Goal: Task Accomplishment & Management: Use online tool/utility

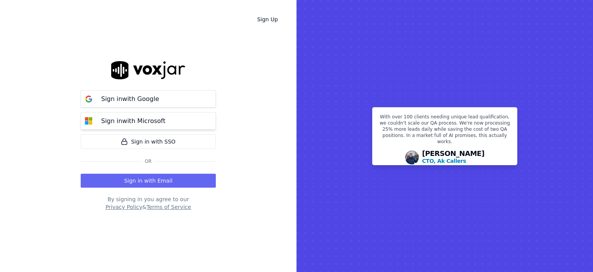
click at [148, 122] on p "Sign in with Microsoft" at bounding box center [133, 120] width 64 height 9
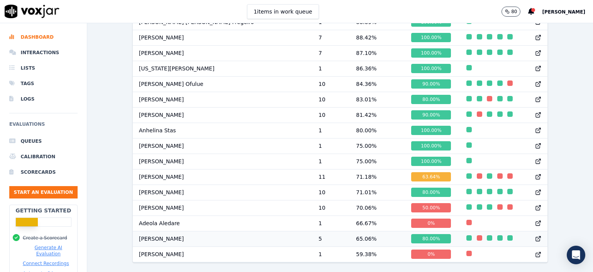
scroll to position [594, 0]
click at [54, 187] on button "Start an Evaluation" at bounding box center [43, 192] width 68 height 12
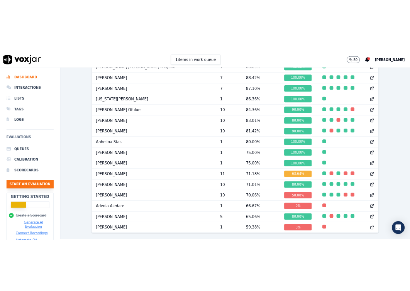
scroll to position [47, 0]
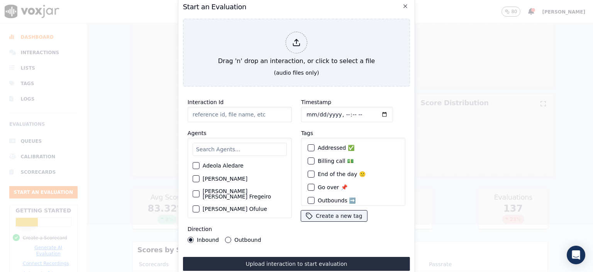
click at [229, 112] on input "Interaction Id" at bounding box center [240, 114] width 104 height 15
type input "356874883"
click at [338, 113] on input "Timestamp" at bounding box center [347, 114] width 92 height 15
type input "[DATE]T07:13"
click at [250, 149] on input "text" at bounding box center [240, 149] width 94 height 13
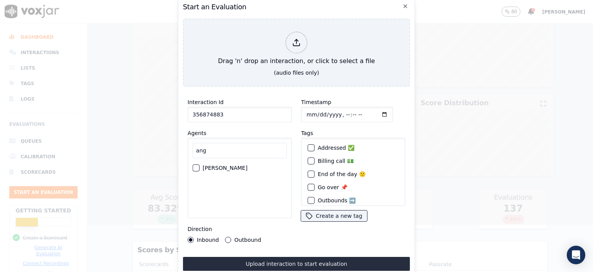
type input "ang"
click at [226, 165] on label "[PERSON_NAME]" at bounding box center [225, 167] width 45 height 5
click at [200, 165] on button "[PERSON_NAME]" at bounding box center [196, 167] width 7 height 7
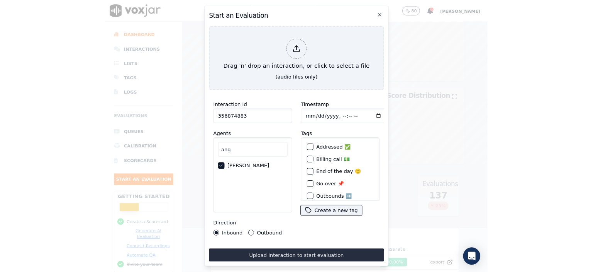
scroll to position [22, 0]
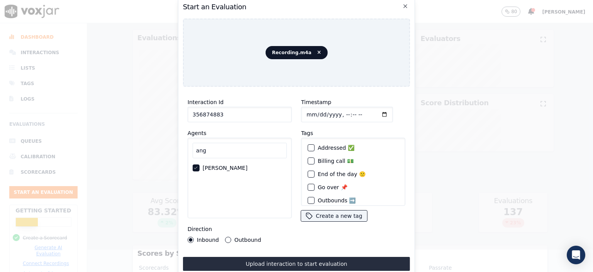
drag, startPoint x: 266, startPoint y: 259, endPoint x: 300, endPoint y: 246, distance: 36.4
click at [266, 259] on button "Upload interaction to start evaluation" at bounding box center [296, 263] width 227 height 14
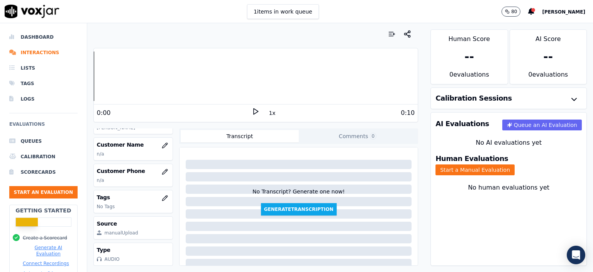
scroll to position [118, 0]
click at [162, 195] on icon "button" at bounding box center [165, 198] width 6 height 6
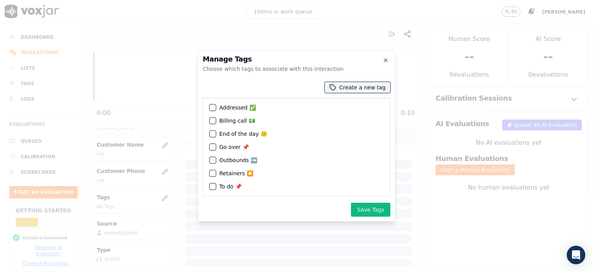
click at [212, 171] on div "button" at bounding box center [212, 172] width 5 height 5
click at [387, 205] on button "Save Tags" at bounding box center [370, 209] width 39 height 14
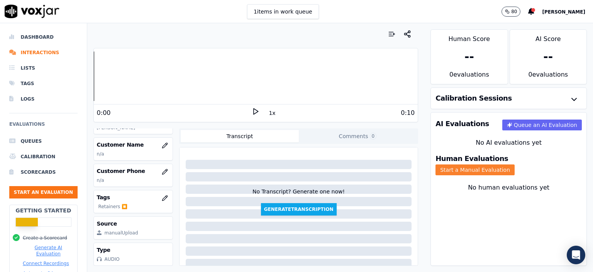
click at [511, 165] on button "Start a Manual Evaluation" at bounding box center [475, 169] width 79 height 11
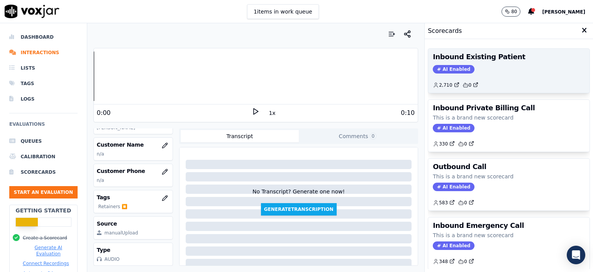
click at [493, 68] on div "AI Enabled" at bounding box center [509, 69] width 152 height 8
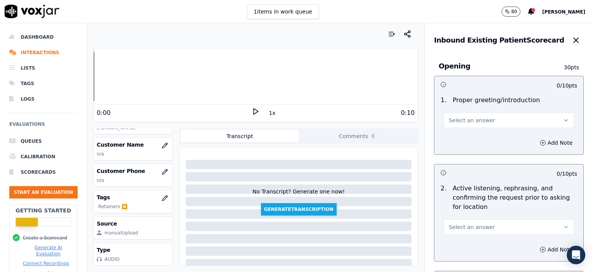
click at [486, 125] on button "Select an answer" at bounding box center [509, 119] width 131 height 15
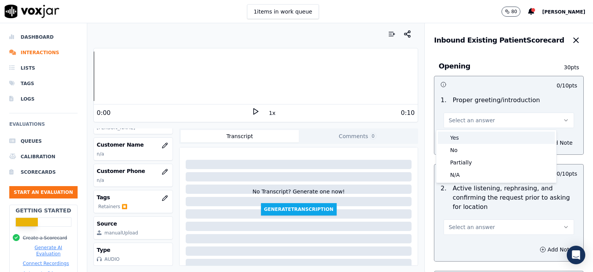
click at [480, 138] on div "Yes" at bounding box center [496, 137] width 117 height 12
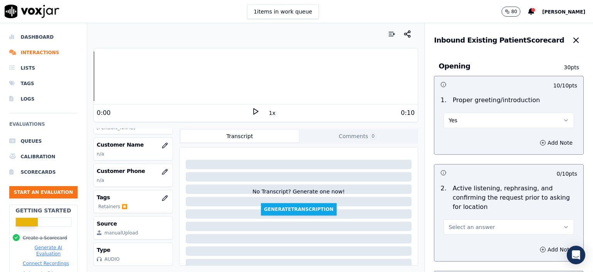
click at [438, 221] on div "Select an answer" at bounding box center [509, 222] width 143 height 23
click at [449, 225] on span "Select an answer" at bounding box center [472, 227] width 46 height 8
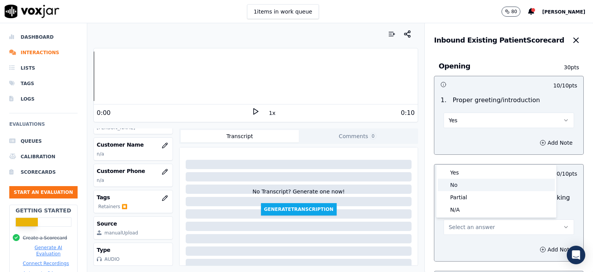
click at [454, 183] on div "No" at bounding box center [496, 184] width 117 height 12
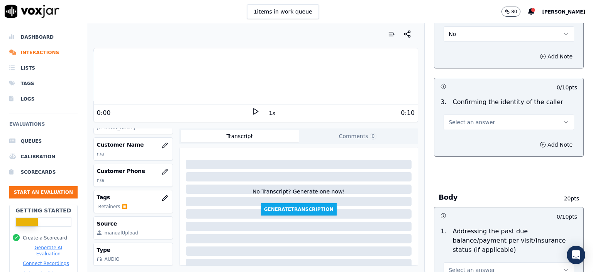
scroll to position [193, 0]
click at [458, 125] on button "Select an answer" at bounding box center [509, 121] width 131 height 15
click at [464, 150] on div "No" at bounding box center [496, 151] width 117 height 12
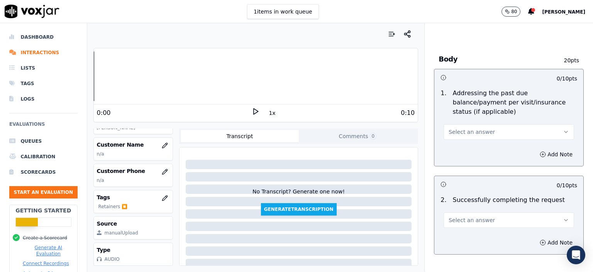
scroll to position [348, 0]
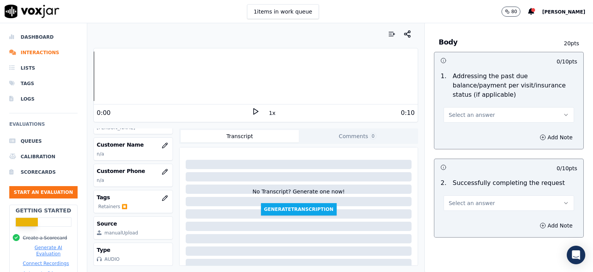
click at [477, 111] on span "Select an answer" at bounding box center [472, 115] width 46 height 8
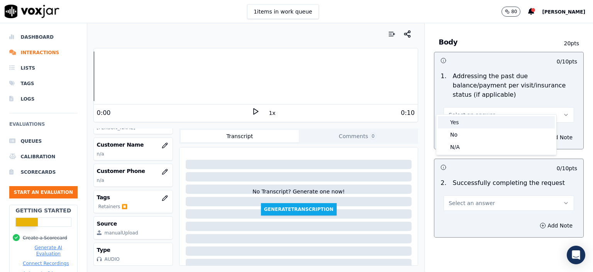
click at [474, 119] on div "Yes" at bounding box center [496, 122] width 117 height 12
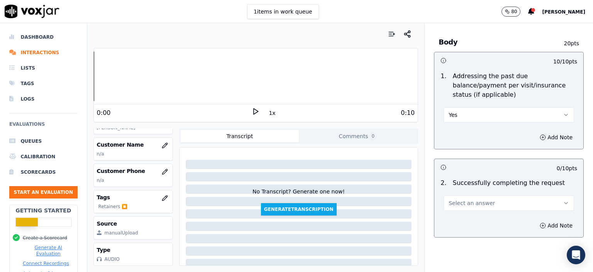
click at [477, 199] on span "Select an answer" at bounding box center [472, 203] width 46 height 8
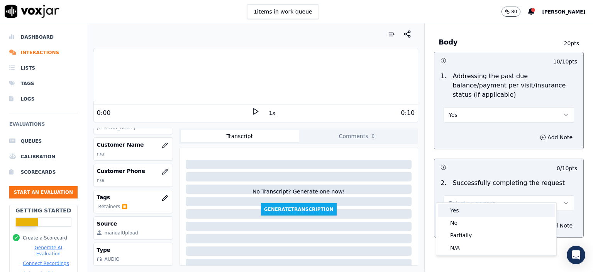
click at [476, 207] on div "Yes" at bounding box center [496, 210] width 117 height 12
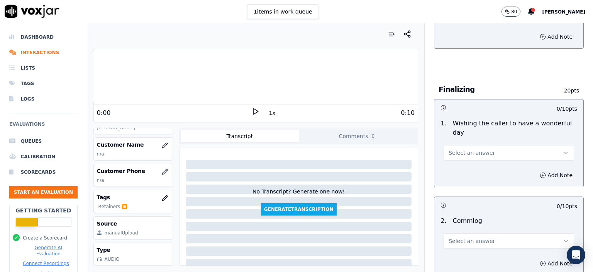
scroll to position [541, 0]
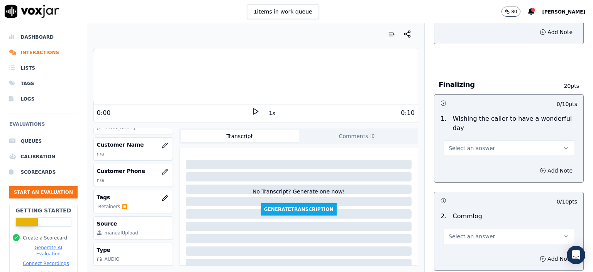
click at [469, 140] on button "Select an answer" at bounding box center [509, 147] width 131 height 15
click at [467, 154] on div "No" at bounding box center [496, 158] width 117 height 12
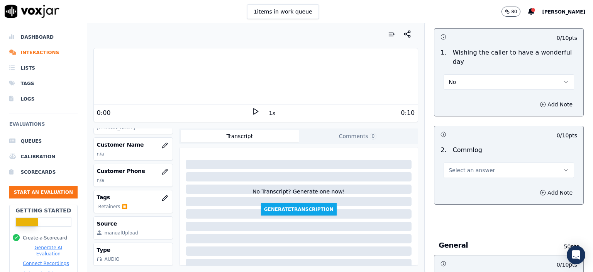
scroll to position [618, 0]
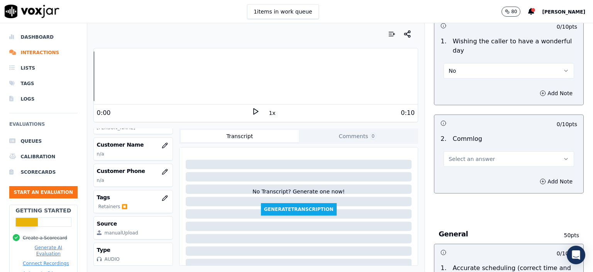
click at [462, 155] on span "Select an answer" at bounding box center [472, 159] width 46 height 8
click at [460, 167] on div "No" at bounding box center [496, 169] width 117 height 12
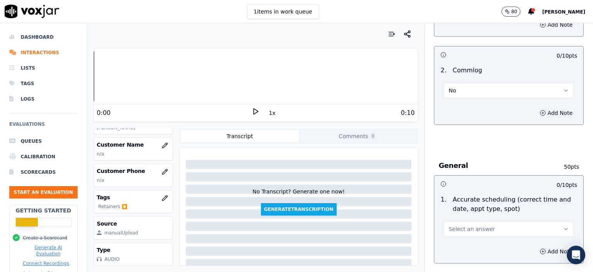
scroll to position [734, 0]
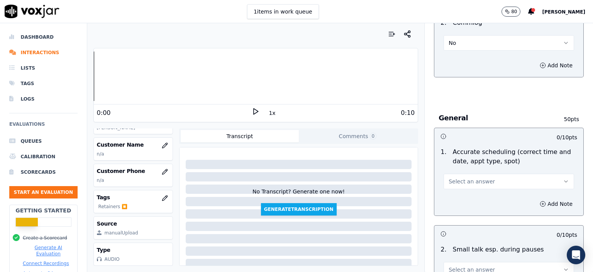
click at [475, 173] on button "Select an answer" at bounding box center [509, 180] width 131 height 15
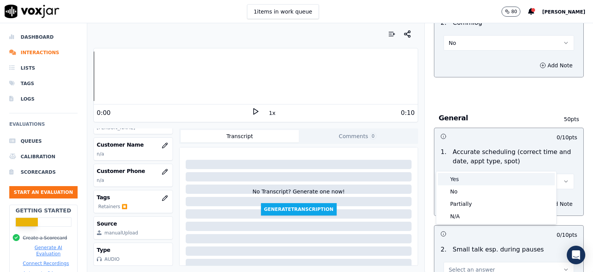
click at [479, 183] on div "Yes" at bounding box center [496, 179] width 117 height 12
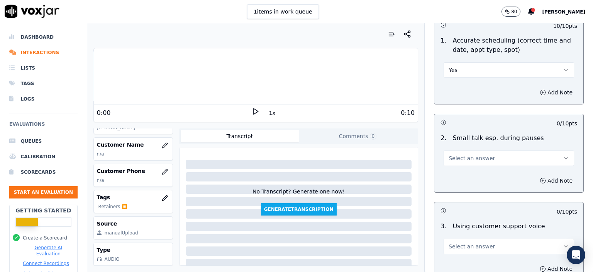
scroll to position [850, 0]
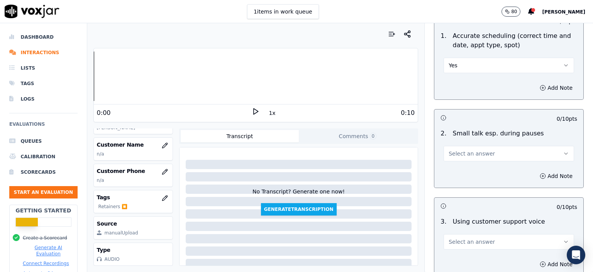
click at [474, 174] on div "10 / 10 pts 1 . Accurate scheduling (correct time and date, appt type, spot) Ye…" at bounding box center [509, 276] width 150 height 528
click at [483, 200] on h3 at bounding box center [475, 205] width 68 height 10
click at [472, 149] on span "Select an answer" at bounding box center [472, 153] width 46 height 8
click at [471, 165] on div "No" at bounding box center [496, 163] width 117 height 12
click at [468, 238] on span "Select an answer" at bounding box center [472, 242] width 46 height 8
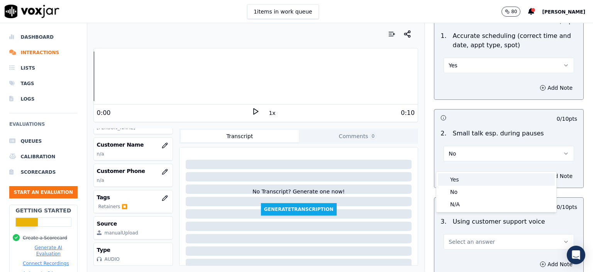
click at [465, 175] on div "Yes" at bounding box center [496, 179] width 117 height 12
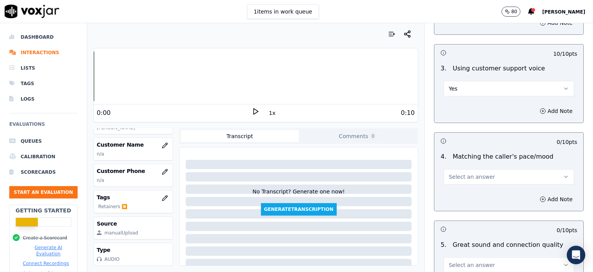
scroll to position [1004, 0]
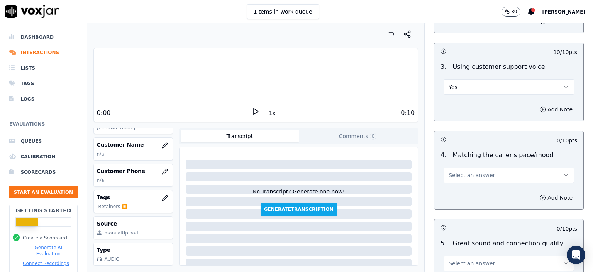
click at [468, 167] on button "Select an answer" at bounding box center [509, 174] width 131 height 15
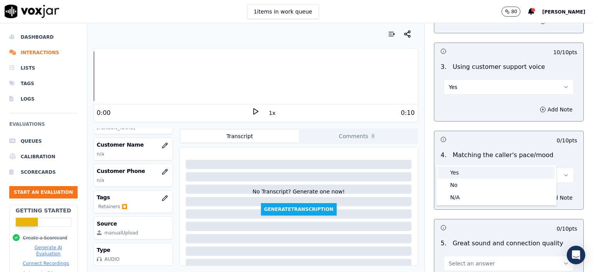
click at [468, 167] on div "Yes" at bounding box center [496, 172] width 117 height 12
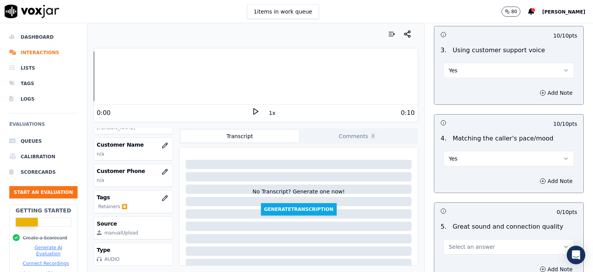
scroll to position [1043, 0]
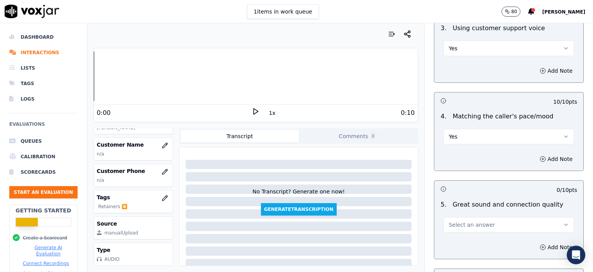
click at [462, 221] on span "Select an answer" at bounding box center [472, 225] width 46 height 8
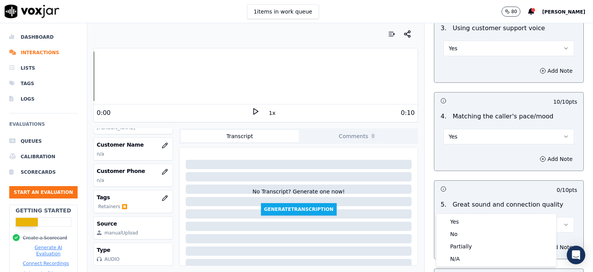
click at [460, 213] on div "Yes No Partially N/A" at bounding box center [496, 239] width 121 height 53
click at [458, 219] on div "Yes" at bounding box center [496, 221] width 117 height 12
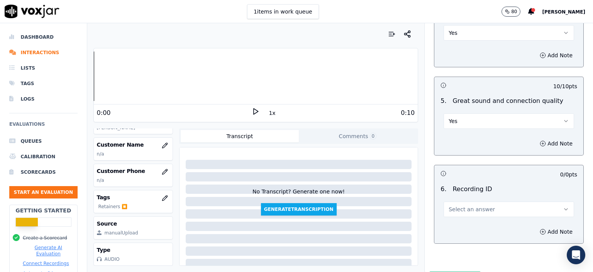
scroll to position [1159, 0]
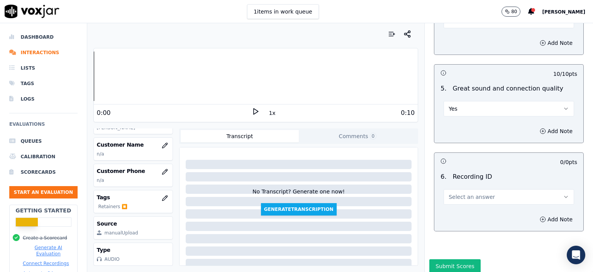
click at [464, 189] on button "Select an answer" at bounding box center [509, 196] width 131 height 15
click at [463, 196] on div "N/A" at bounding box center [496, 198] width 117 height 12
click at [535, 214] on button "Add Note" at bounding box center [556, 219] width 42 height 11
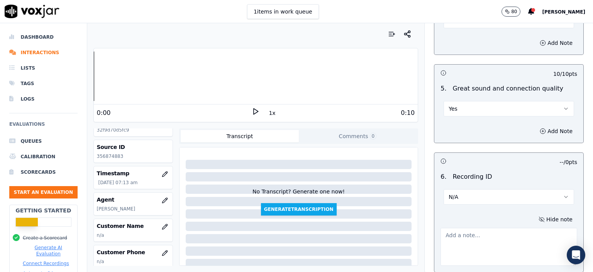
scroll to position [2, 0]
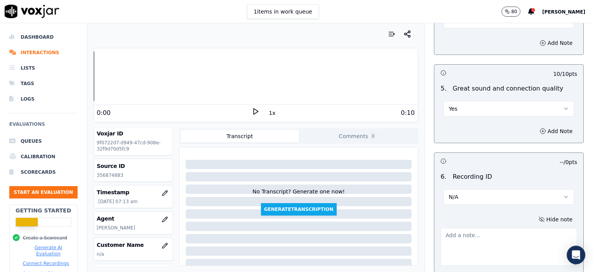
click at [107, 176] on p "356874883" at bounding box center [133, 175] width 73 height 6
copy div "356874883"
paste textarea "356874883"
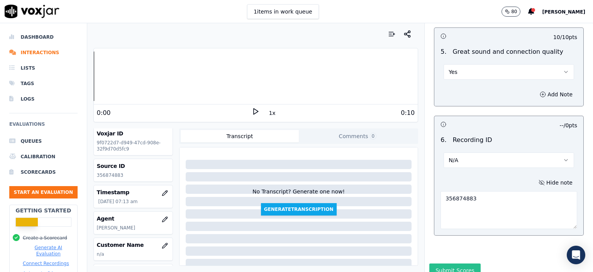
scroll to position [1202, 0]
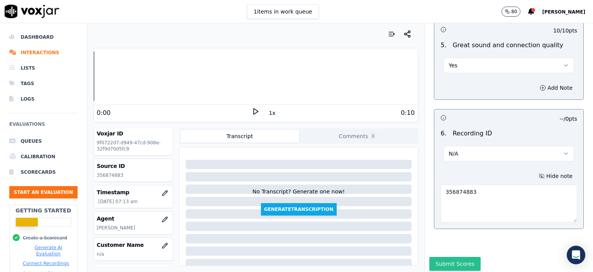
type textarea "356874883"
click at [452, 256] on button "Submit Scores" at bounding box center [454, 263] width 51 height 14
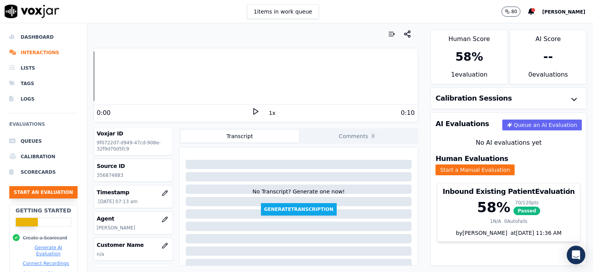
click at [36, 188] on button "Start an Evaluation" at bounding box center [43, 192] width 68 height 12
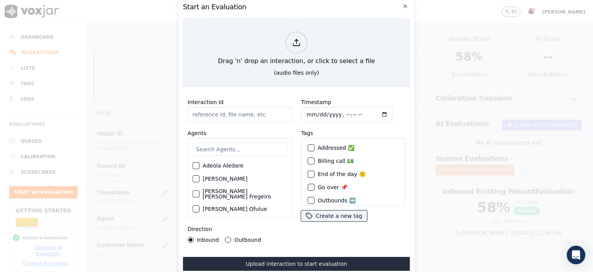
click at [239, 111] on input "Interaction Id" at bounding box center [240, 114] width 104 height 15
paste input "356880763"
type input "356880763"
click at [339, 111] on input "Timestamp" at bounding box center [347, 114] width 92 height 15
type input "[DATE]T08:16"
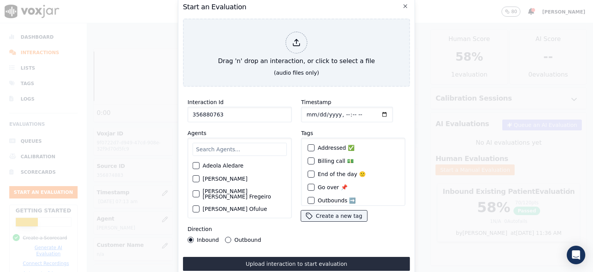
click at [228, 144] on input "text" at bounding box center [240, 149] width 94 height 13
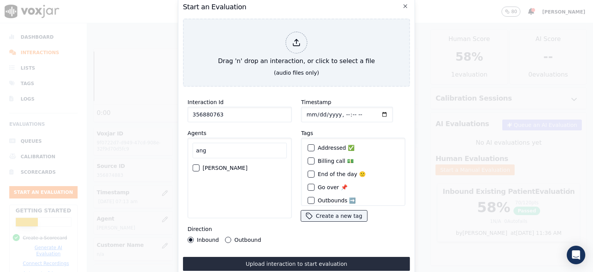
type input "ang"
click at [217, 165] on label "[PERSON_NAME]" at bounding box center [225, 167] width 45 height 5
click at [200, 164] on button "[PERSON_NAME]" at bounding box center [196, 167] width 7 height 7
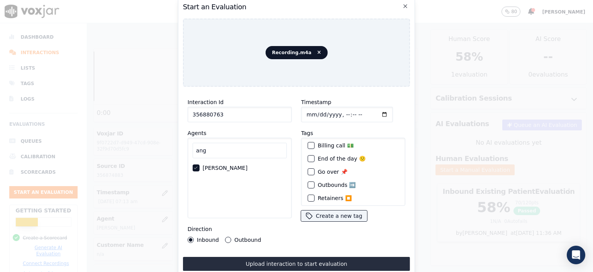
scroll to position [36, 0]
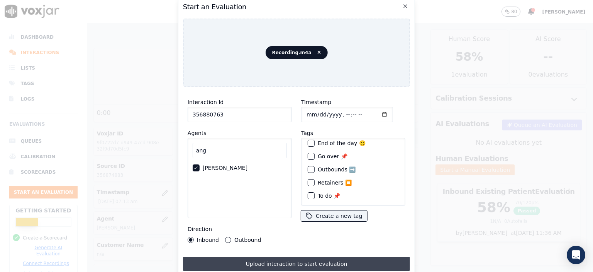
click at [287, 258] on button "Upload interaction to start evaluation" at bounding box center [296, 263] width 227 height 14
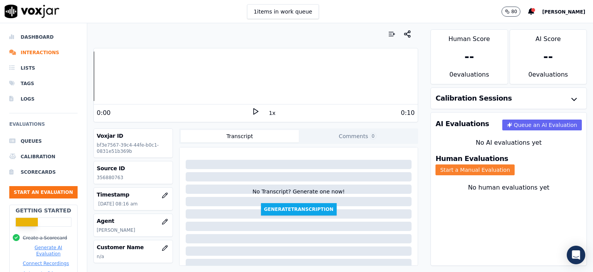
click at [515, 164] on button "Start a Manual Evaluation" at bounding box center [475, 169] width 79 height 11
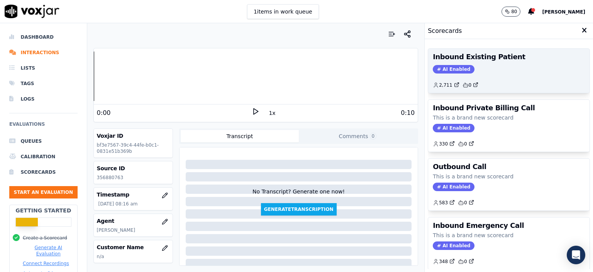
click at [494, 78] on div "2,711 0" at bounding box center [509, 82] width 152 height 12
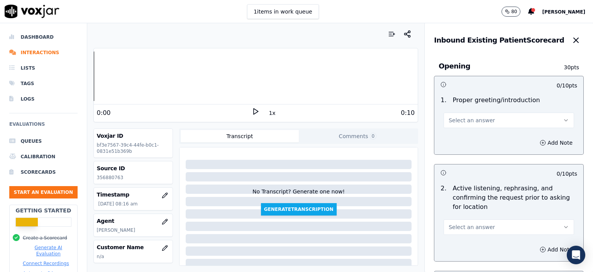
click at [501, 122] on button "Select an answer" at bounding box center [509, 119] width 131 height 15
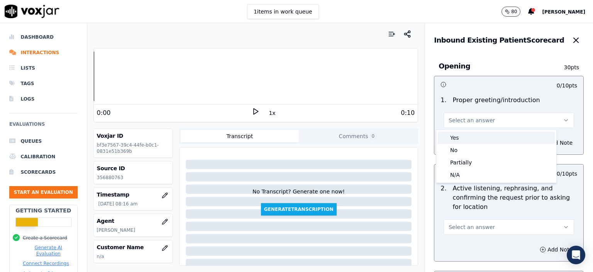
click at [499, 134] on div "Yes" at bounding box center [496, 137] width 117 height 12
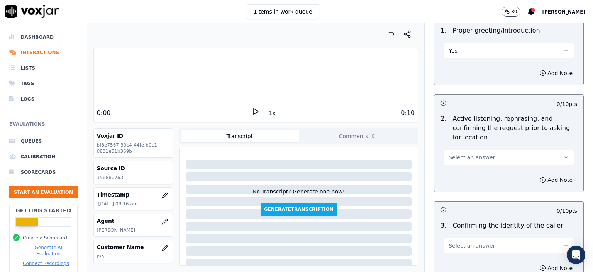
scroll to position [77, 0]
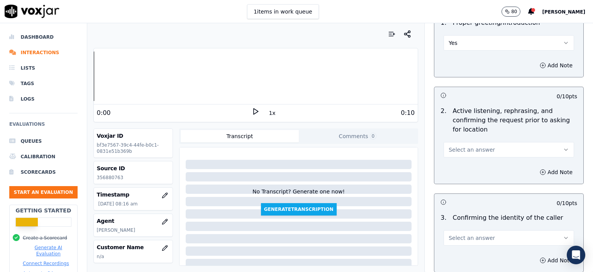
click at [474, 156] on button "Select an answer" at bounding box center [509, 149] width 131 height 15
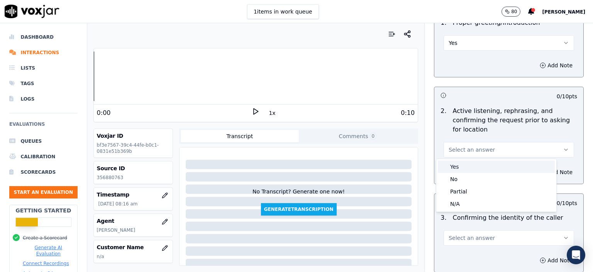
click at [474, 168] on div "Yes" at bounding box center [496, 166] width 117 height 12
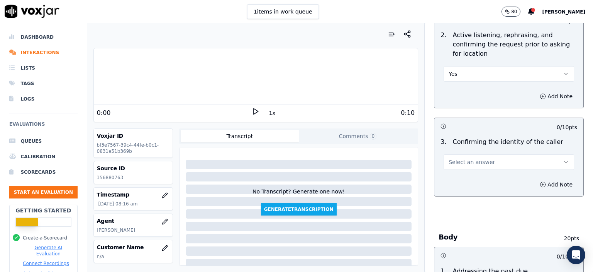
scroll to position [154, 0]
click at [481, 161] on button "Select an answer" at bounding box center [509, 160] width 131 height 15
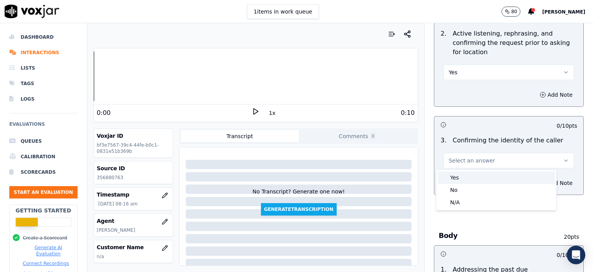
click at [479, 180] on div "Yes" at bounding box center [496, 177] width 117 height 12
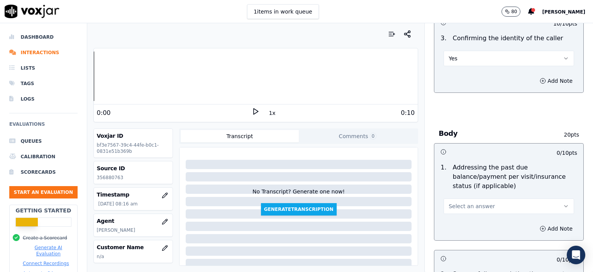
scroll to position [270, 0]
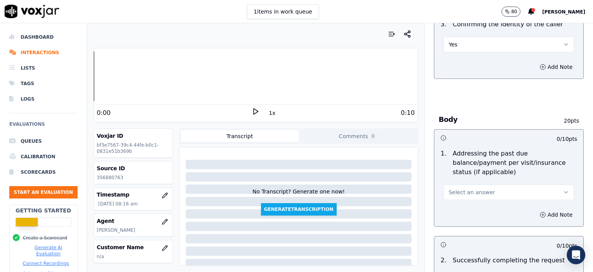
click at [473, 188] on span "Select an answer" at bounding box center [472, 192] width 46 height 8
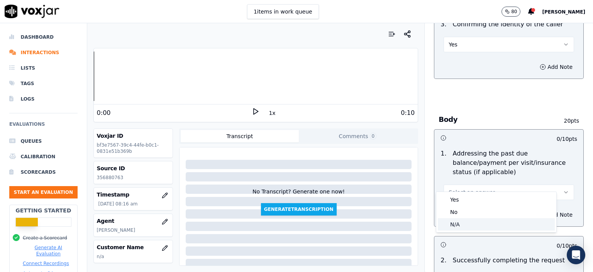
click at [466, 222] on div "N/A" at bounding box center [496, 224] width 117 height 12
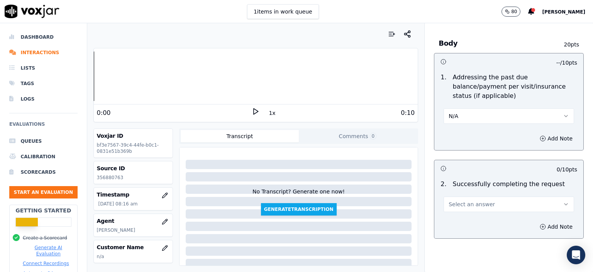
scroll to position [348, 0]
click at [478, 199] on span "Select an answer" at bounding box center [472, 203] width 46 height 8
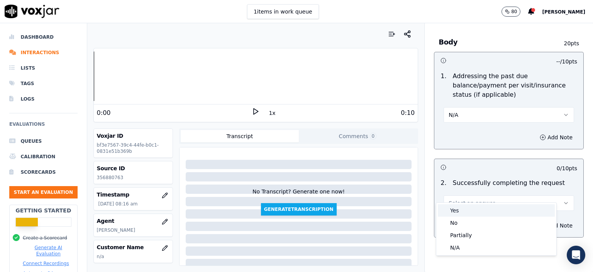
click at [474, 209] on div "Yes" at bounding box center [496, 210] width 117 height 12
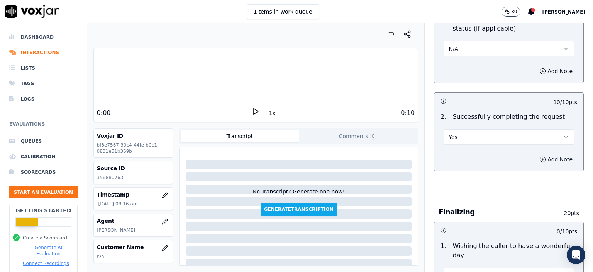
scroll to position [425, 0]
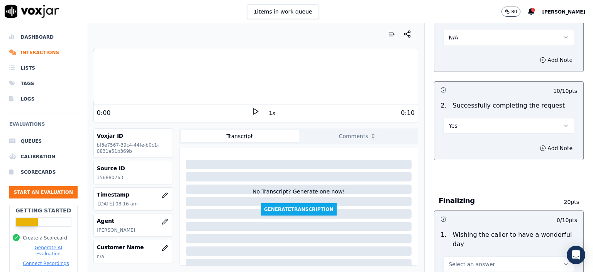
click at [498, 256] on button "Select an answer" at bounding box center [509, 263] width 131 height 15
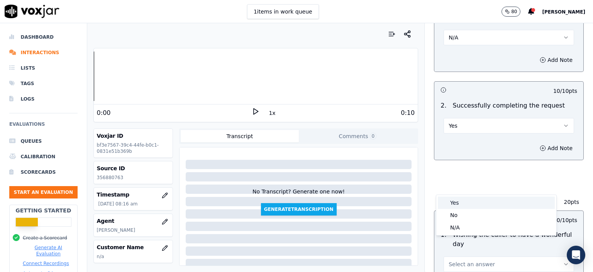
click at [491, 202] on div "Yes" at bounding box center [496, 202] width 117 height 12
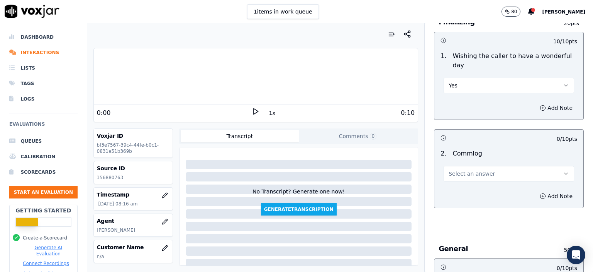
scroll to position [618, 0]
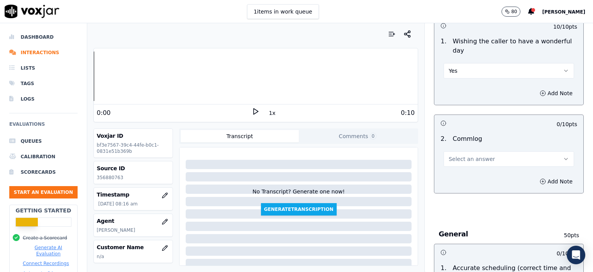
click at [453, 151] on button "Select an answer" at bounding box center [509, 158] width 131 height 15
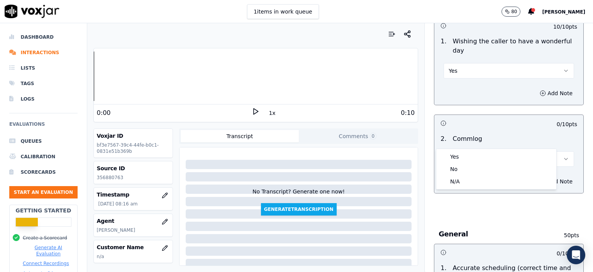
click at [456, 149] on div "Yes No N/A" at bounding box center [496, 169] width 120 height 40
click at [457, 160] on div "Yes" at bounding box center [496, 156] width 117 height 12
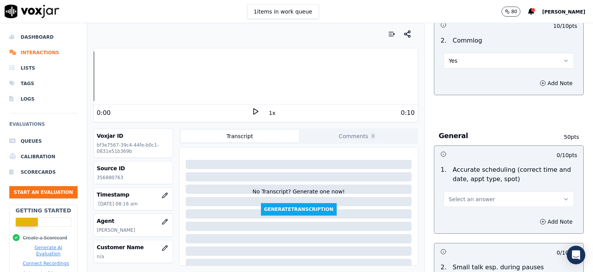
scroll to position [734, 0]
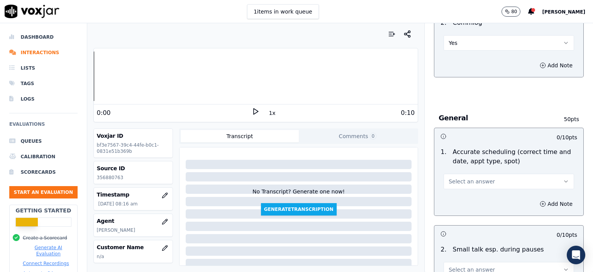
click at [458, 177] on span "Select an answer" at bounding box center [472, 181] width 46 height 8
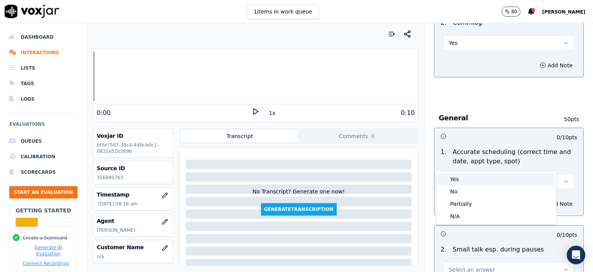
click at [455, 185] on div "Yes" at bounding box center [496, 179] width 117 height 12
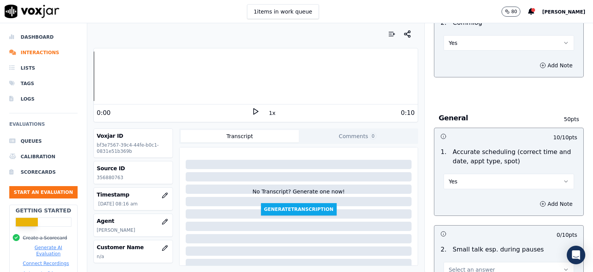
click at [455, 192] on div "Add Note" at bounding box center [508, 203] width 149 height 23
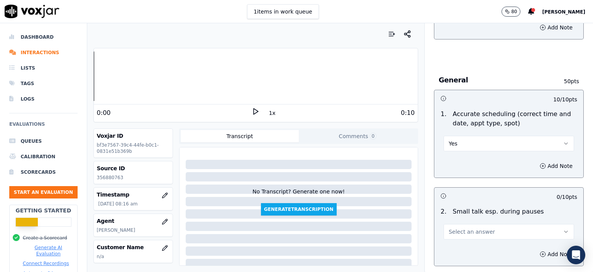
scroll to position [772, 0]
click at [497, 223] on button "Select an answer" at bounding box center [509, 230] width 131 height 15
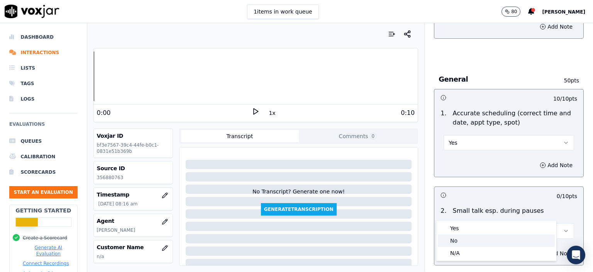
click at [483, 236] on div "No" at bounding box center [496, 240] width 117 height 12
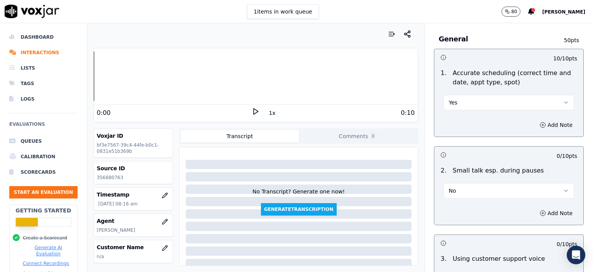
scroll to position [811, 0]
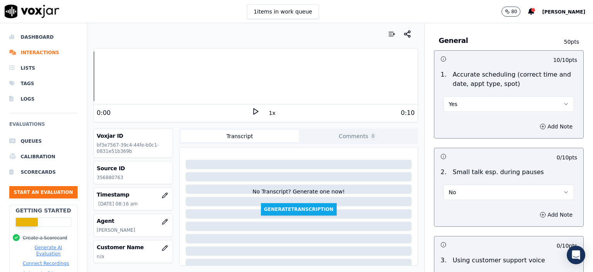
click at [487, 184] on button "No" at bounding box center [509, 191] width 131 height 15
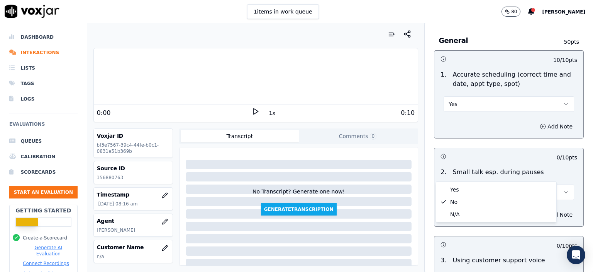
click at [462, 265] on div "Select an answer" at bounding box center [509, 276] width 143 height 23
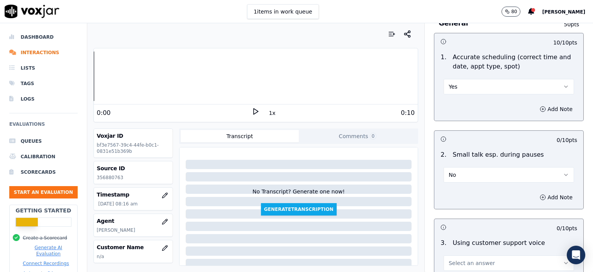
scroll to position [850, 0]
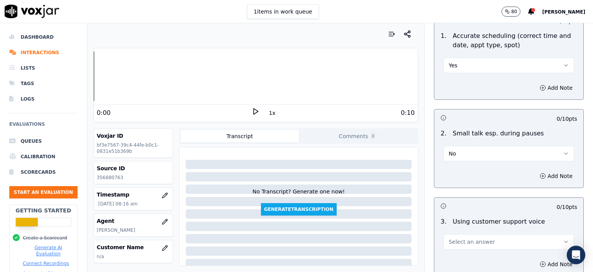
click at [469, 217] on p "Using customer support voice" at bounding box center [499, 221] width 92 height 9
click at [461, 234] on button "Select an answer" at bounding box center [509, 241] width 131 height 15
click at [464, 177] on div "Yes" at bounding box center [496, 179] width 117 height 12
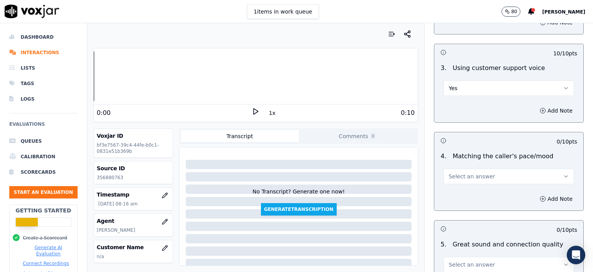
scroll to position [1004, 0]
click at [470, 163] on div "4 . Matching the caller's pace/mood Select an answer" at bounding box center [508, 166] width 149 height 39
click at [473, 171] on span "Select an answer" at bounding box center [472, 175] width 46 height 8
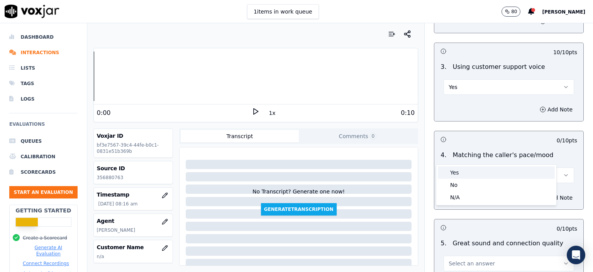
click at [473, 174] on div "Yes" at bounding box center [496, 172] width 117 height 12
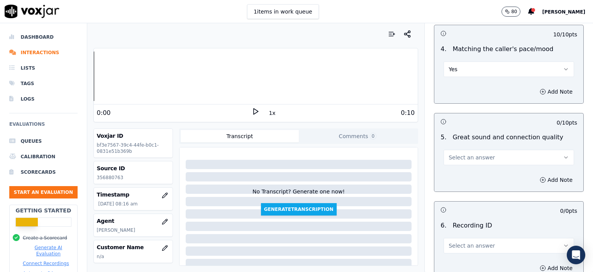
scroll to position [1120, 0]
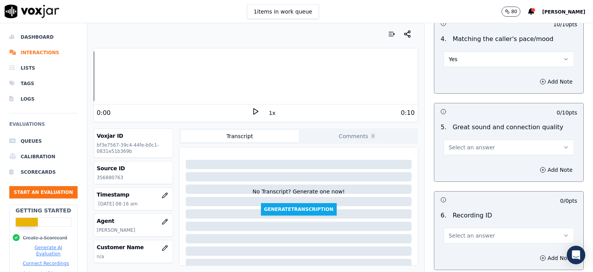
click at [484, 139] on button "Select an answer" at bounding box center [509, 146] width 131 height 15
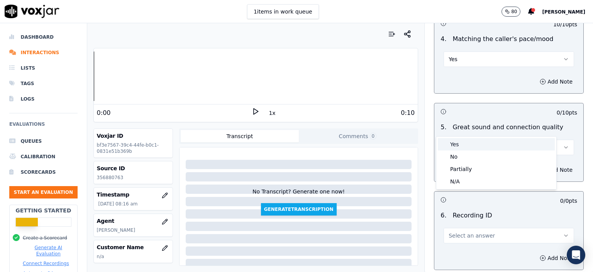
click at [479, 142] on div "Yes" at bounding box center [496, 144] width 117 height 12
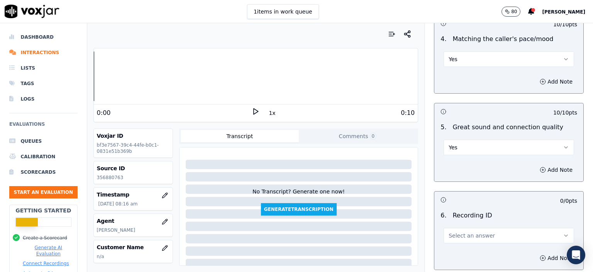
click at [476, 231] on span "Select an answer" at bounding box center [472, 235] width 46 height 8
click at [472, 235] on div "N/A" at bounding box center [496, 237] width 117 height 12
click at [547, 252] on button "Add Note" at bounding box center [556, 257] width 42 height 11
click at [112, 176] on p "356880763" at bounding box center [133, 177] width 73 height 6
click at [112, 175] on p "356880763" at bounding box center [133, 177] width 73 height 6
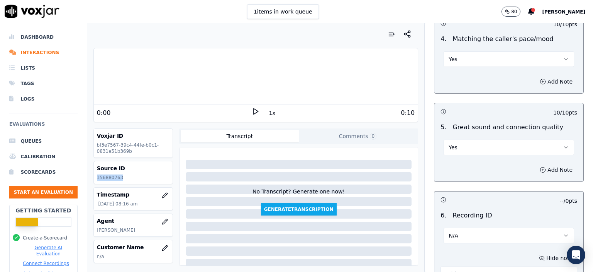
copy p "356880763"
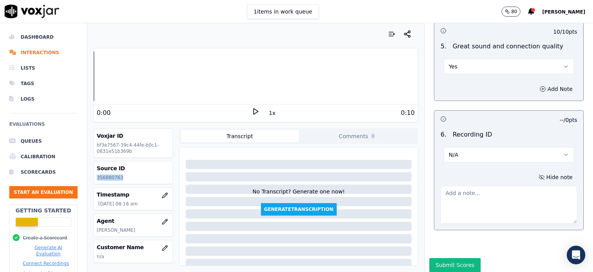
scroll to position [1202, 0]
click at [473, 184] on textarea at bounding box center [509, 203] width 137 height 38
paste textarea "356880763"
type textarea "356880763"
click at [439, 256] on button "Submit Scores" at bounding box center [454, 263] width 51 height 14
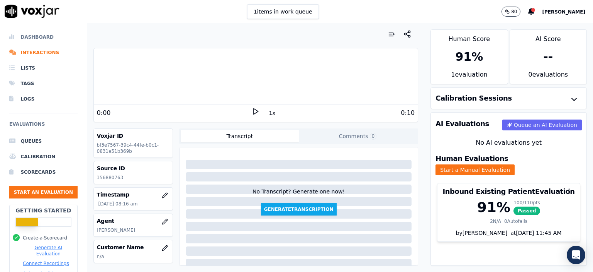
click at [23, 36] on li "Dashboard" at bounding box center [43, 36] width 68 height 15
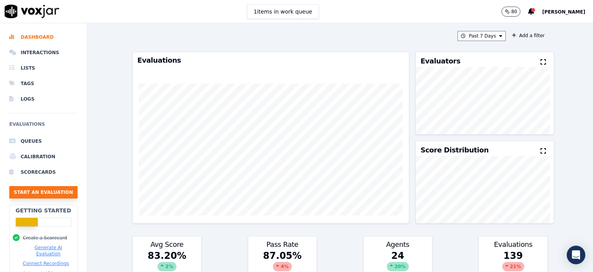
click at [42, 189] on button "Start an Evaluation" at bounding box center [43, 192] width 68 height 12
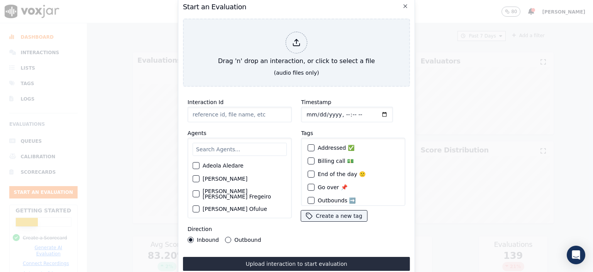
click at [208, 109] on input "Interaction Id" at bounding box center [240, 114] width 104 height 15
paste input "356887252"
type input "356887252"
click at [337, 114] on input "Timestamp" at bounding box center [347, 114] width 92 height 15
type input "[DATE]T08:52"
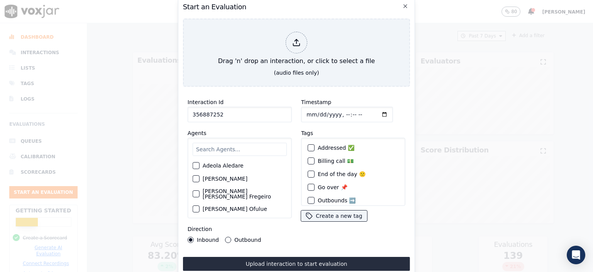
click at [226, 143] on input "text" at bounding box center [240, 149] width 94 height 13
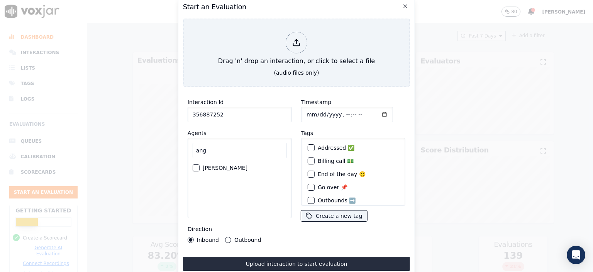
type input "ang"
click at [223, 165] on label "[PERSON_NAME]" at bounding box center [225, 167] width 45 height 5
click at [200, 165] on button "[PERSON_NAME]" at bounding box center [196, 167] width 7 height 7
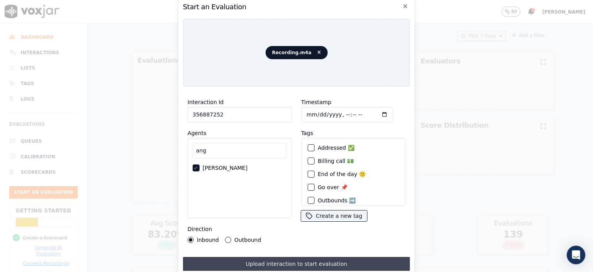
click at [318, 257] on button "Upload interaction to start evaluation" at bounding box center [296, 263] width 227 height 14
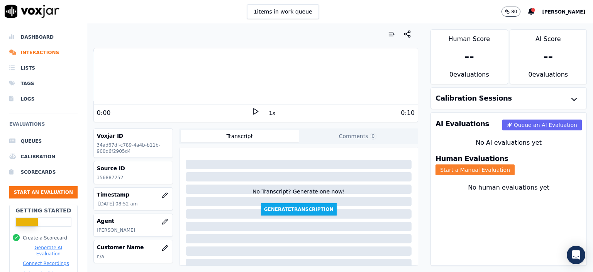
click at [515, 164] on button "Start a Manual Evaluation" at bounding box center [475, 169] width 79 height 11
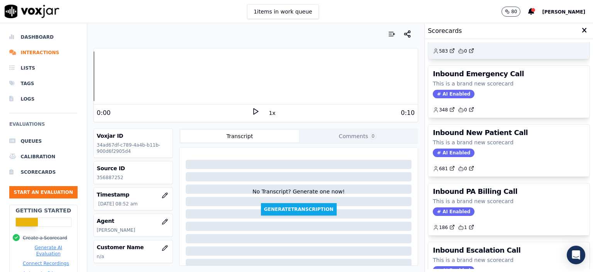
scroll to position [193, 0]
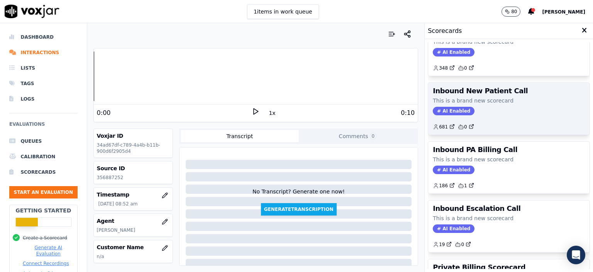
click at [482, 110] on div "AI Enabled" at bounding box center [509, 111] width 152 height 8
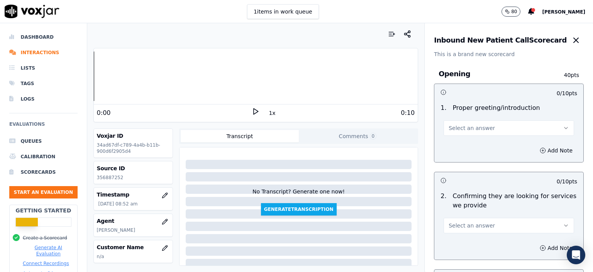
click at [502, 129] on button "Select an answer" at bounding box center [509, 127] width 131 height 15
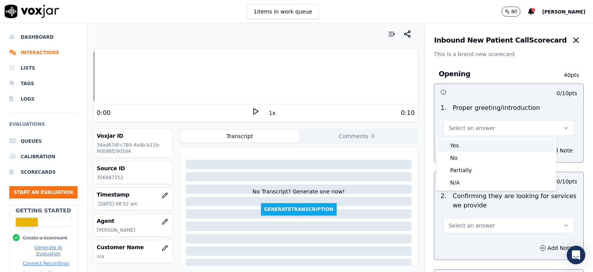
click at [488, 146] on div "Yes" at bounding box center [496, 145] width 117 height 12
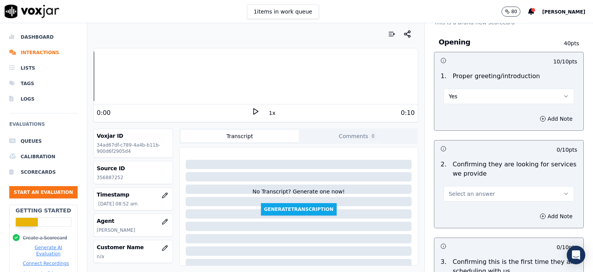
scroll to position [116, 0]
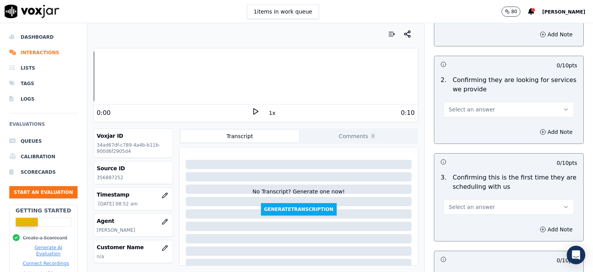
click at [484, 108] on button "Select an answer" at bounding box center [509, 109] width 131 height 15
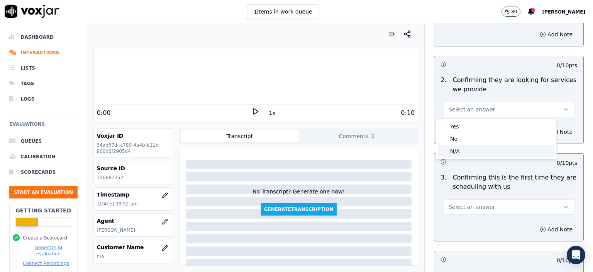
click at [484, 150] on div "N/A" at bounding box center [496, 151] width 117 height 12
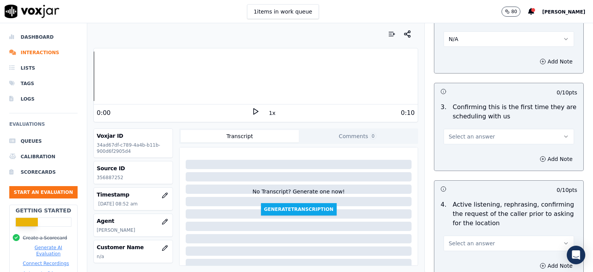
scroll to position [193, 0]
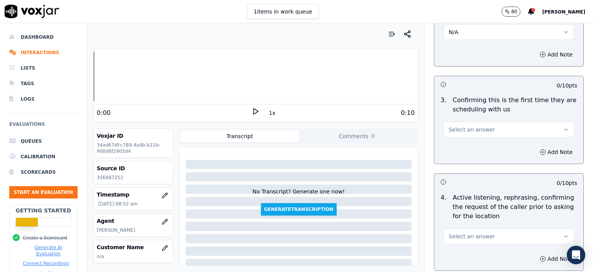
click at [471, 126] on span "Select an answer" at bounding box center [472, 130] width 46 height 8
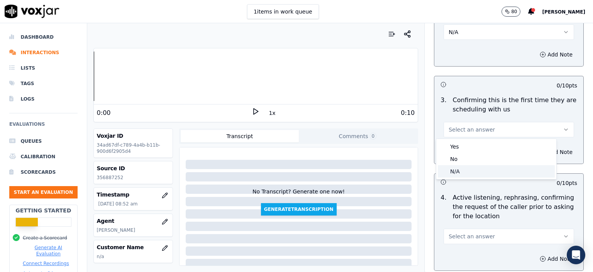
click at [497, 170] on div "N/A" at bounding box center [496, 171] width 117 height 12
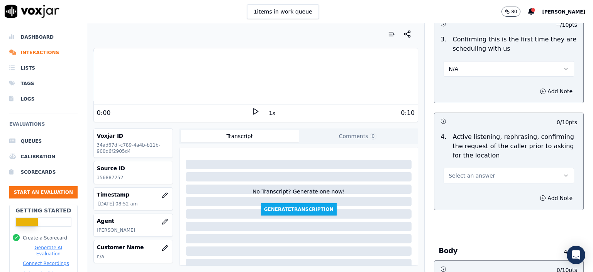
scroll to position [270, 0]
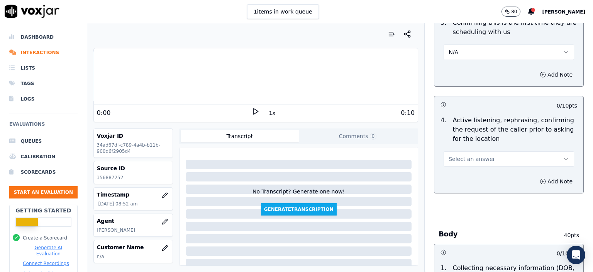
click at [487, 149] on div "Select an answer" at bounding box center [509, 157] width 131 height 17
click at [488, 157] on button "Select an answer" at bounding box center [509, 158] width 131 height 15
click at [467, 170] on div "Yes" at bounding box center [496, 175] width 117 height 12
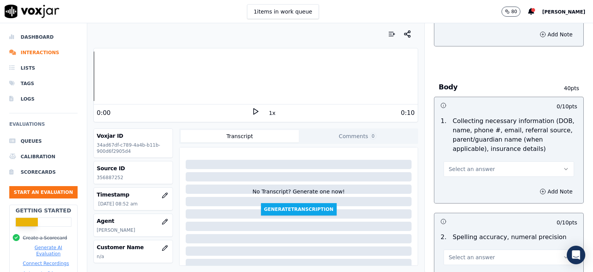
scroll to position [425, 0]
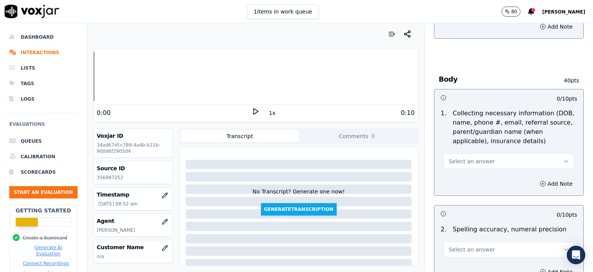
click at [506, 162] on button "Select an answer" at bounding box center [509, 160] width 131 height 15
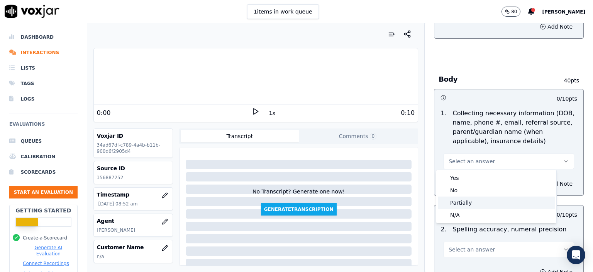
click at [507, 197] on div "Partially" at bounding box center [496, 202] width 117 height 12
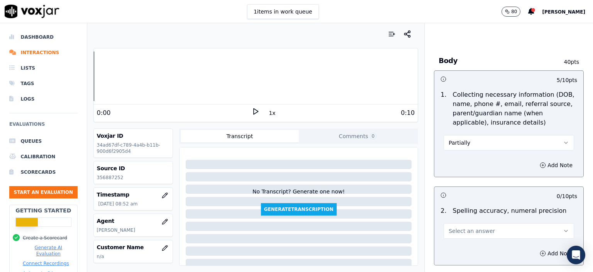
scroll to position [502, 0]
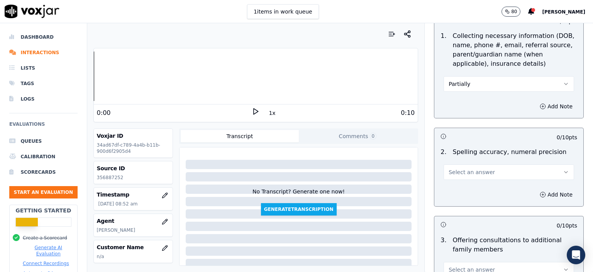
click at [493, 166] on button "Select an answer" at bounding box center [509, 171] width 131 height 15
click at [490, 193] on div "Yes" at bounding box center [496, 188] width 117 height 12
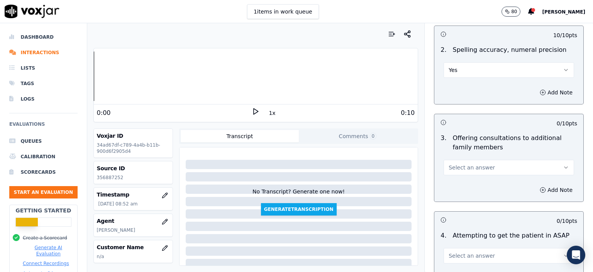
scroll to position [618, 0]
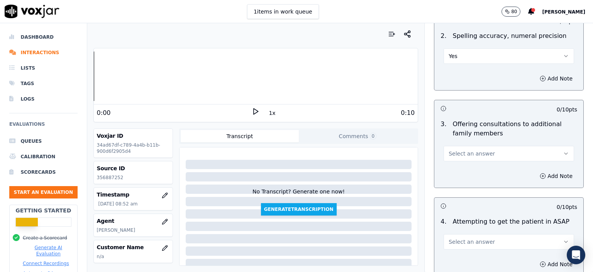
drag, startPoint x: 467, startPoint y: 153, endPoint x: 466, endPoint y: 161, distance: 8.3
click at [467, 153] on span "Select an answer" at bounding box center [472, 153] width 46 height 8
click at [461, 180] on div "No" at bounding box center [496, 182] width 117 height 12
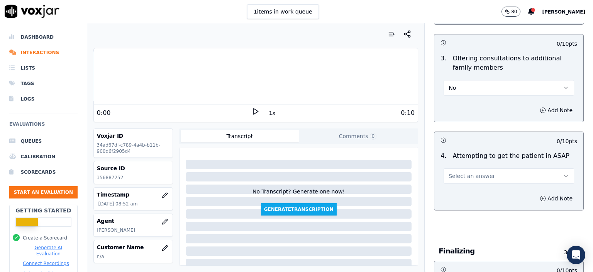
scroll to position [695, 0]
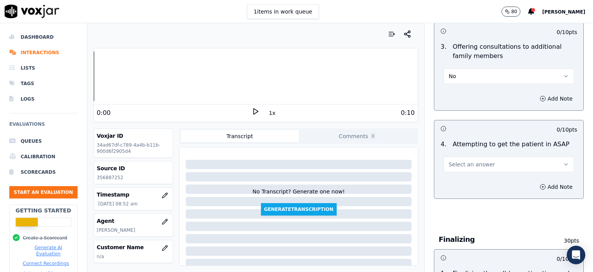
click at [482, 159] on button "Select an answer" at bounding box center [509, 163] width 131 height 15
click at [485, 181] on div "Yes" at bounding box center [496, 180] width 117 height 12
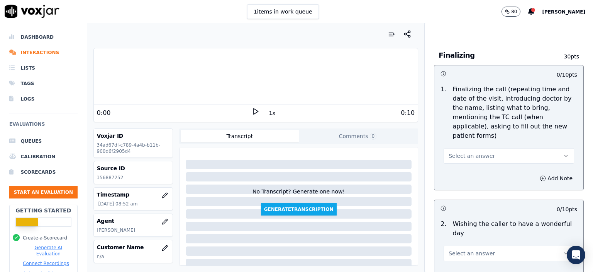
scroll to position [888, 0]
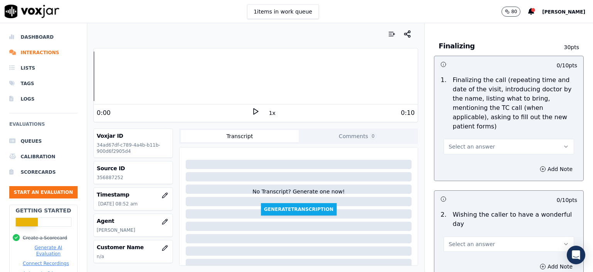
click at [481, 139] on button "Select an answer" at bounding box center [509, 146] width 131 height 15
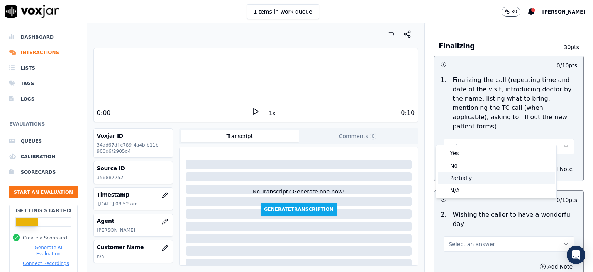
drag, startPoint x: 493, startPoint y: 177, endPoint x: 474, endPoint y: 118, distance: 61.6
click at [493, 176] on div "Partially" at bounding box center [496, 177] width 117 height 12
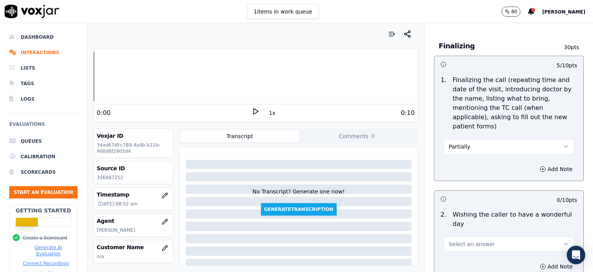
click at [499, 236] on button "Select an answer" at bounding box center [509, 243] width 131 height 15
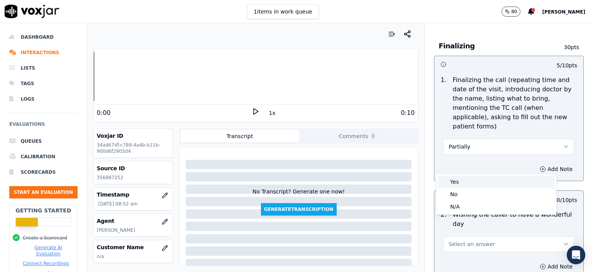
click at [482, 178] on div "Yes" at bounding box center [496, 181] width 117 height 12
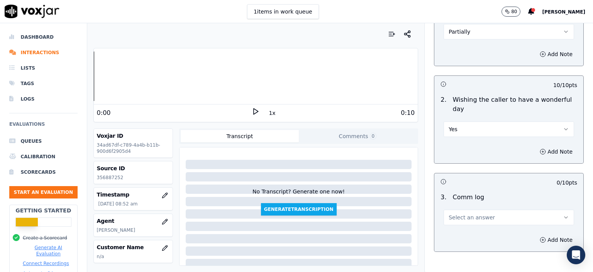
scroll to position [1004, 0]
click at [471, 208] on button "Select an answer" at bounding box center [509, 215] width 131 height 15
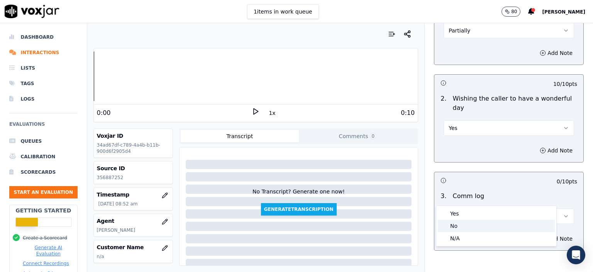
click at [473, 224] on div "No" at bounding box center [496, 225] width 117 height 12
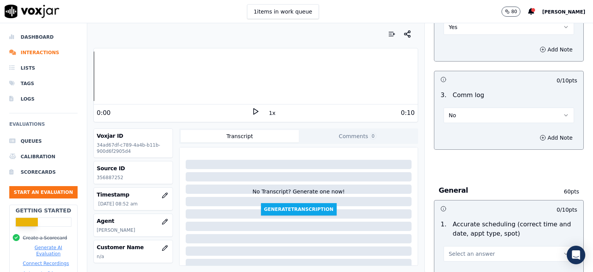
scroll to position [1159, 0]
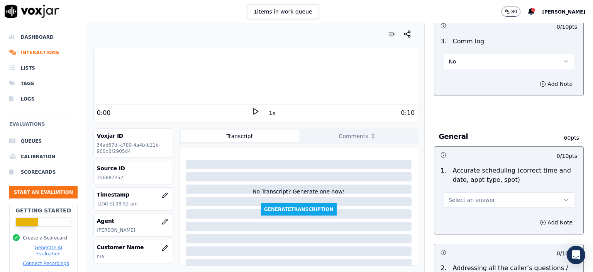
drag, startPoint x: 474, startPoint y: 180, endPoint x: 475, endPoint y: 187, distance: 6.2
click at [474, 196] on span "Select an answer" at bounding box center [472, 200] width 46 height 8
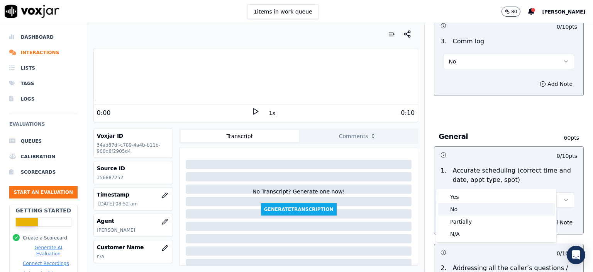
click at [478, 203] on div "No" at bounding box center [496, 209] width 117 height 12
click at [476, 210] on div "Add Note" at bounding box center [508, 221] width 149 height 23
click at [473, 192] on button "No" at bounding box center [509, 199] width 131 height 15
click at [472, 193] on div "Yes" at bounding box center [496, 196] width 117 height 12
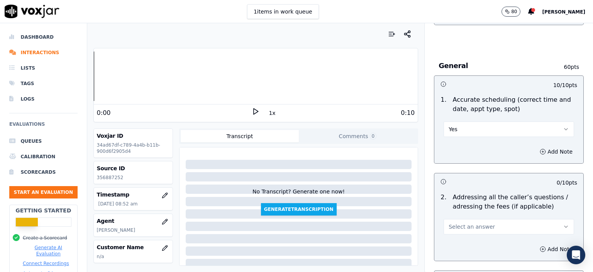
scroll to position [1236, 0]
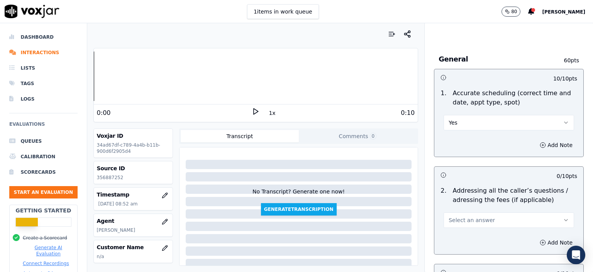
click at [472, 212] on button "Select an answer" at bounding box center [509, 219] width 131 height 15
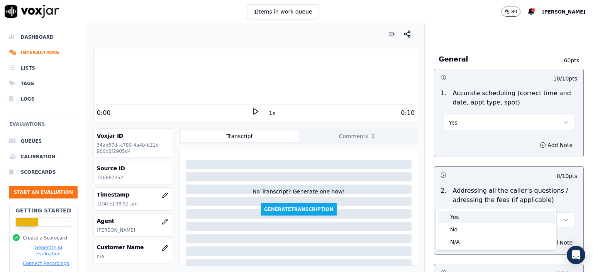
click at [472, 218] on div "Yes" at bounding box center [496, 216] width 117 height 12
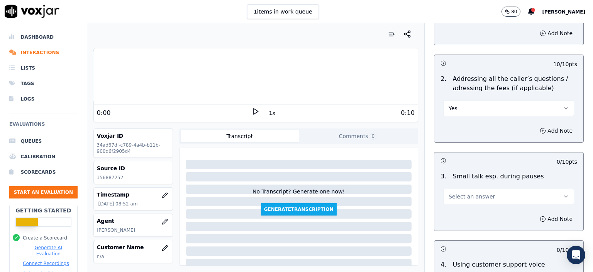
scroll to position [1352, 0]
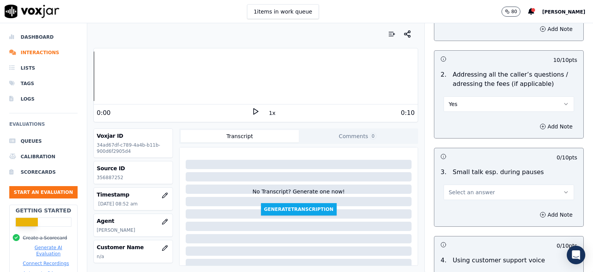
click at [462, 188] on span "Select an answer" at bounding box center [472, 192] width 46 height 8
click at [468, 197] on div "No" at bounding box center [496, 201] width 117 height 12
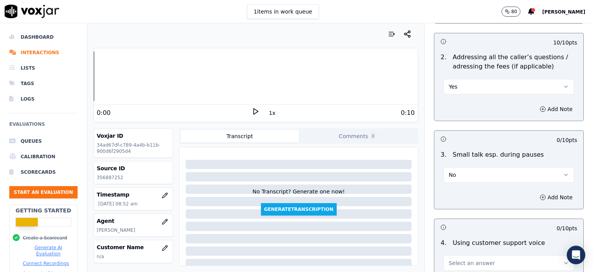
scroll to position [1429, 0]
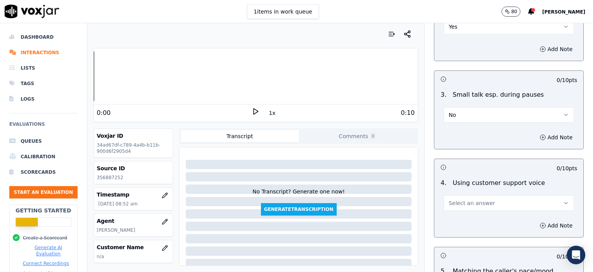
click at [473, 199] on span "Select an answer" at bounding box center [472, 203] width 46 height 8
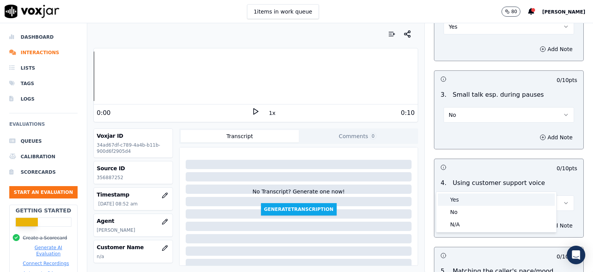
click at [472, 200] on div "Yes" at bounding box center [496, 199] width 117 height 12
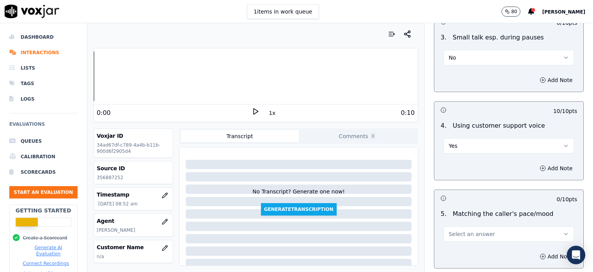
scroll to position [1506, 0]
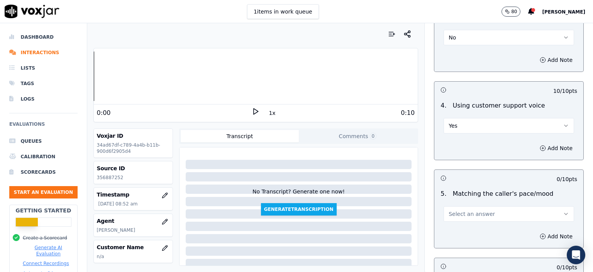
click at [466, 210] on span "Select an answer" at bounding box center [472, 214] width 46 height 8
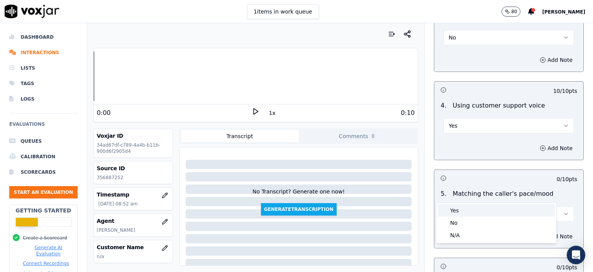
click at [463, 211] on div "Yes" at bounding box center [496, 210] width 117 height 12
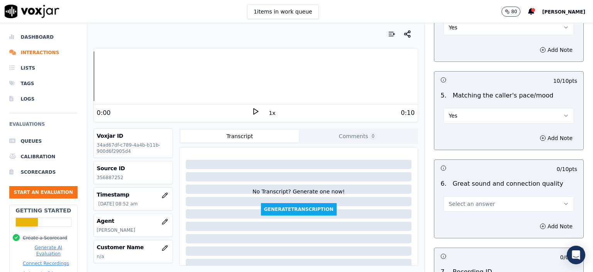
scroll to position [1622, 0]
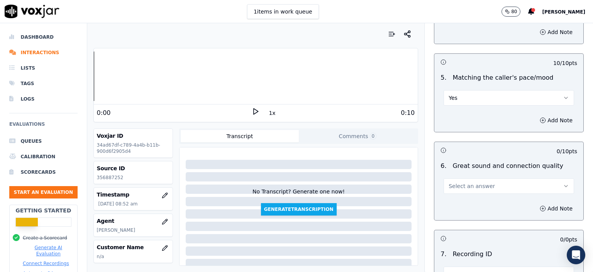
click at [457, 178] on button "Select an answer" at bounding box center [509, 185] width 131 height 15
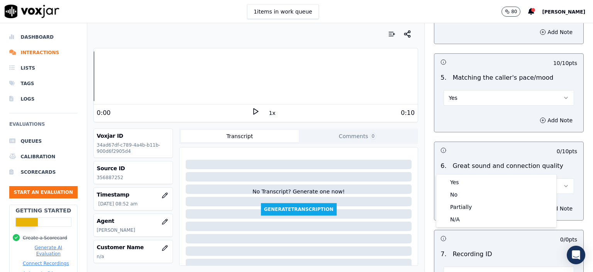
click at [457, 180] on div "Yes" at bounding box center [496, 182] width 117 height 12
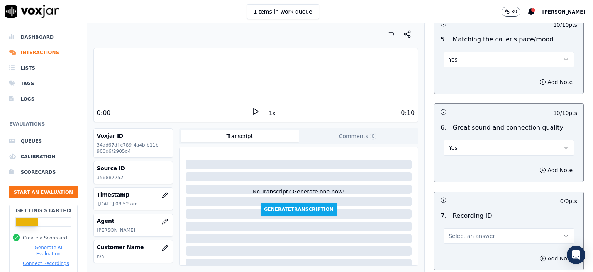
scroll to position [1661, 0]
click at [463, 139] on button "Yes" at bounding box center [509, 146] width 131 height 15
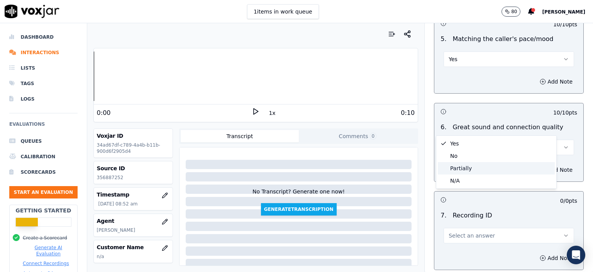
click at [468, 172] on div "Partially" at bounding box center [496, 168] width 117 height 12
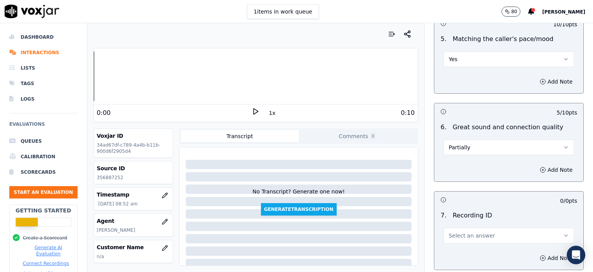
click at [474, 231] on span "Select an answer" at bounding box center [472, 235] width 46 height 8
click at [469, 234] on div "N/A" at bounding box center [496, 236] width 117 height 12
click at [539, 252] on button "Add Note" at bounding box center [556, 257] width 42 height 11
click at [99, 180] on p "356887252" at bounding box center [133, 177] width 73 height 6
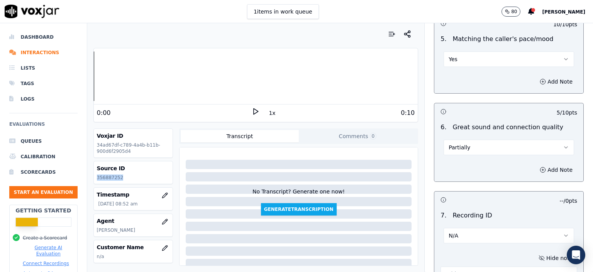
copy p "356887252"
paste textarea "356887252"
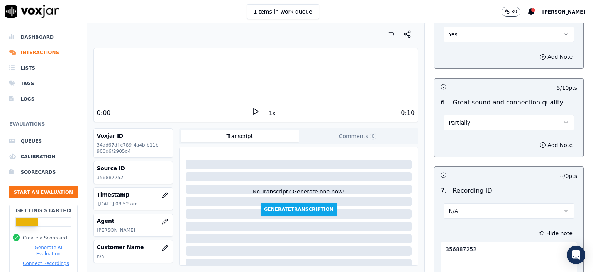
scroll to position [1742, 0]
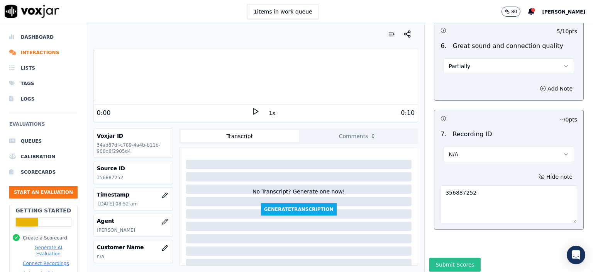
type textarea "356887252"
click at [453, 257] on button "Submit Scores" at bounding box center [454, 264] width 51 height 14
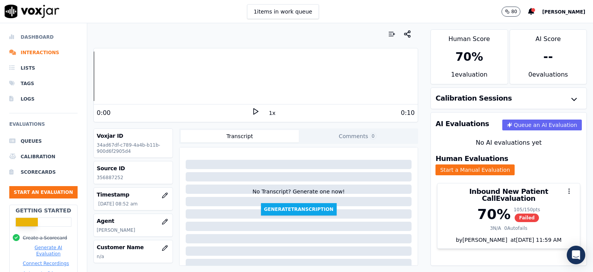
click at [41, 38] on li "Dashboard" at bounding box center [43, 36] width 68 height 15
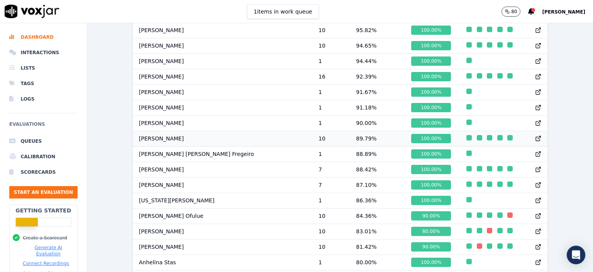
scroll to position [579, 0]
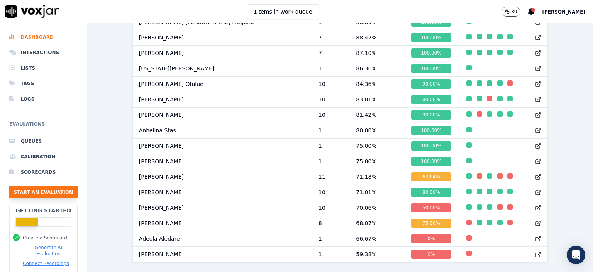
click at [48, 189] on button "Start an Evaluation" at bounding box center [43, 192] width 68 height 12
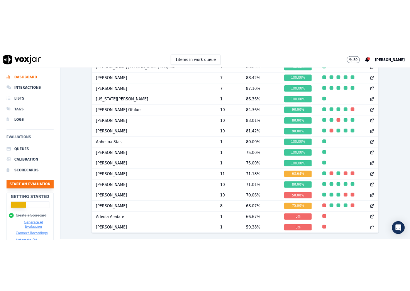
scroll to position [47, 0]
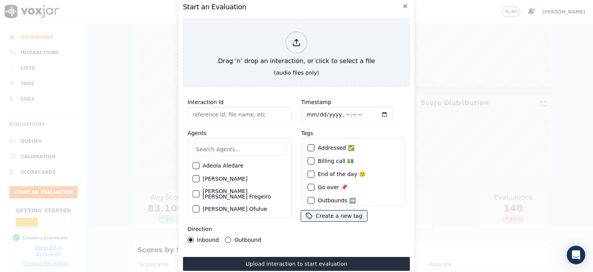
click at [212, 114] on input "Interaction Id" at bounding box center [240, 114] width 104 height 15
paste input "356893990"
type input "356893990"
click at [336, 110] on input "Timestamp" at bounding box center [347, 114] width 92 height 15
type input "[DATE]T09:32"
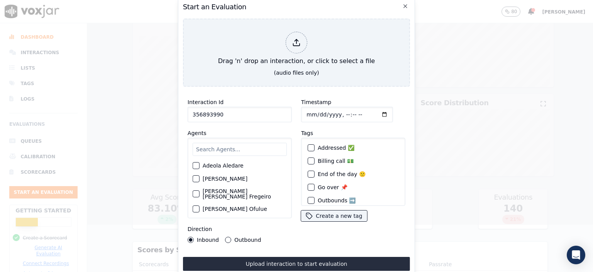
click at [212, 151] on input "text" at bounding box center [240, 149] width 94 height 13
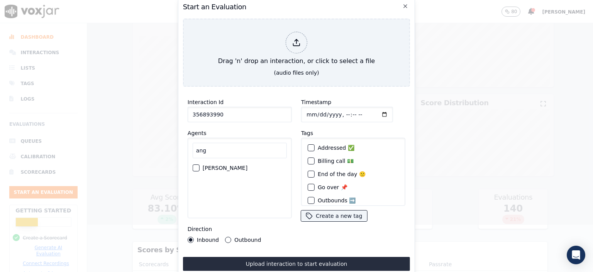
type input "ang"
click at [214, 165] on label "[PERSON_NAME]" at bounding box center [225, 167] width 45 height 5
click at [200, 164] on button "[PERSON_NAME]" at bounding box center [196, 167] width 7 height 7
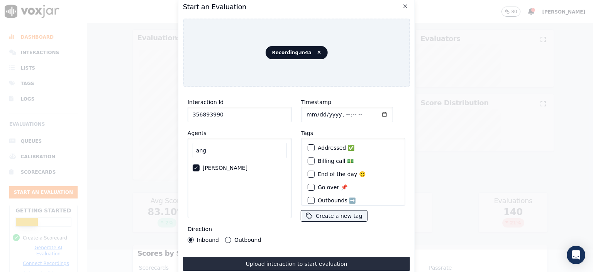
click at [276, 257] on button "Upload interaction to start evaluation" at bounding box center [296, 263] width 227 height 14
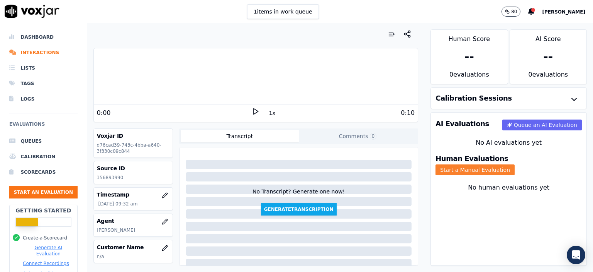
click at [500, 164] on button "Start a Manual Evaluation" at bounding box center [475, 169] width 79 height 11
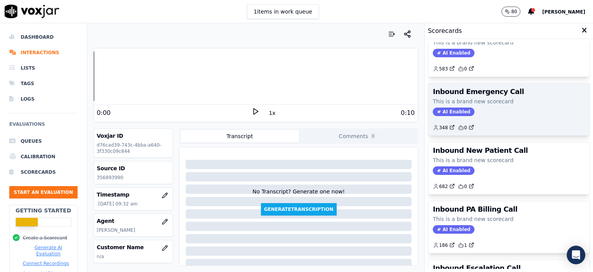
scroll to position [154, 0]
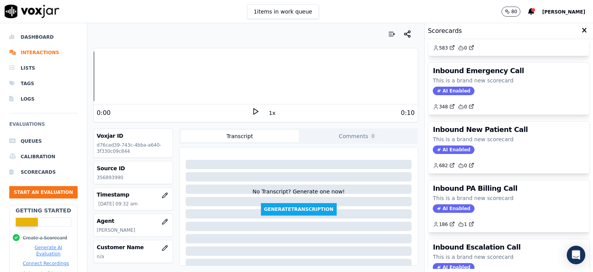
click at [492, 93] on div "Inbound Emergency Call This is a brand new scorecard AI Enabled 348 0" at bounding box center [508, 89] width 161 height 52
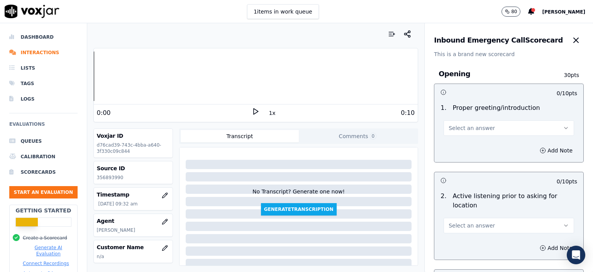
click at [476, 128] on span "Select an answer" at bounding box center [472, 128] width 46 height 8
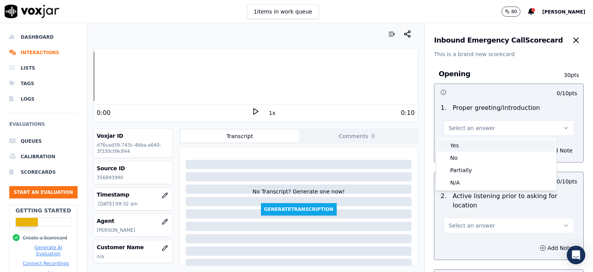
click at [476, 145] on div "Yes" at bounding box center [496, 145] width 117 height 12
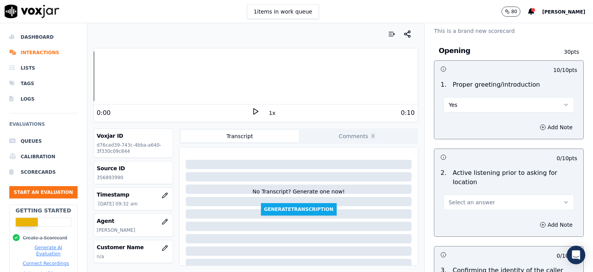
scroll to position [77, 0]
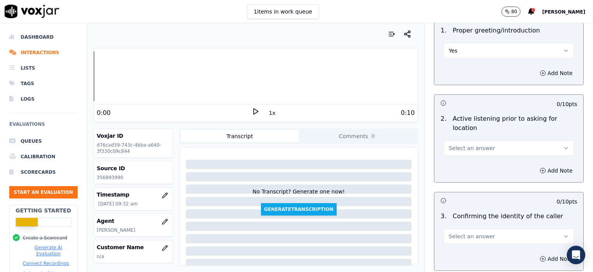
click at [472, 144] on button "Select an answer" at bounding box center [509, 147] width 131 height 15
click at [457, 169] on div "No" at bounding box center [496, 168] width 117 height 12
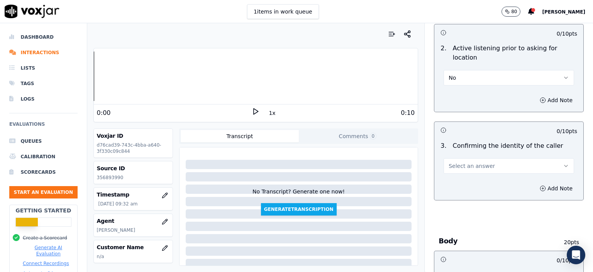
scroll to position [154, 0]
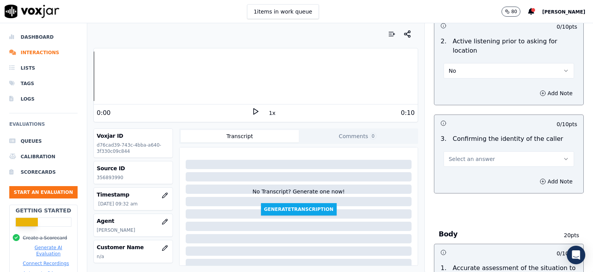
click at [472, 155] on span "Select an answer" at bounding box center [472, 159] width 46 height 8
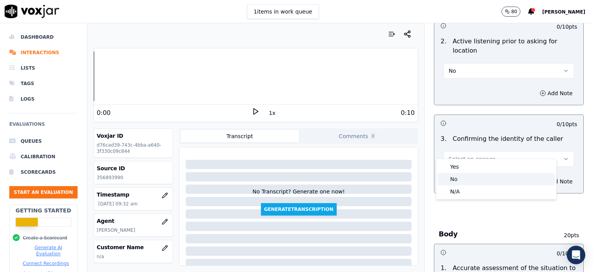
click at [472, 179] on div "No" at bounding box center [496, 179] width 117 height 12
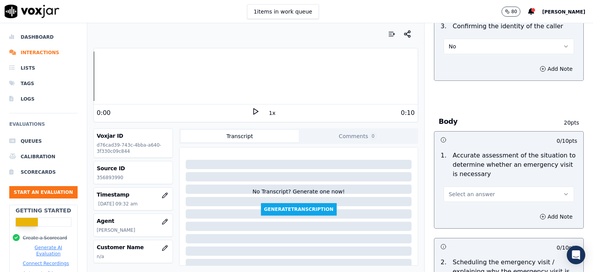
scroll to position [270, 0]
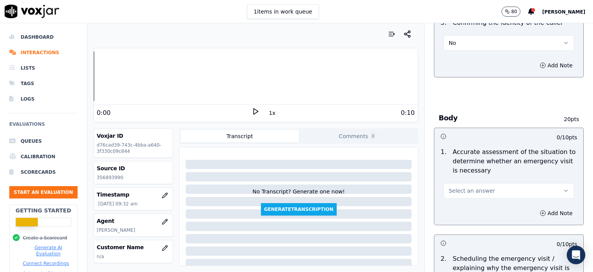
click at [472, 187] on span "Select an answer" at bounding box center [472, 191] width 46 height 8
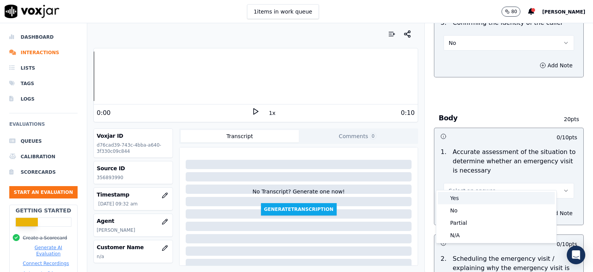
click at [465, 196] on div "Yes" at bounding box center [496, 198] width 117 height 12
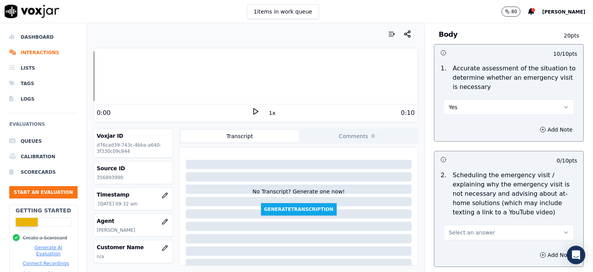
scroll to position [386, 0]
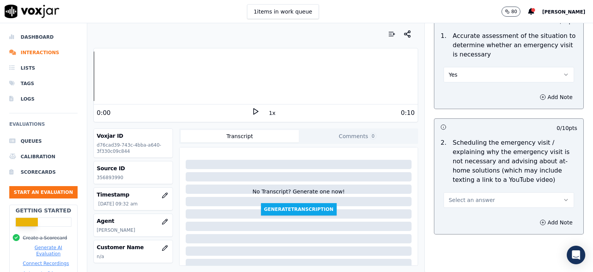
click at [475, 196] on span "Select an answer" at bounding box center [472, 200] width 46 height 8
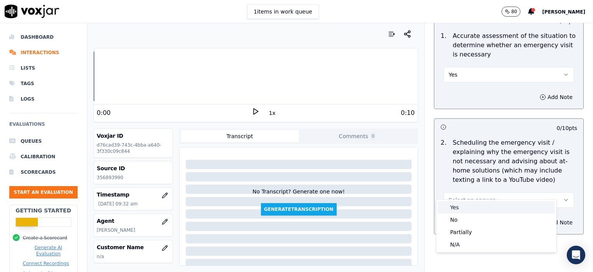
click at [463, 207] on div "Yes" at bounding box center [496, 207] width 117 height 12
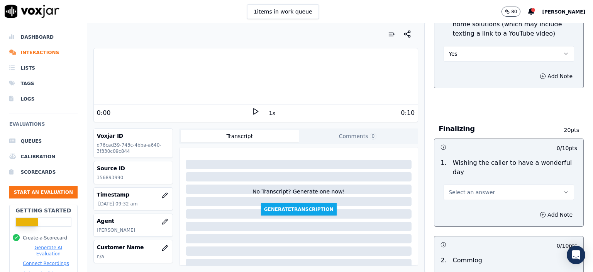
scroll to position [541, 0]
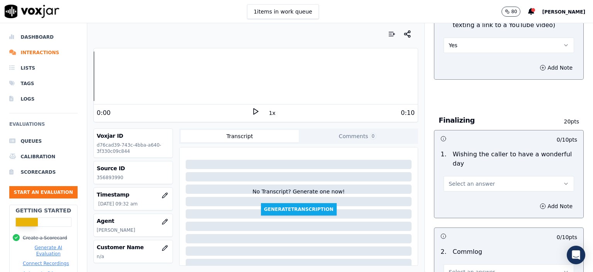
click at [471, 180] on span "Select an answer" at bounding box center [472, 184] width 46 height 8
click at [463, 193] on div "No" at bounding box center [496, 194] width 117 height 12
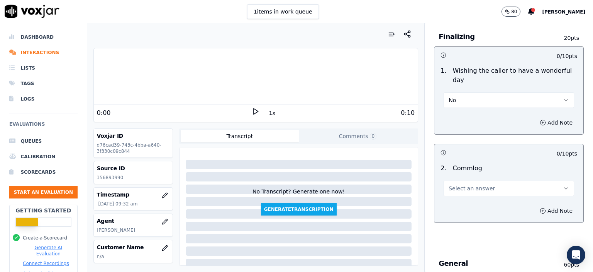
scroll to position [657, 0]
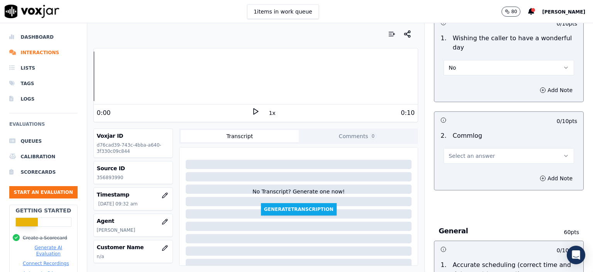
click at [465, 152] on span "Select an answer" at bounding box center [472, 156] width 46 height 8
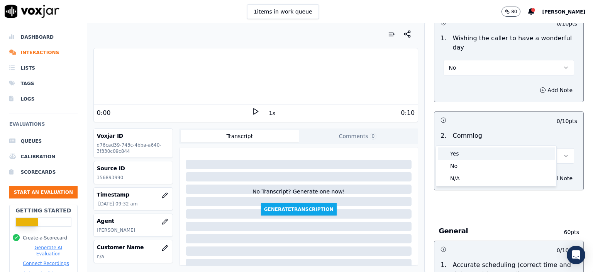
click at [465, 151] on div "Yes" at bounding box center [496, 153] width 117 height 12
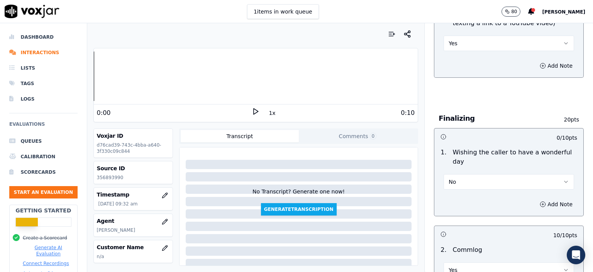
scroll to position [541, 0]
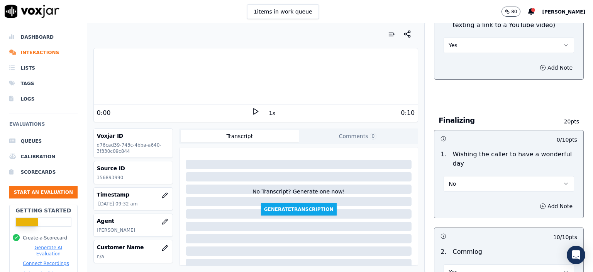
click at [454, 176] on button "No" at bounding box center [509, 183] width 131 height 15
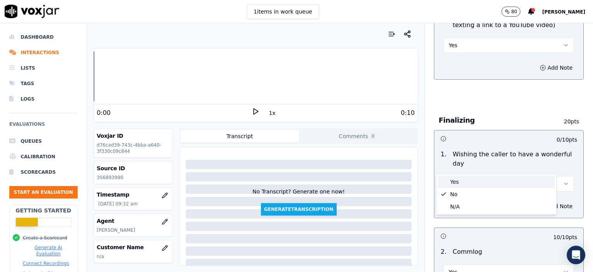
click at [455, 182] on div "Yes" at bounding box center [496, 181] width 117 height 12
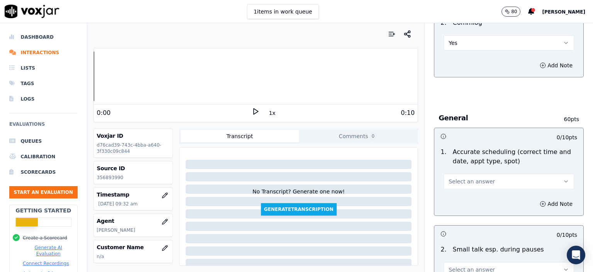
scroll to position [772, 0]
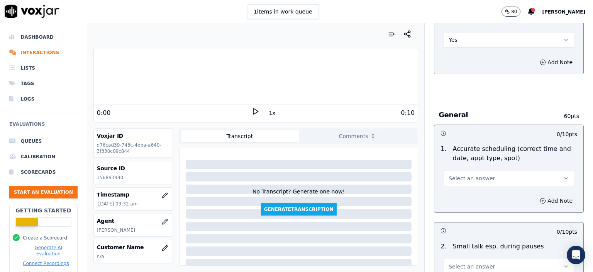
click at [453, 174] on span "Select an answer" at bounding box center [472, 178] width 46 height 8
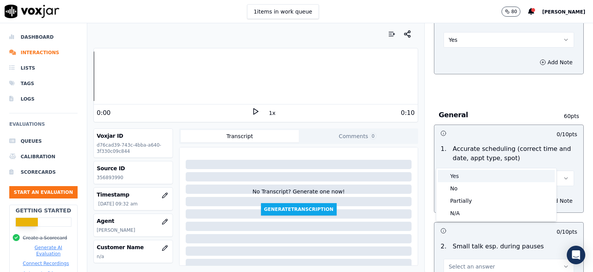
click at [452, 180] on div "Yes" at bounding box center [496, 176] width 117 height 12
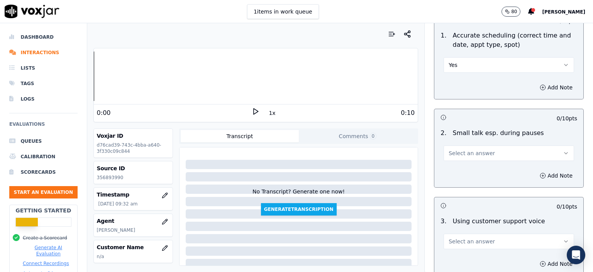
scroll to position [888, 0]
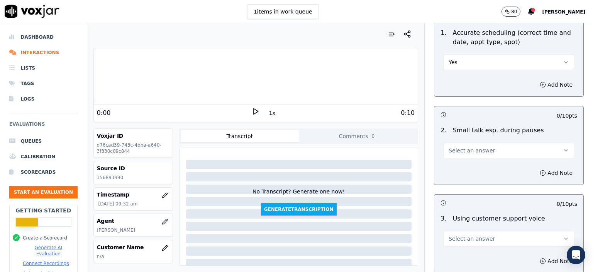
click at [453, 146] on span "Select an answer" at bounding box center [472, 150] width 46 height 8
click at [445, 173] on span at bounding box center [443, 172] width 5 height 5
drag, startPoint x: 462, startPoint y: 126, endPoint x: 462, endPoint y: 134, distance: 7.7
click at [462, 143] on button "N/A" at bounding box center [509, 150] width 131 height 15
click at [463, 163] on div "No" at bounding box center [496, 160] width 117 height 12
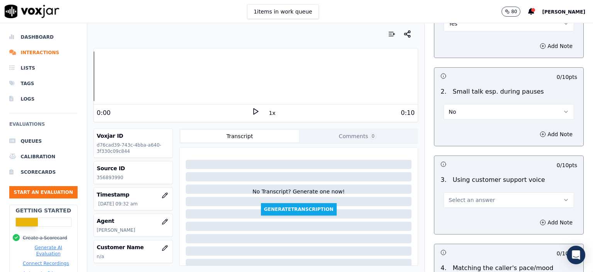
click at [467, 196] on span "Select an answer" at bounding box center [472, 200] width 46 height 8
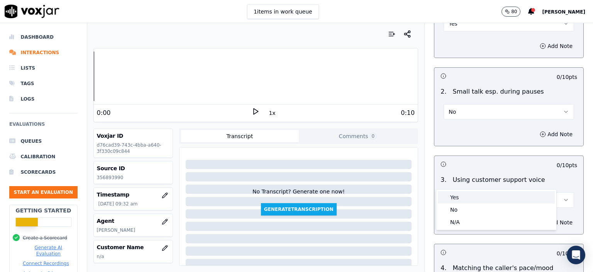
click at [468, 199] on div "Yes" at bounding box center [496, 197] width 117 height 12
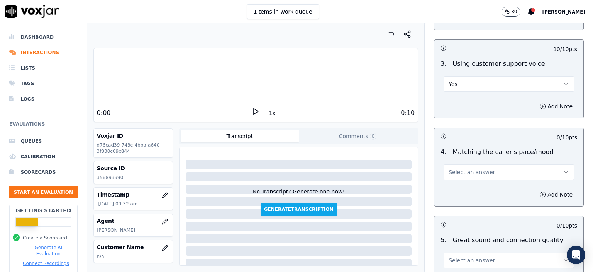
click at [465, 168] on span "Select an answer" at bounding box center [472, 172] width 46 height 8
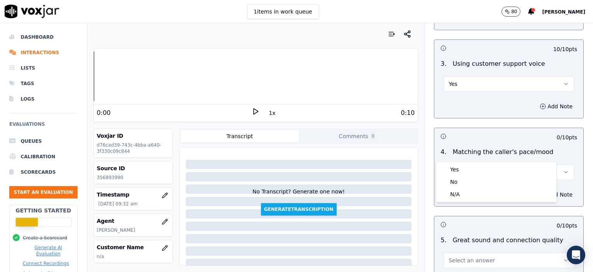
click at [464, 174] on div "Yes" at bounding box center [496, 169] width 117 height 12
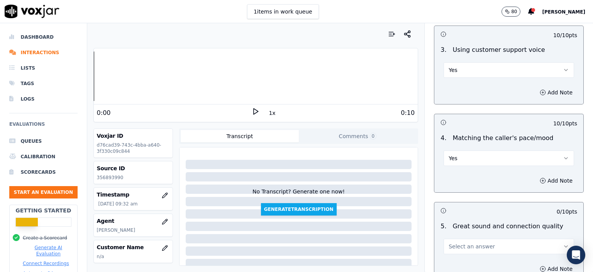
scroll to position [1120, 0]
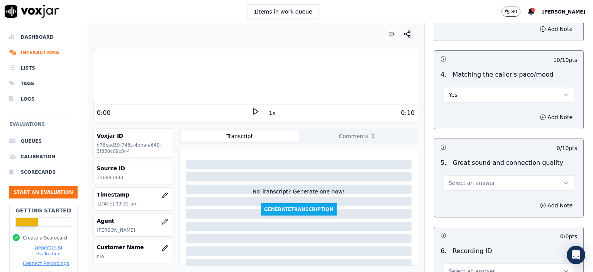
click at [463, 175] on button "Select an answer" at bounding box center [509, 182] width 131 height 15
click at [463, 175] on button "No" at bounding box center [509, 182] width 131 height 15
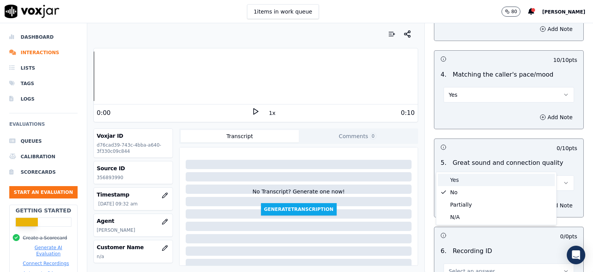
click at [462, 178] on div "Yes" at bounding box center [496, 179] width 117 height 12
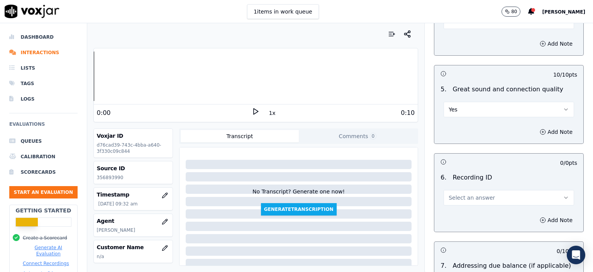
scroll to position [1197, 0]
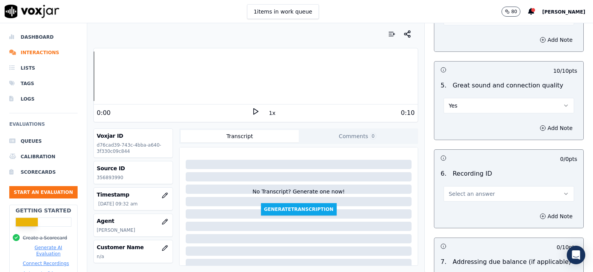
click at [464, 186] on button "Select an answer" at bounding box center [509, 193] width 131 height 15
click at [463, 195] on div "N/A" at bounding box center [496, 195] width 117 height 12
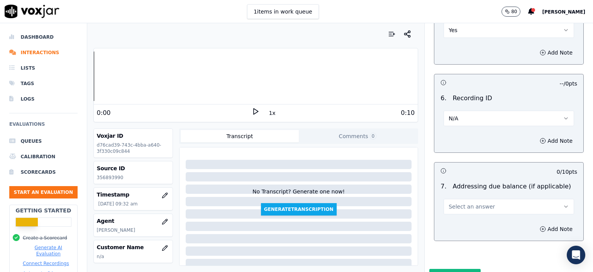
scroll to position [1285, 0]
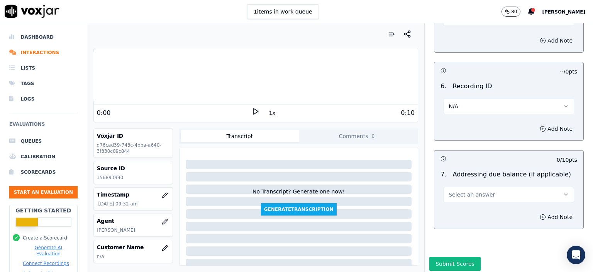
click at [470, 190] on span "Select an answer" at bounding box center [472, 194] width 46 height 8
click at [464, 212] on div "N/A" at bounding box center [496, 215] width 117 height 12
click at [440, 256] on button "Submit Scores" at bounding box center [454, 263] width 51 height 14
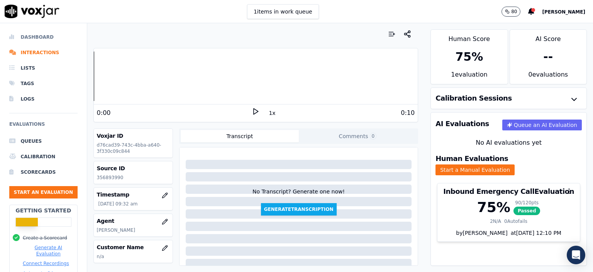
click at [42, 35] on li "Dashboard" at bounding box center [43, 36] width 68 height 15
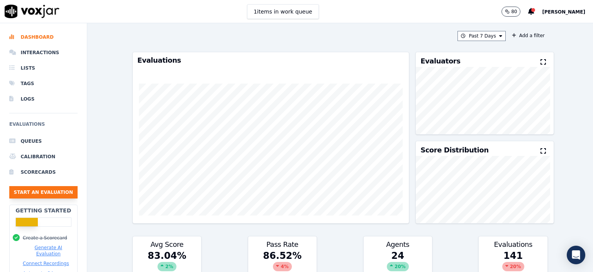
click at [46, 191] on button "Start an Evaluation" at bounding box center [43, 192] width 68 height 12
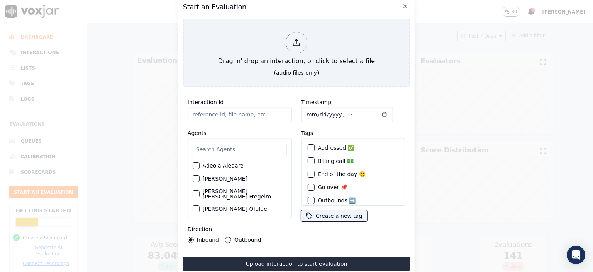
click at [227, 112] on input "Interaction Id" at bounding box center [240, 114] width 104 height 15
paste input "356901822"
type input "356901822"
click at [341, 111] on input "Timestamp" at bounding box center [347, 114] width 92 height 15
type input "[DATE]T10:14"
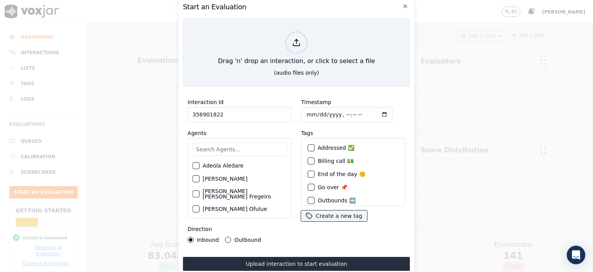
click at [217, 149] on input "text" at bounding box center [240, 149] width 94 height 13
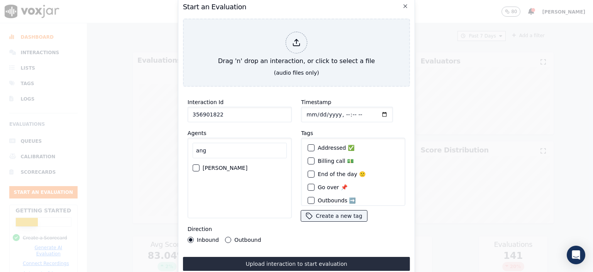
type input "ang"
click at [209, 166] on label "[PERSON_NAME]" at bounding box center [225, 167] width 45 height 5
click at [200, 166] on button "[PERSON_NAME]" at bounding box center [196, 167] width 7 height 7
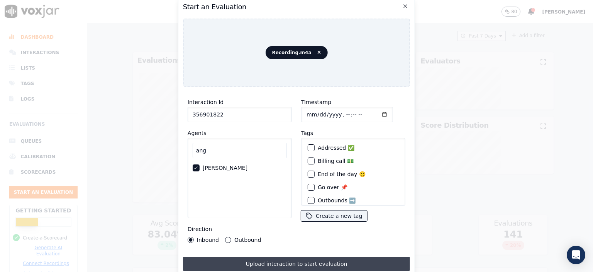
click at [328, 261] on button "Upload interaction to start evaluation" at bounding box center [296, 263] width 227 height 14
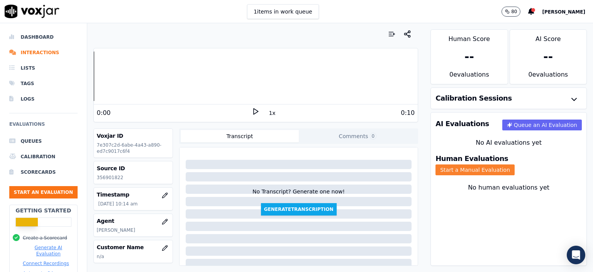
click at [515, 167] on button "Start a Manual Evaluation" at bounding box center [475, 169] width 79 height 11
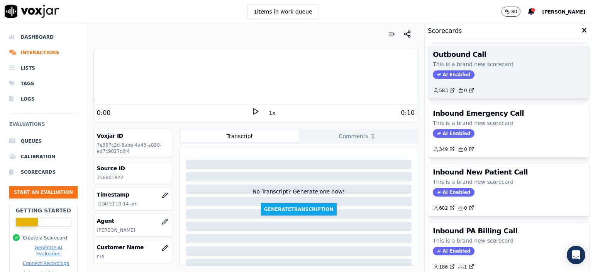
scroll to position [116, 0]
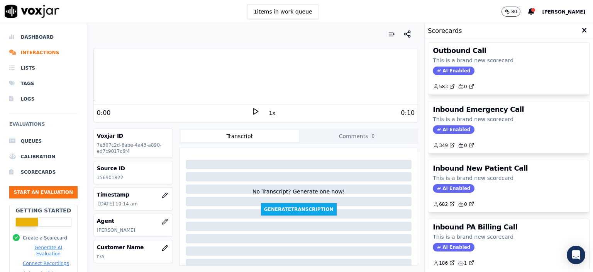
click at [493, 113] on div "Inbound Emergency Call This is a brand new scorecard AI Enabled 349 0" at bounding box center [508, 127] width 161 height 52
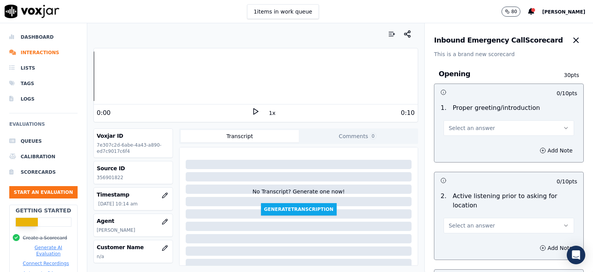
click at [479, 125] on span "Select an answer" at bounding box center [472, 128] width 46 height 8
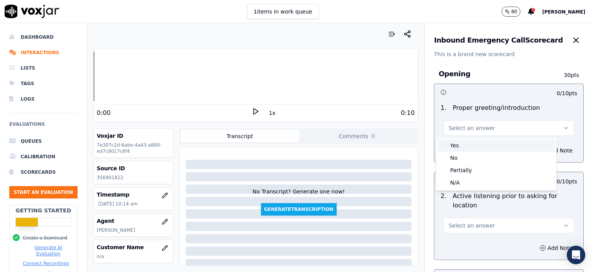
click at [477, 146] on div "Yes" at bounding box center [496, 145] width 117 height 12
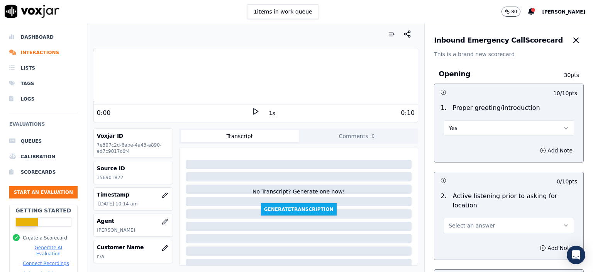
click at [480, 217] on button "Select an answer" at bounding box center [509, 224] width 131 height 15
click at [473, 241] on div "No" at bounding box center [496, 245] width 117 height 12
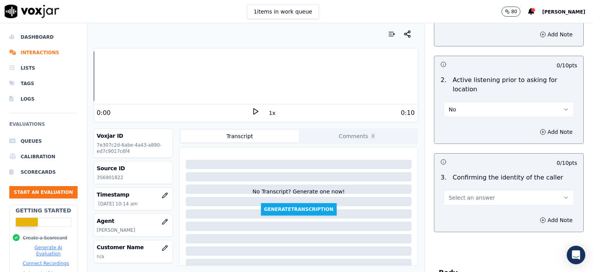
click at [476, 192] on button "Select an answer" at bounding box center [509, 197] width 131 height 15
click at [485, 217] on div "No" at bounding box center [496, 217] width 117 height 12
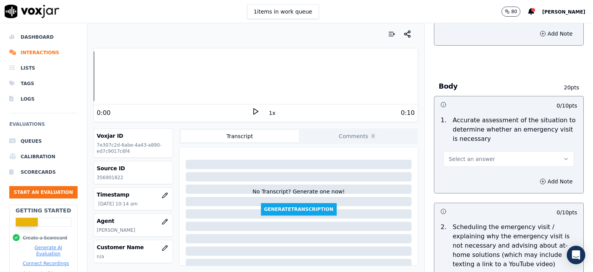
scroll to position [309, 0]
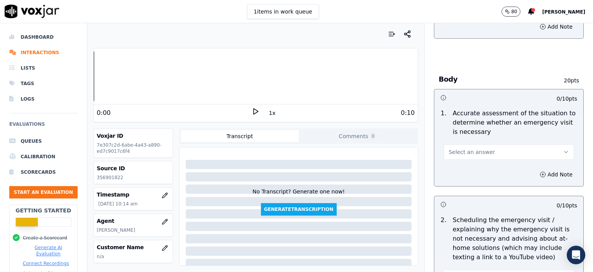
click at [473, 148] on span "Select an answer" at bounding box center [472, 152] width 46 height 8
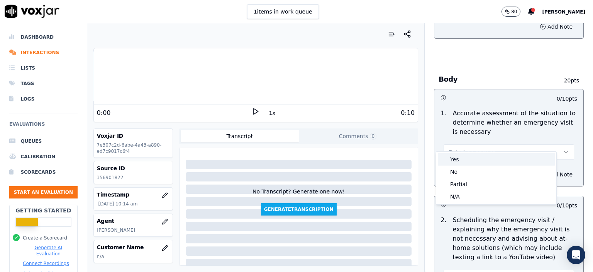
drag, startPoint x: 471, startPoint y: 164, endPoint x: 483, endPoint y: 180, distance: 19.5
click at [471, 164] on div "Yes" at bounding box center [496, 159] width 117 height 12
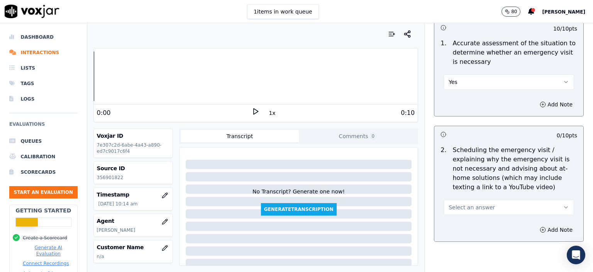
scroll to position [386, 0]
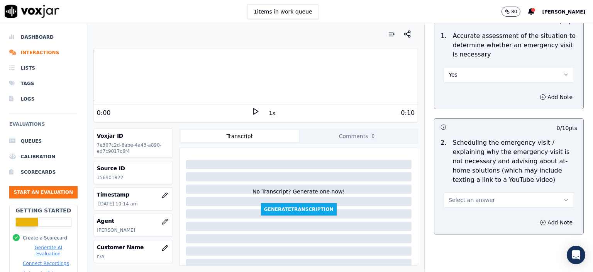
click at [496, 192] on button "Select an answer" at bounding box center [509, 199] width 131 height 15
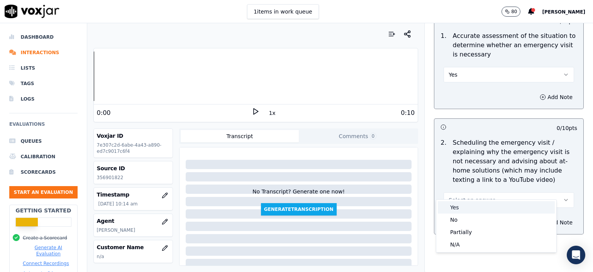
click at [500, 211] on div "Yes" at bounding box center [496, 207] width 117 height 12
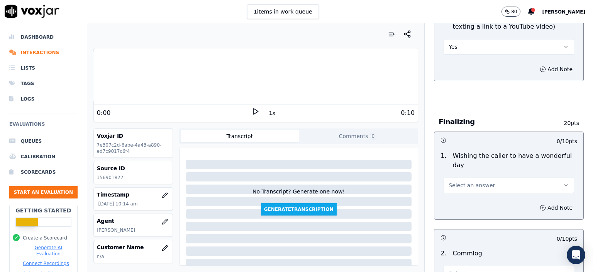
scroll to position [541, 0]
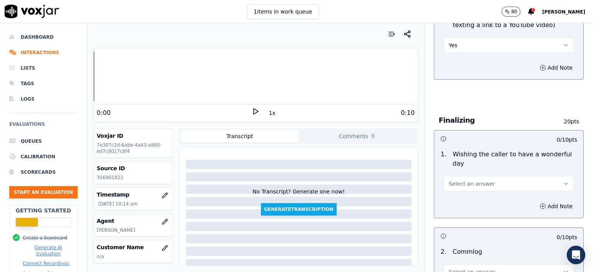
click at [490, 176] on button "Select an answer" at bounding box center [509, 183] width 131 height 15
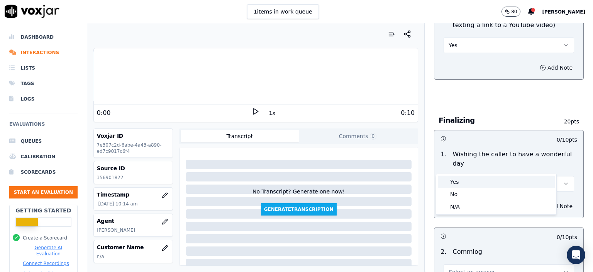
click at [492, 184] on div "Yes" at bounding box center [496, 181] width 117 height 12
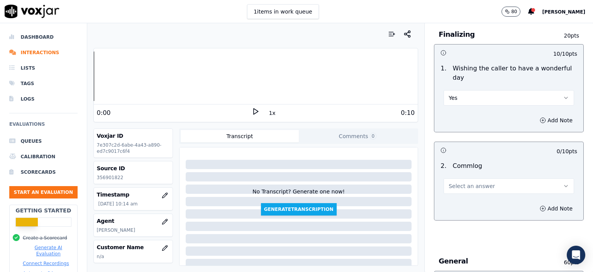
scroll to position [657, 0]
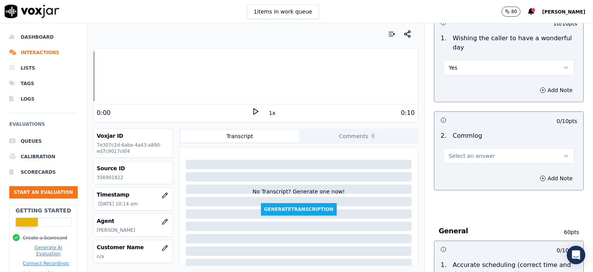
click at [469, 148] on button "Select an answer" at bounding box center [509, 155] width 131 height 15
drag, startPoint x: 474, startPoint y: 173, endPoint x: 472, endPoint y: 165, distance: 8.3
click at [472, 165] on div "Yes No N/A" at bounding box center [496, 166] width 120 height 40
click at [472, 165] on div "No" at bounding box center [496, 166] width 117 height 12
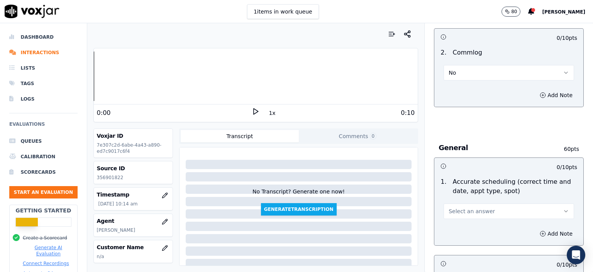
scroll to position [772, 0]
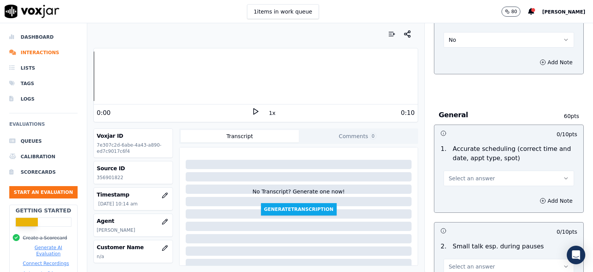
click at [468, 174] on span "Select an answer" at bounding box center [472, 178] width 46 height 8
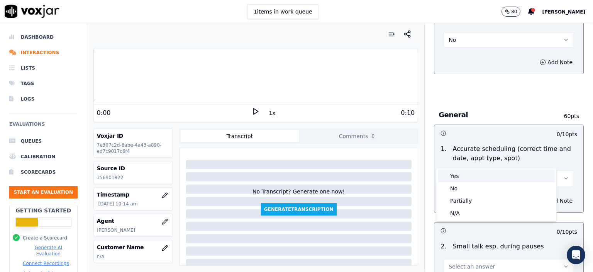
click at [469, 180] on div "Yes" at bounding box center [496, 176] width 117 height 12
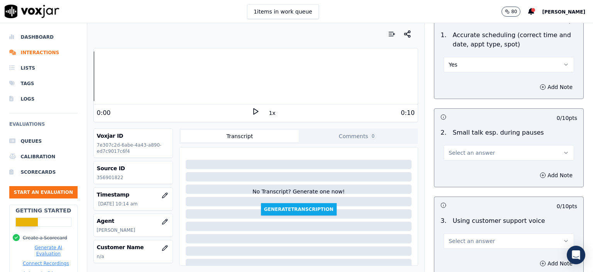
scroll to position [888, 0]
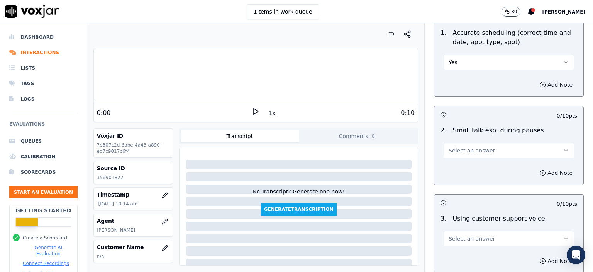
click at [477, 146] on span "Select an answer" at bounding box center [472, 150] width 46 height 8
click at [479, 163] on div "No" at bounding box center [496, 160] width 117 height 12
click at [472, 231] on button "Select an answer" at bounding box center [509, 238] width 131 height 15
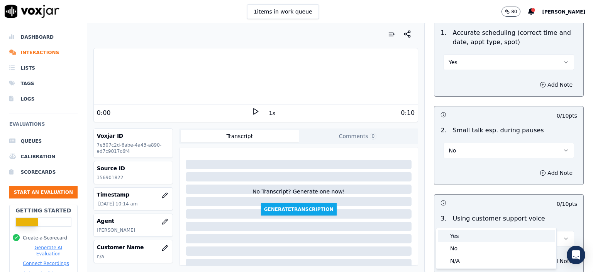
click at [463, 229] on div "Yes" at bounding box center [496, 235] width 117 height 12
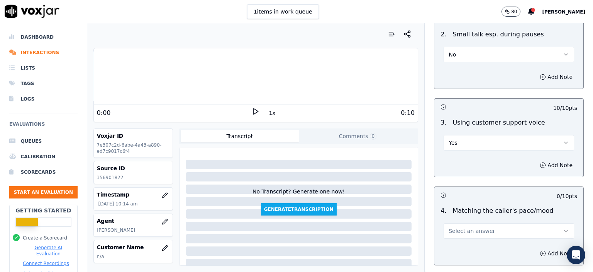
scroll to position [1004, 0]
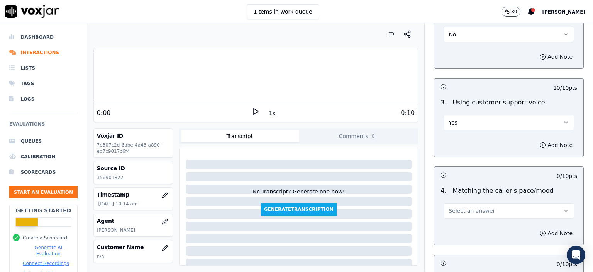
click at [469, 203] on button "Select an answer" at bounding box center [509, 210] width 131 height 15
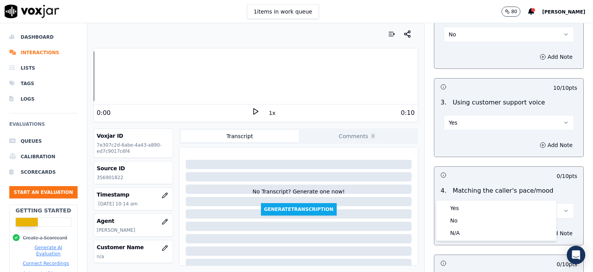
click at [467, 200] on div "Yes No N/A" at bounding box center [496, 220] width 120 height 40
click at [466, 204] on div "Yes" at bounding box center [496, 208] width 117 height 12
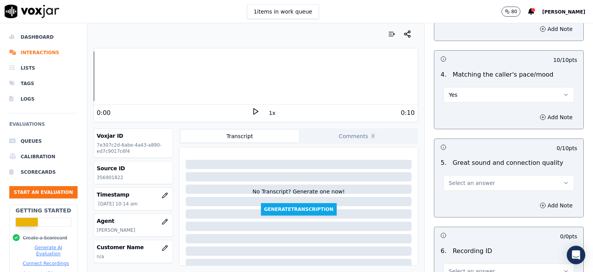
click at [466, 175] on button "Select an answer" at bounding box center [509, 182] width 131 height 15
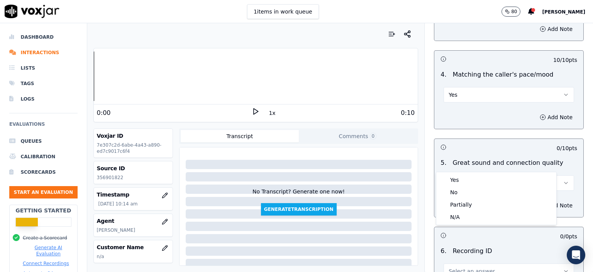
click at [463, 180] on div "Yes" at bounding box center [496, 179] width 117 height 12
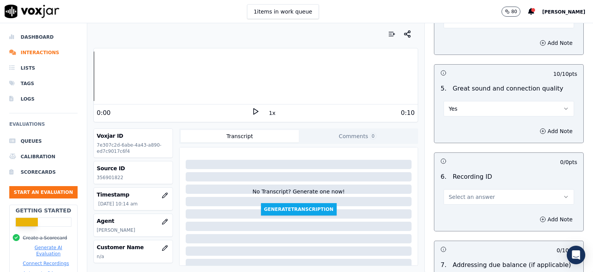
scroll to position [1197, 0]
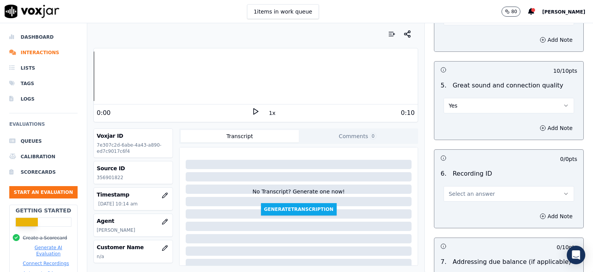
click at [465, 190] on span "Select an answer" at bounding box center [472, 194] width 46 height 8
drag, startPoint x: 464, startPoint y: 179, endPoint x: 462, endPoint y: 192, distance: 13.8
click at [463, 188] on div at bounding box center [496, 186] width 117 height 5
click at [472, 190] on span "Select an answer" at bounding box center [472, 194] width 46 height 8
click at [465, 199] on div "N/A" at bounding box center [496, 195] width 117 height 12
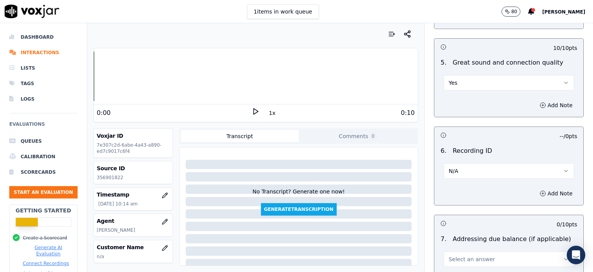
scroll to position [1275, 0]
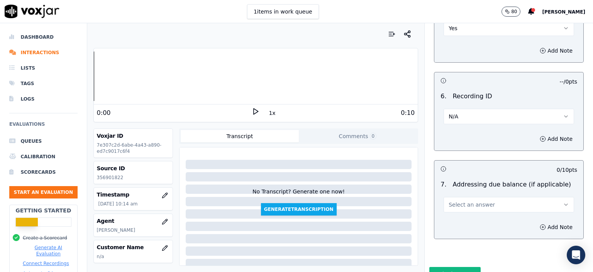
click at [474, 200] on span "Select an answer" at bounding box center [472, 204] width 46 height 8
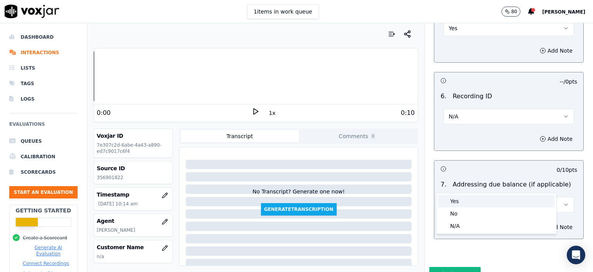
click at [472, 204] on div "Yes" at bounding box center [496, 201] width 117 height 12
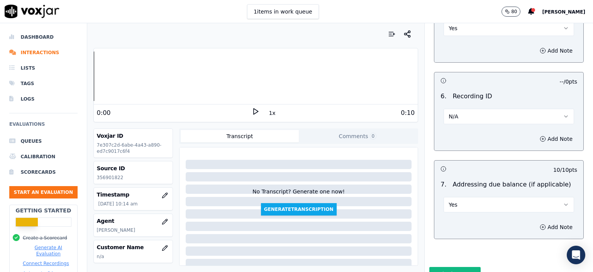
click at [508, 197] on button "Yes" at bounding box center [509, 204] width 131 height 15
click at [487, 223] on div "N/A" at bounding box center [496, 225] width 117 height 12
click at [95, 171] on div "Source ID 356901822" at bounding box center [133, 172] width 79 height 22
click at [102, 176] on p "356901822" at bounding box center [133, 177] width 73 height 6
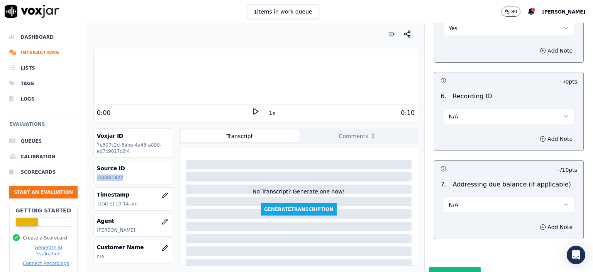
copy p "356901822"
click at [546, 133] on button "Add Note" at bounding box center [556, 138] width 42 height 11
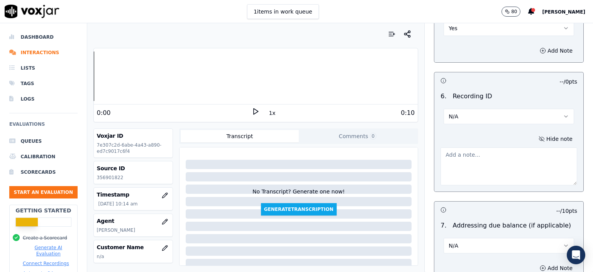
click at [501, 153] on textarea at bounding box center [509, 166] width 137 height 38
paste textarea "356901822"
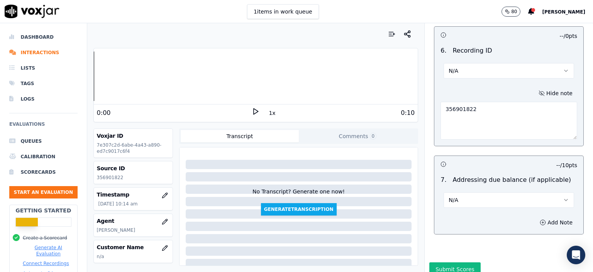
scroll to position [1325, 0]
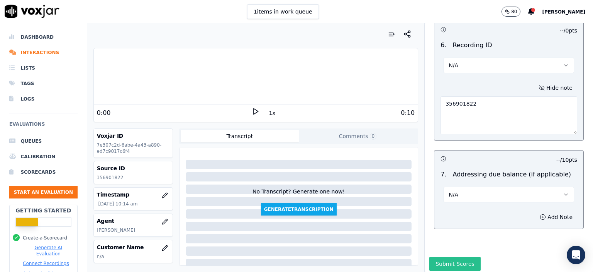
type textarea "356901822"
click at [450, 256] on button "Submit Scores" at bounding box center [454, 263] width 51 height 14
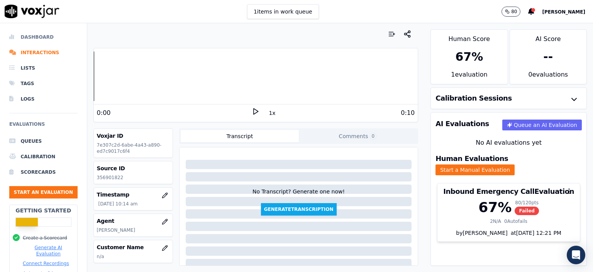
click at [42, 38] on li "Dashboard" at bounding box center [43, 36] width 68 height 15
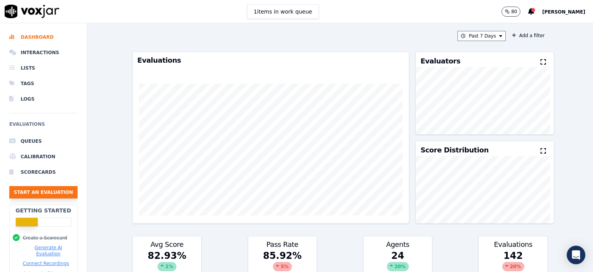
click at [49, 191] on button "Start an Evaluation" at bounding box center [43, 192] width 68 height 12
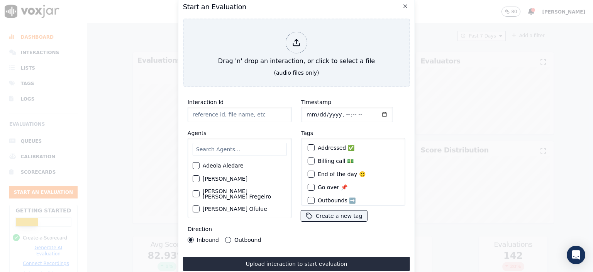
click at [212, 114] on input "Interaction Id" at bounding box center [240, 114] width 104 height 15
paste input "356821000"
type input "356821000"
click at [235, 148] on input "text" at bounding box center [240, 149] width 94 height 13
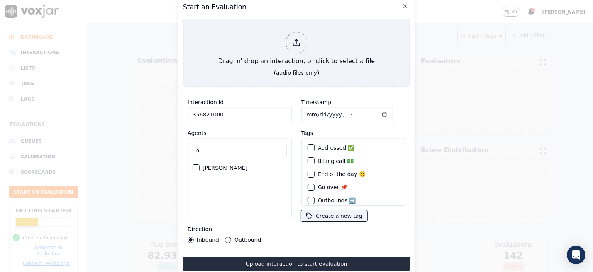
type input "ou"
click at [224, 167] on label "[PERSON_NAME]" at bounding box center [225, 167] width 45 height 5
click at [200, 167] on button "[PERSON_NAME]" at bounding box center [196, 167] width 7 height 7
click at [312, 112] on input "Timestamp" at bounding box center [347, 114] width 92 height 15
click at [373, 109] on input "Timestamp" at bounding box center [347, 114] width 92 height 15
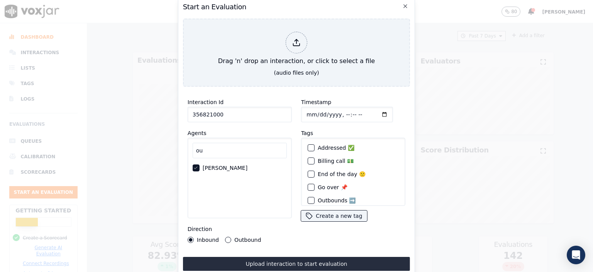
click at [337, 112] on input "Timestamp" at bounding box center [347, 114] width 92 height 15
click at [346, 114] on input "Timestamp" at bounding box center [347, 114] width 92 height 15
type input "[DATE]T13:14"
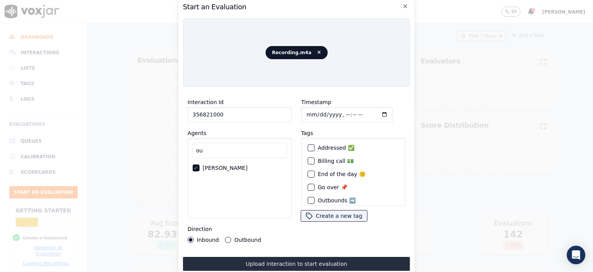
click at [314, 257] on button "Upload interaction to start evaluation" at bounding box center [296, 263] width 227 height 14
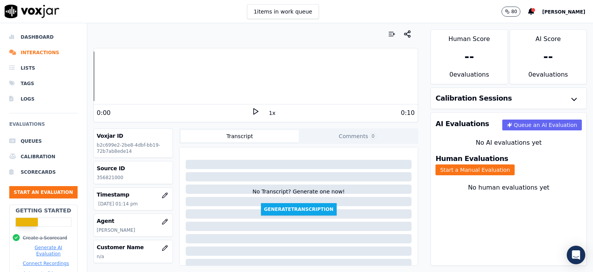
click at [521, 168] on div "Human Evaluations Start a Manual Evaluation" at bounding box center [509, 164] width 156 height 29
click at [515, 166] on button "Start a Manual Evaluation" at bounding box center [475, 169] width 79 height 11
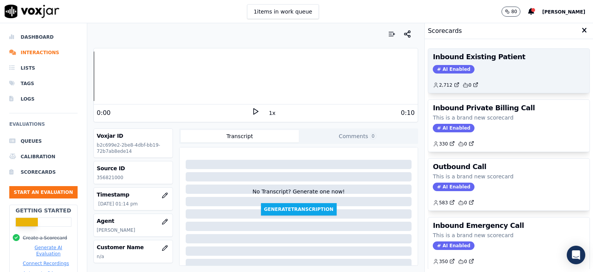
click at [518, 68] on div "AI Enabled" at bounding box center [509, 69] width 152 height 8
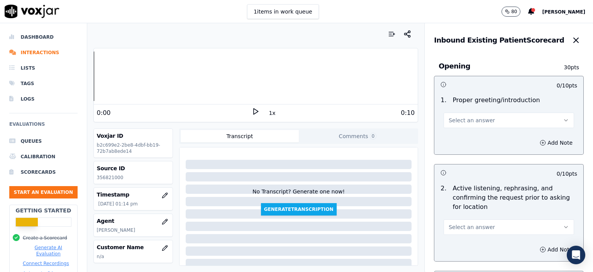
click at [473, 120] on span "Select an answer" at bounding box center [472, 120] width 46 height 8
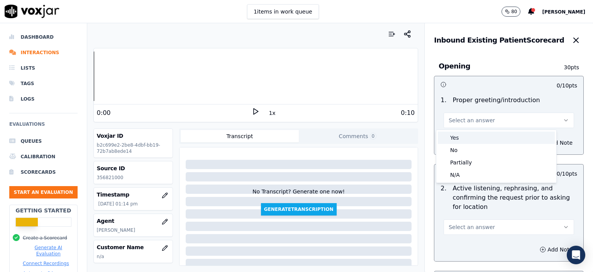
click at [468, 137] on div "Yes" at bounding box center [496, 137] width 117 height 12
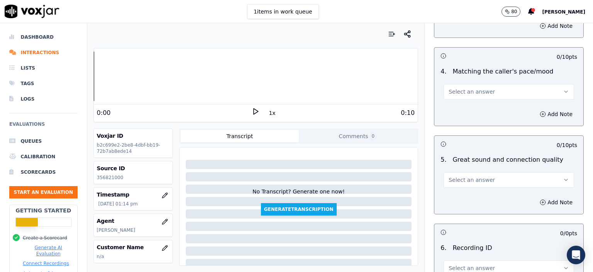
scroll to position [1084, 0]
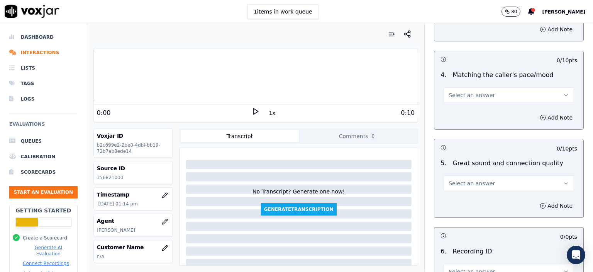
click at [478, 179] on span "Select an answer" at bounding box center [472, 183] width 46 height 8
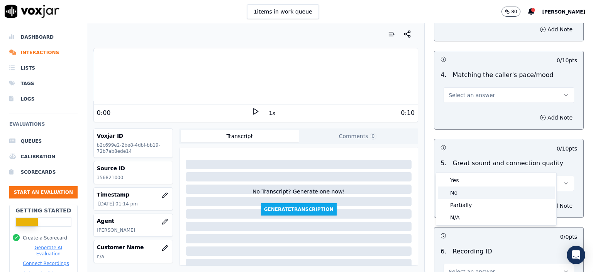
click at [473, 193] on div "No" at bounding box center [496, 192] width 117 height 12
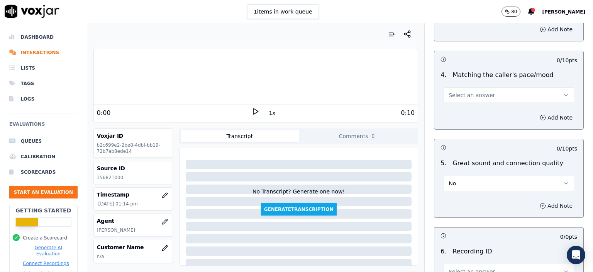
click at [536, 200] on button "Add Note" at bounding box center [556, 205] width 42 height 11
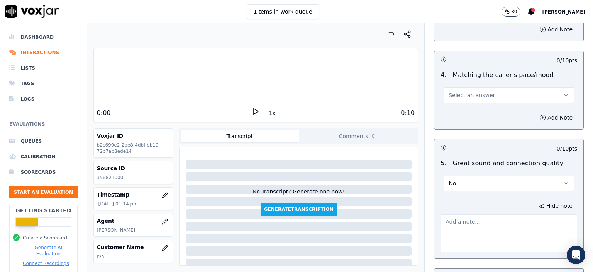
click at [481, 214] on textarea at bounding box center [509, 233] width 137 height 38
type textarea "terrible breaking"
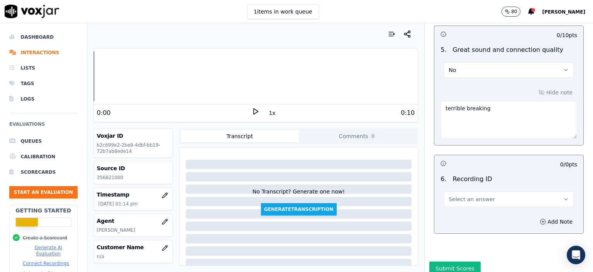
scroll to position [1202, 0]
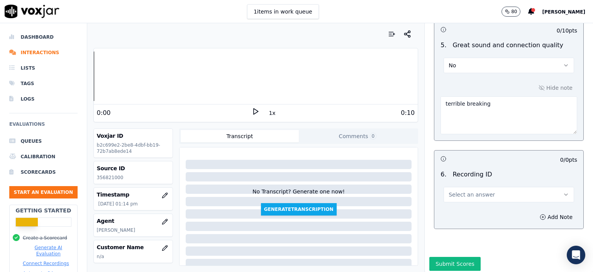
click at [459, 190] on span "Select an answer" at bounding box center [472, 194] width 46 height 8
click at [462, 193] on div "N/A" at bounding box center [496, 195] width 117 height 12
click at [107, 177] on p "356821000" at bounding box center [133, 177] width 73 height 6
copy p "356821000"
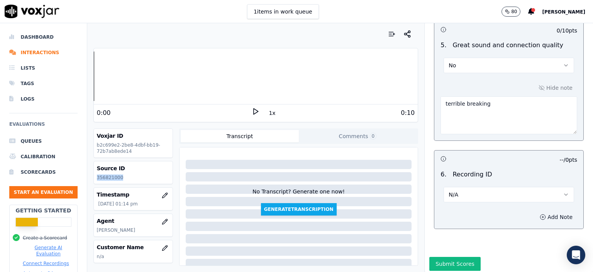
click at [546, 211] on button "Add Note" at bounding box center [556, 216] width 42 height 11
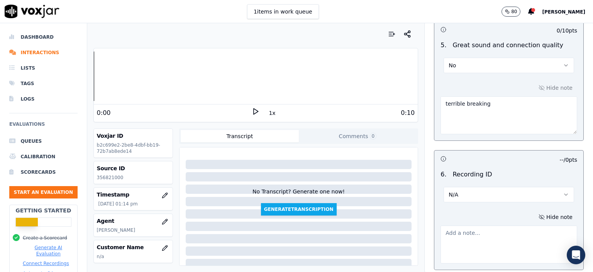
click at [481, 227] on textarea at bounding box center [509, 244] width 137 height 38
paste textarea "356821000"
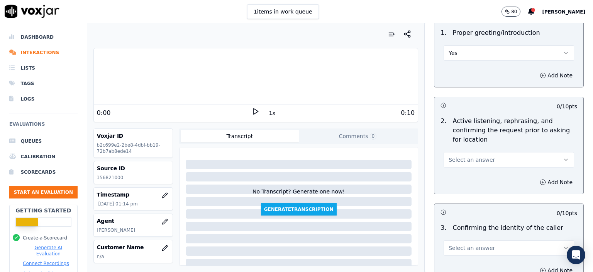
scroll to position [77, 0]
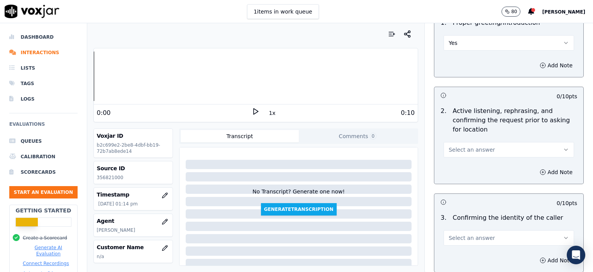
type textarea "356821000"
click at [490, 150] on button "Select an answer" at bounding box center [509, 149] width 131 height 15
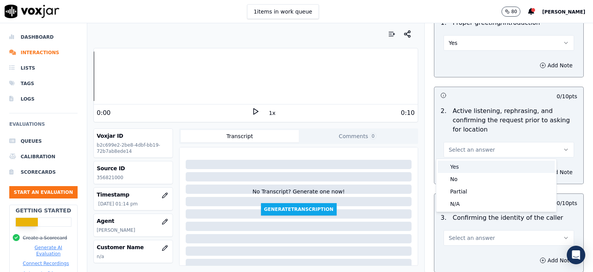
click at [483, 169] on div "Yes" at bounding box center [496, 166] width 117 height 12
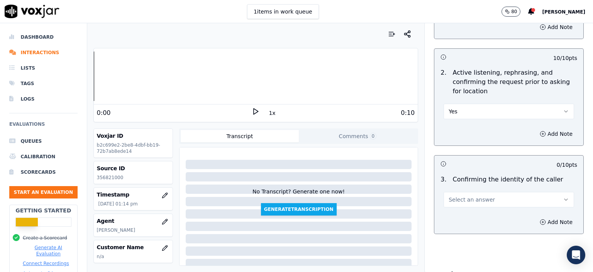
scroll to position [116, 0]
click at [498, 199] on button "Select an answer" at bounding box center [509, 198] width 131 height 15
click at [498, 221] on div "Yes" at bounding box center [496, 216] width 117 height 12
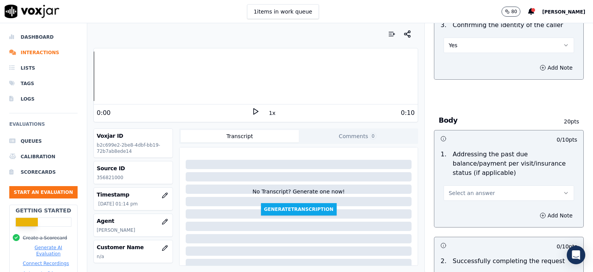
scroll to position [270, 0]
click at [487, 184] on button "Select an answer" at bounding box center [509, 191] width 131 height 15
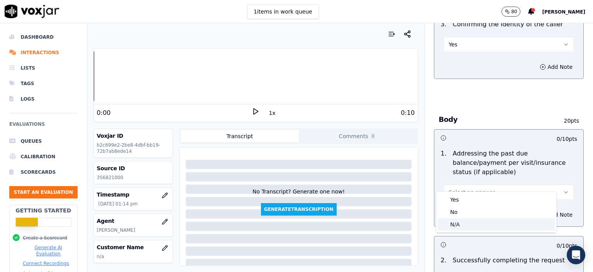
click at [477, 220] on div "N/A" at bounding box center [496, 224] width 117 height 12
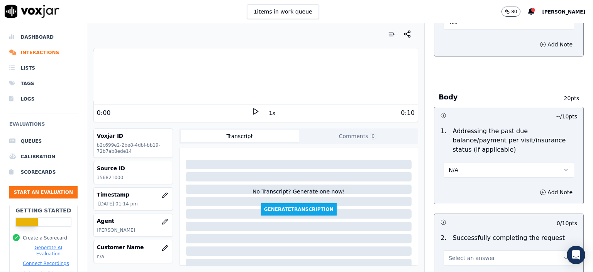
scroll to position [386, 0]
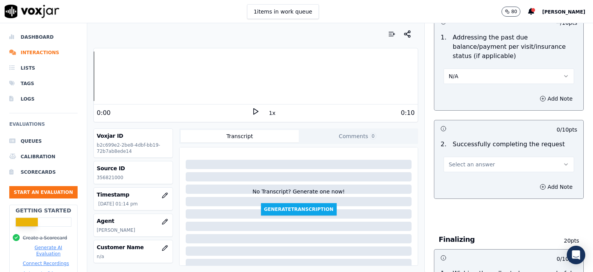
click at [469, 159] on button "Select an answer" at bounding box center [509, 163] width 131 height 15
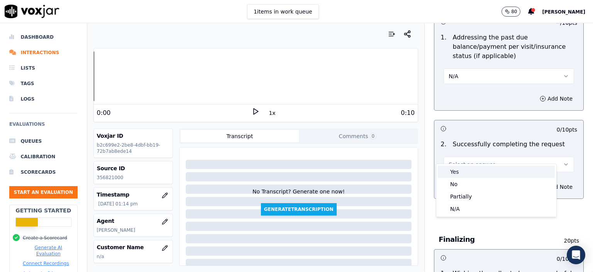
click at [467, 174] on div "Yes" at bounding box center [496, 171] width 117 height 12
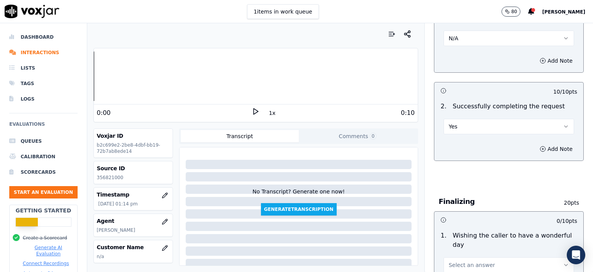
scroll to position [502, 0]
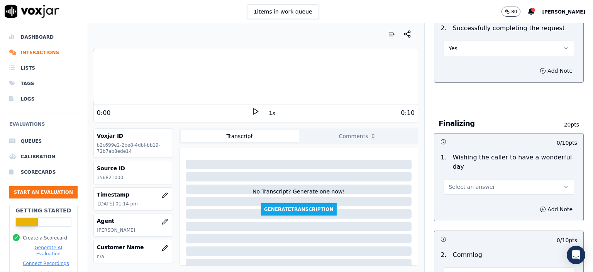
click at [485, 179] on button "Select an answer" at bounding box center [509, 186] width 131 height 15
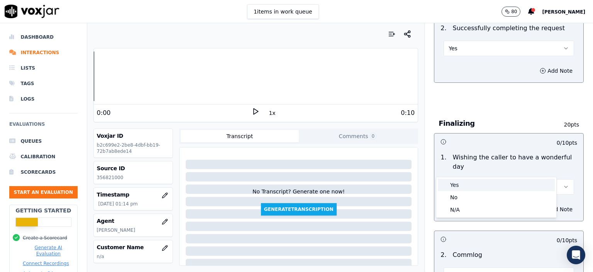
click at [465, 183] on div "Yes" at bounding box center [496, 184] width 117 height 12
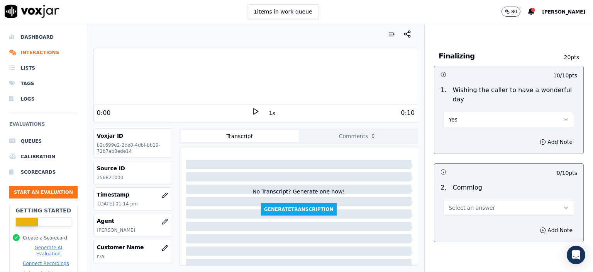
scroll to position [579, 0]
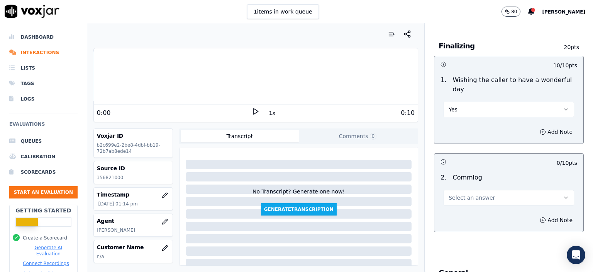
click at [498, 190] on button "Select an answer" at bounding box center [509, 197] width 131 height 15
click at [480, 206] on div "No" at bounding box center [496, 207] width 117 height 12
click at [472, 190] on button "No" at bounding box center [509, 197] width 131 height 15
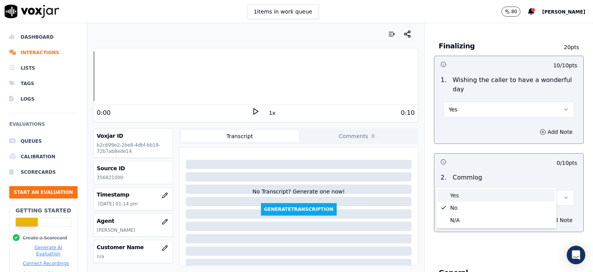
click at [470, 193] on div "Yes" at bounding box center [496, 195] width 117 height 12
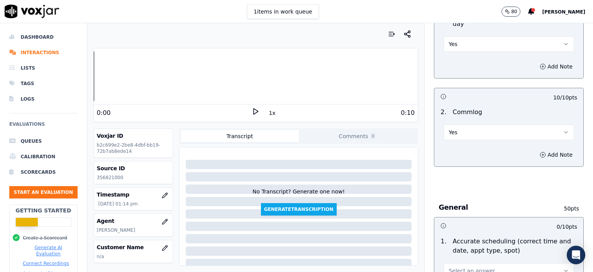
scroll to position [734, 0]
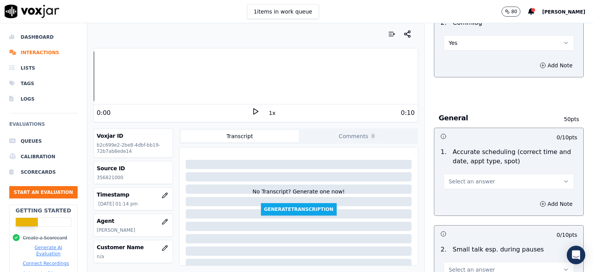
click at [473, 177] on span "Select an answer" at bounding box center [472, 181] width 46 height 8
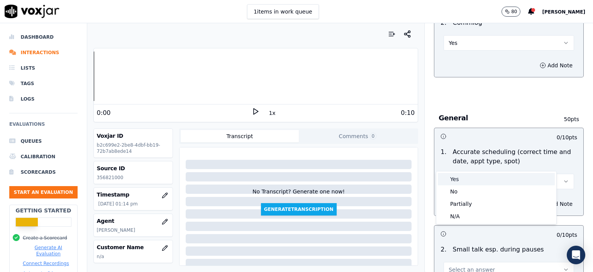
click at [473, 178] on div "Yes" at bounding box center [496, 179] width 117 height 12
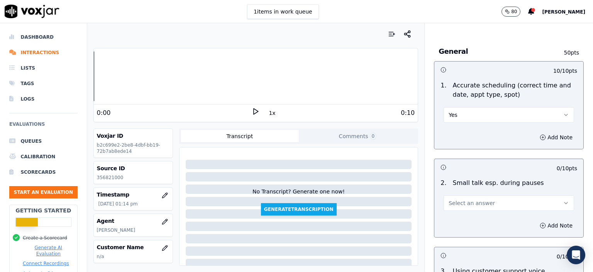
scroll to position [811, 0]
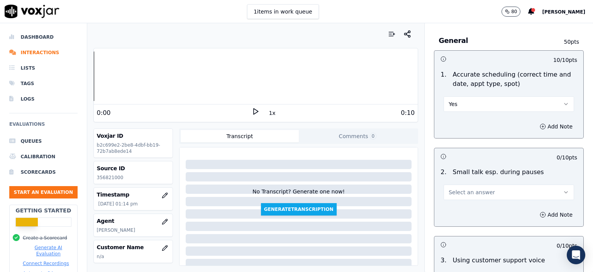
click at [474, 188] on span "Select an answer" at bounding box center [472, 192] width 46 height 8
click at [474, 196] on div "No" at bounding box center [496, 201] width 117 height 12
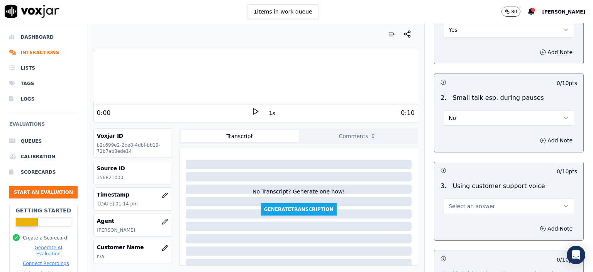
scroll to position [888, 0]
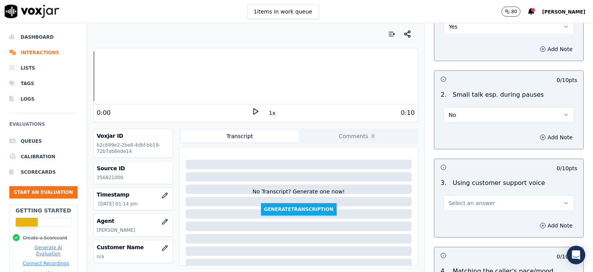
click at [474, 199] on span "Select an answer" at bounding box center [472, 203] width 46 height 8
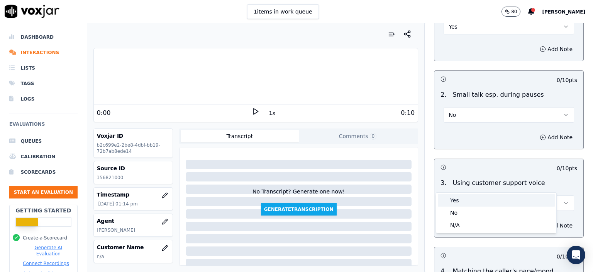
click at [473, 197] on div "Yes" at bounding box center [496, 200] width 117 height 12
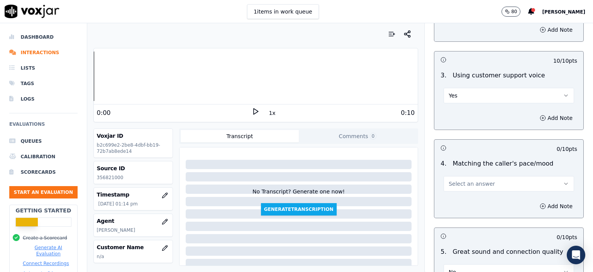
scroll to position [1004, 0]
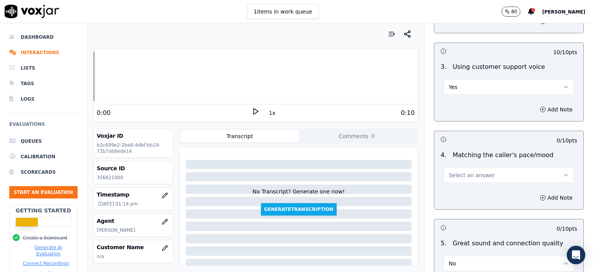
click at [472, 171] on span "Select an answer" at bounding box center [472, 175] width 46 height 8
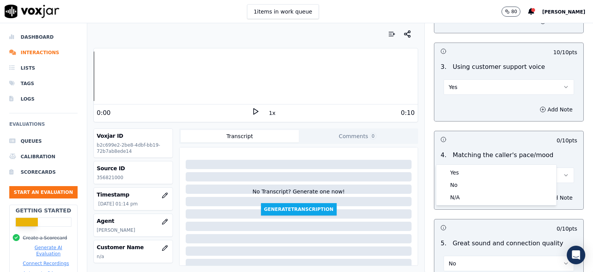
click at [472, 168] on div "Yes" at bounding box center [496, 172] width 117 height 12
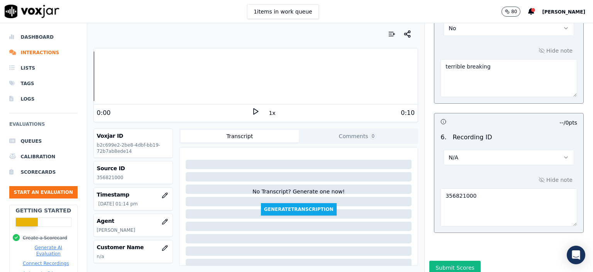
scroll to position [1243, 0]
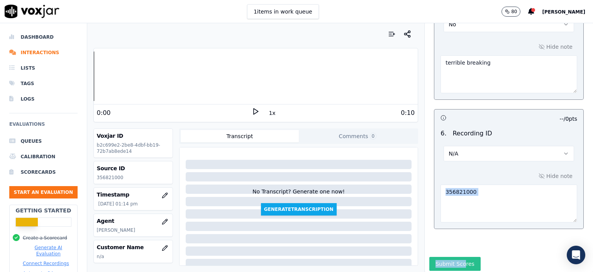
click at [455, 235] on div "Inbound Existing Patient Scorecard Opening 30 pts 10 / 10 pts 1 . Proper greeti…" at bounding box center [509, 147] width 168 height 248
click at [454, 256] on button "Submit Scores" at bounding box center [454, 263] width 51 height 14
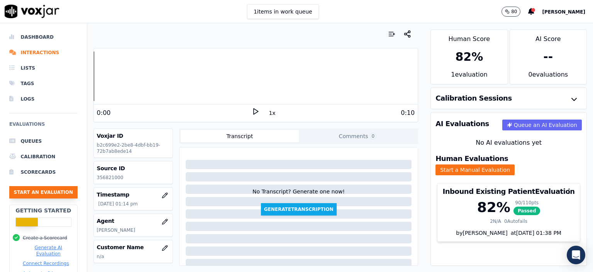
click at [41, 193] on button "Start an Evaluation" at bounding box center [43, 192] width 68 height 12
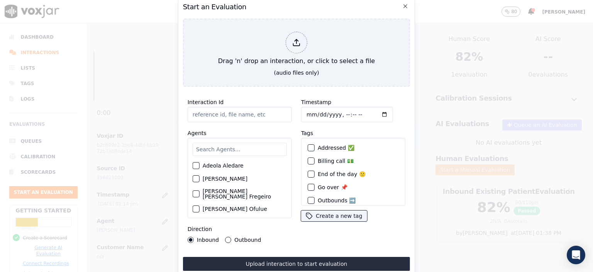
click at [231, 112] on input "Interaction Id" at bounding box center [240, 114] width 104 height 15
paste input "356825338"
type input "356825338"
click at [315, 112] on input "Timestamp" at bounding box center [347, 114] width 92 height 15
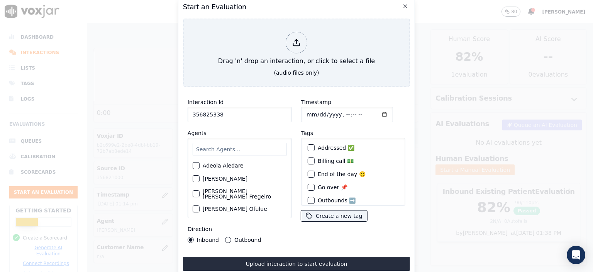
click at [372, 112] on input "Timestamp" at bounding box center [347, 114] width 92 height 15
click at [339, 93] on div "Timestamp Tags Addressed ✅ Billing call 💵 End of the day 🙁 Go over 📌 Outbounds …" at bounding box center [354, 170] width 114 height 154
click at [336, 114] on input "Timestamp" at bounding box center [347, 114] width 92 height 15
click at [345, 113] on input "Timestamp" at bounding box center [347, 114] width 92 height 15
type input "[DATE]T13:41"
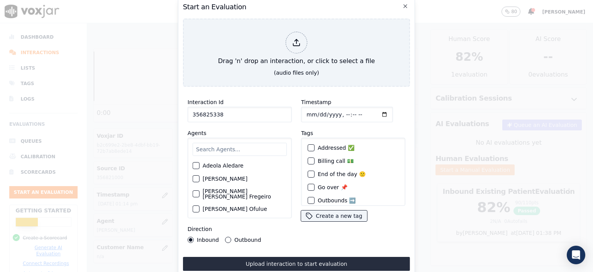
click at [241, 145] on input "text" at bounding box center [240, 149] width 94 height 13
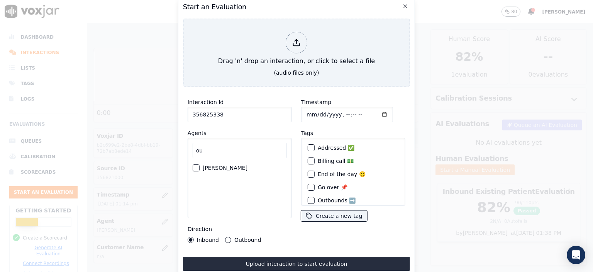
type input "ou"
click at [227, 165] on label "[PERSON_NAME]" at bounding box center [225, 167] width 45 height 5
click at [200, 165] on button "[PERSON_NAME]" at bounding box center [196, 167] width 7 height 7
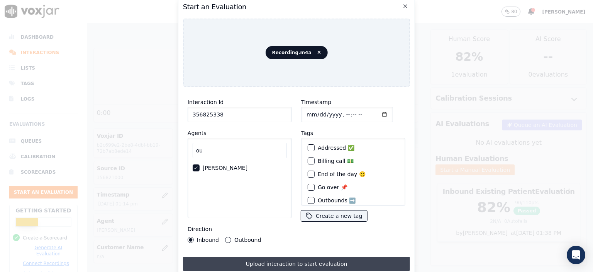
click at [267, 257] on button "Upload interaction to start evaluation" at bounding box center [296, 263] width 227 height 14
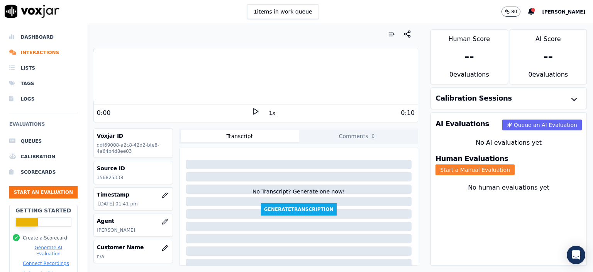
click at [504, 164] on button "Start a Manual Evaluation" at bounding box center [475, 169] width 79 height 11
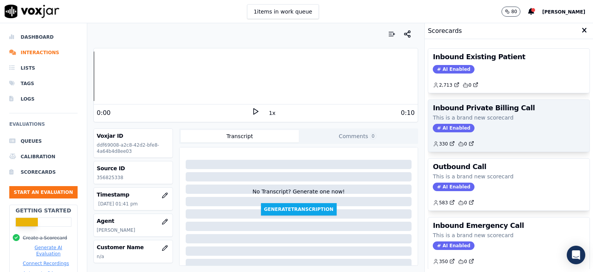
click at [517, 124] on div "AI Enabled" at bounding box center [509, 128] width 152 height 8
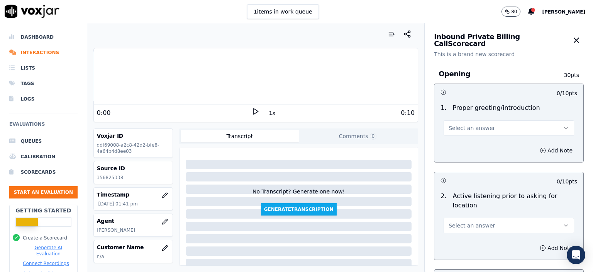
click at [509, 123] on button "Select an answer" at bounding box center [509, 127] width 131 height 15
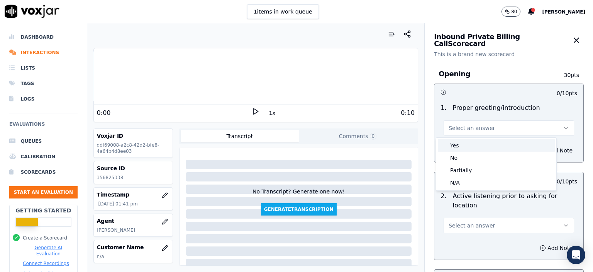
click at [492, 146] on div "Yes" at bounding box center [496, 145] width 117 height 12
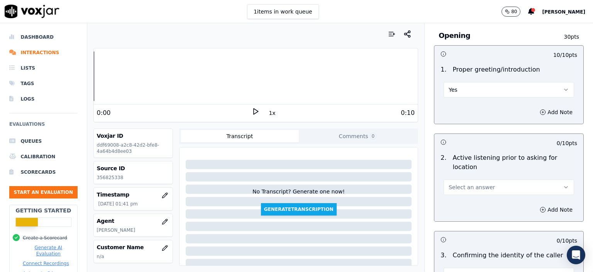
scroll to position [39, 0]
click at [498, 179] on button "Select an answer" at bounding box center [509, 186] width 131 height 15
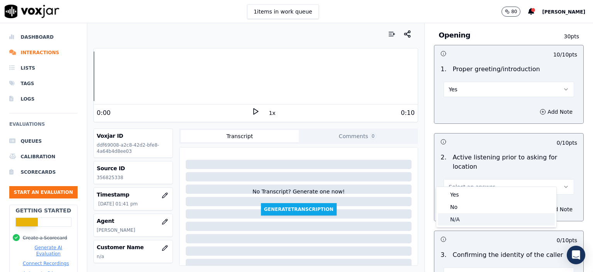
click at [481, 219] on div "N/A" at bounding box center [496, 219] width 117 height 12
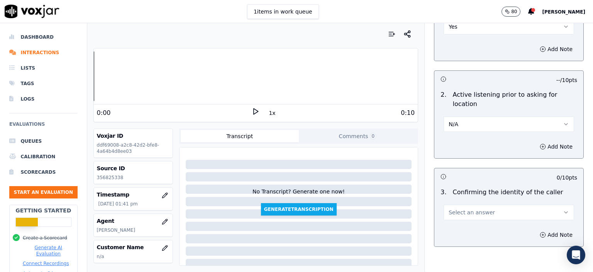
scroll to position [116, 0]
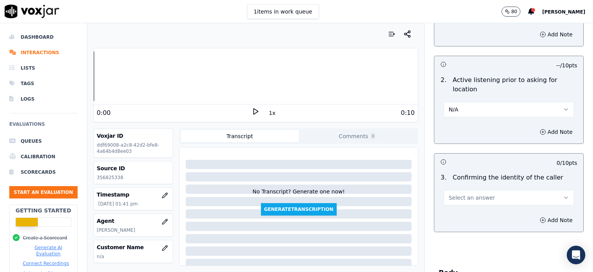
click at [484, 190] on button "Select an answer" at bounding box center [509, 197] width 131 height 15
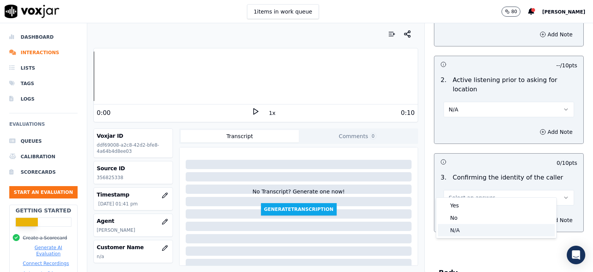
click at [467, 227] on div "N/A" at bounding box center [496, 230] width 117 height 12
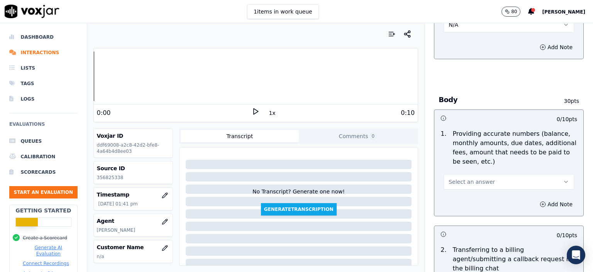
scroll to position [309, 0]
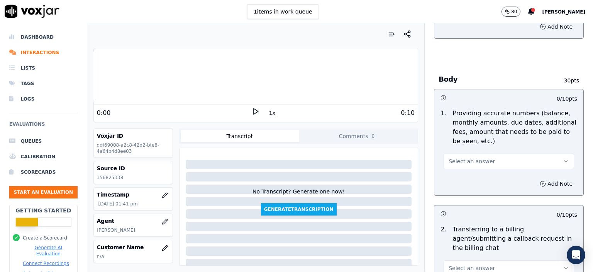
click at [491, 153] on button "Select an answer" at bounding box center [509, 160] width 131 height 15
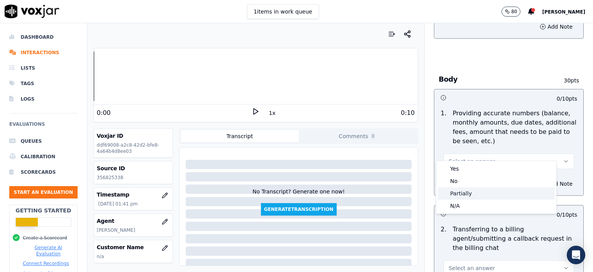
click at [487, 191] on div "Partially" at bounding box center [496, 193] width 117 height 12
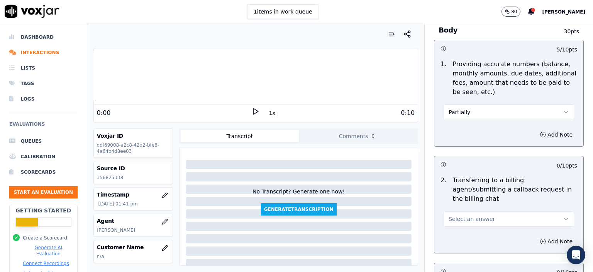
scroll to position [348, 0]
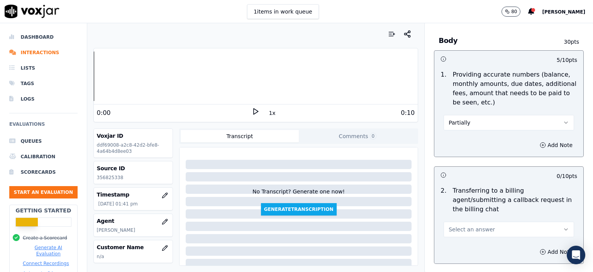
click at [485, 115] on button "Partially" at bounding box center [509, 122] width 131 height 15
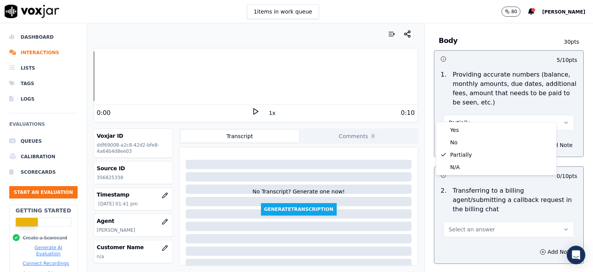
click at [525, 107] on div "Partially" at bounding box center [509, 118] width 143 height 23
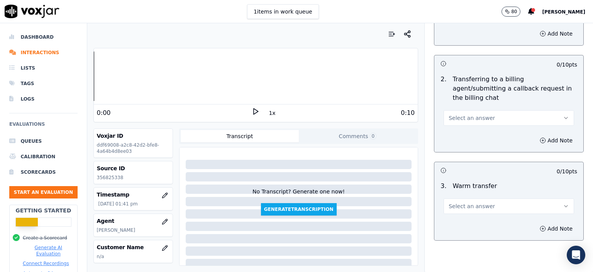
scroll to position [463, 0]
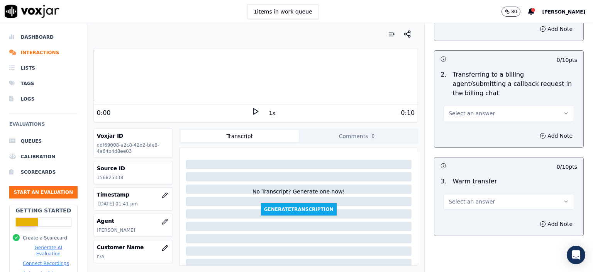
click at [476, 109] on span "Select an answer" at bounding box center [472, 113] width 46 height 8
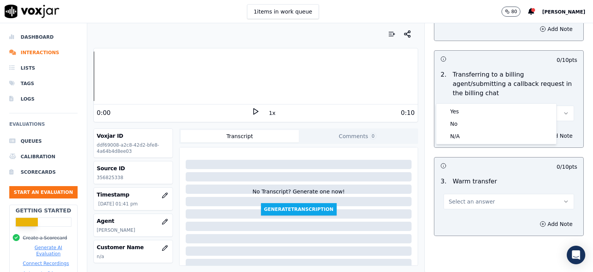
click at [481, 136] on div "N/A" at bounding box center [496, 136] width 117 height 12
click at [480, 193] on button "Select an answer" at bounding box center [509, 200] width 131 height 15
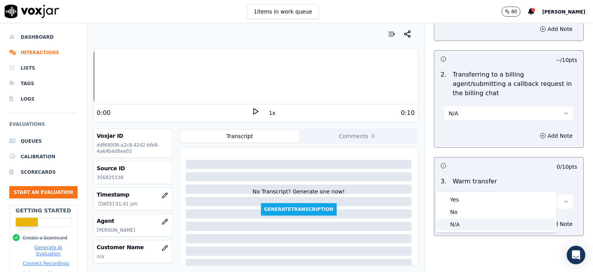
drag, startPoint x: 480, startPoint y: 218, endPoint x: 479, endPoint y: 224, distance: 6.7
click at [479, 224] on div "N/A" at bounding box center [496, 224] width 117 height 12
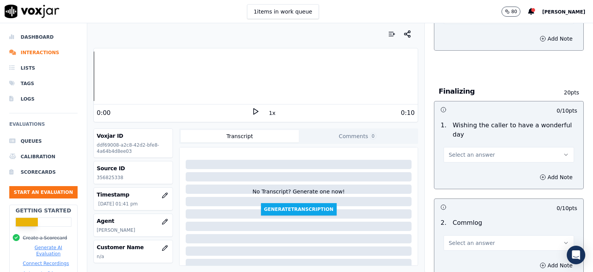
scroll to position [657, 0]
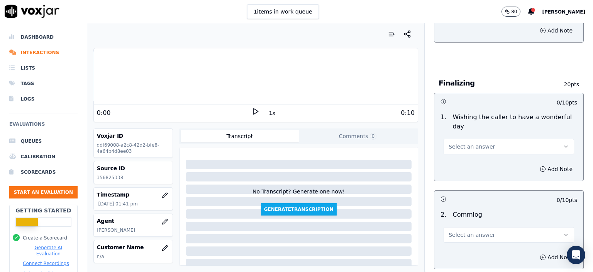
click at [486, 139] on button "Select an answer" at bounding box center [509, 146] width 131 height 15
click at [479, 136] on div "Yes" at bounding box center [496, 135] width 117 height 12
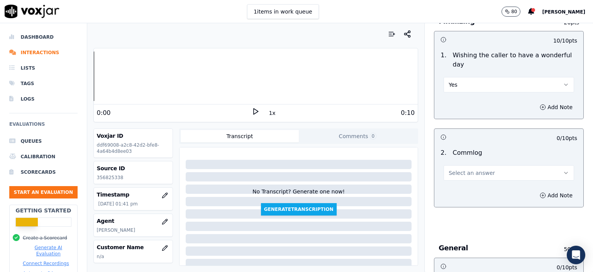
scroll to position [734, 0]
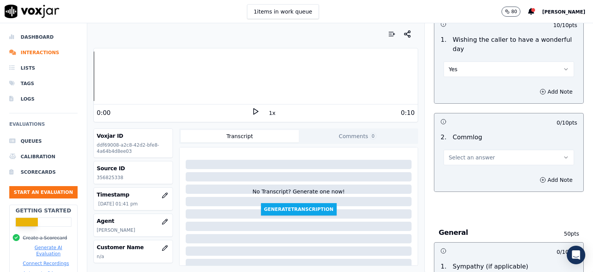
click at [474, 153] on span "Select an answer" at bounding box center [472, 157] width 46 height 8
click at [469, 171] on div "N/A" at bounding box center [496, 170] width 117 height 12
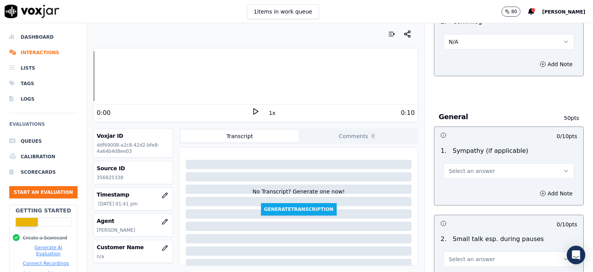
scroll to position [850, 0]
click at [474, 166] on span "Select an answer" at bounding box center [472, 170] width 46 height 8
click at [473, 180] on div "N/A" at bounding box center [496, 183] width 117 height 12
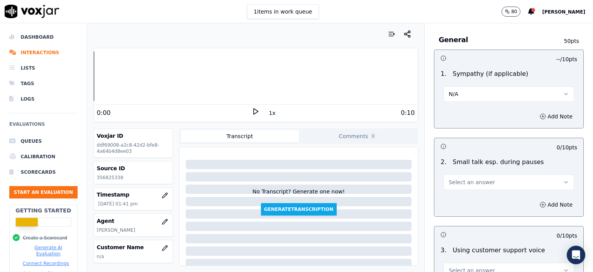
scroll to position [927, 0]
click at [474, 173] on button "Select an answer" at bounding box center [509, 180] width 131 height 15
click at [468, 189] on div "N/A" at bounding box center [496, 194] width 117 height 12
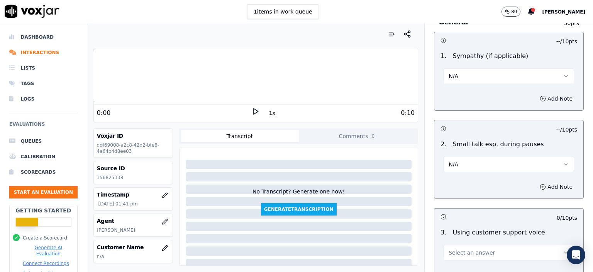
scroll to position [1004, 0]
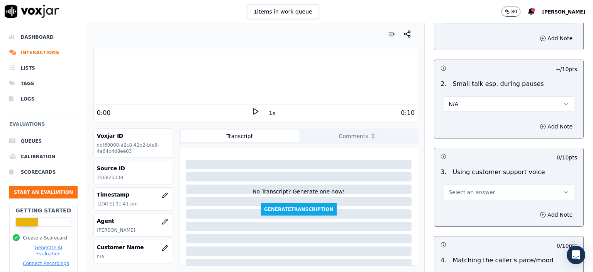
click at [472, 188] on span "Select an answer" at bounding box center [472, 192] width 46 height 8
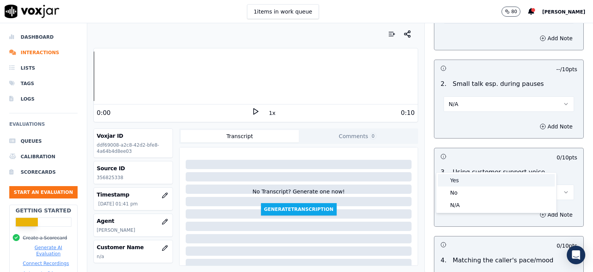
click at [465, 183] on div "Yes" at bounding box center [496, 180] width 117 height 12
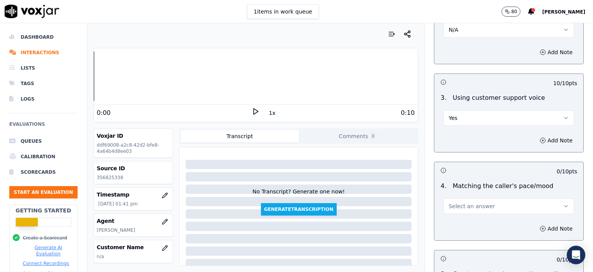
scroll to position [1081, 0]
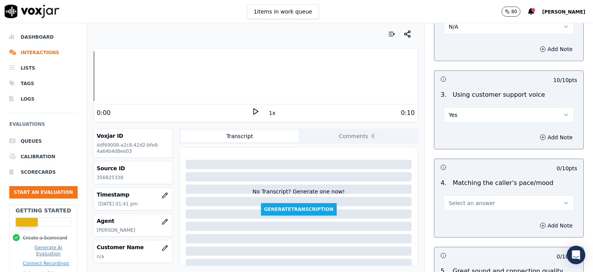
click at [471, 195] on button "Select an answer" at bounding box center [509, 202] width 131 height 15
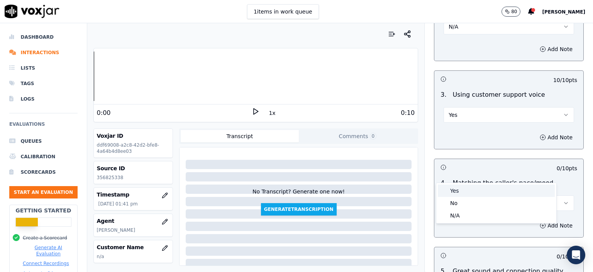
click at [479, 192] on div "Yes" at bounding box center [496, 190] width 117 height 12
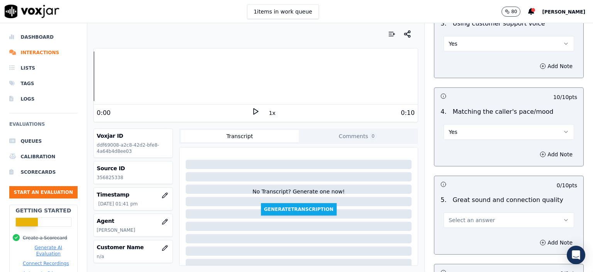
scroll to position [1159, 0]
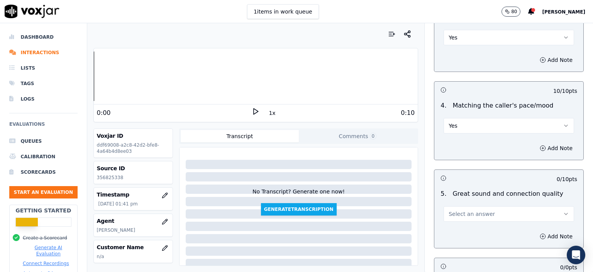
click at [474, 206] on button "Select an answer" at bounding box center [509, 213] width 131 height 15
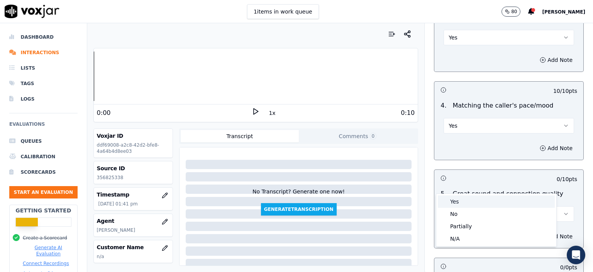
click at [474, 200] on div "Yes" at bounding box center [496, 201] width 117 height 12
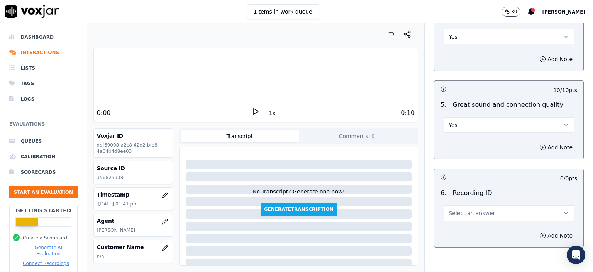
scroll to position [1257, 0]
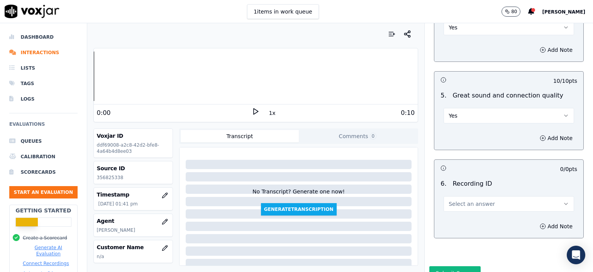
click at [468, 196] on button "Select an answer" at bounding box center [509, 203] width 131 height 15
click at [469, 193] on div "N/A" at bounding box center [496, 195] width 117 height 12
click at [547, 221] on button "Add Note" at bounding box center [556, 226] width 42 height 11
click at [107, 178] on p "356825338" at bounding box center [133, 177] width 73 height 6
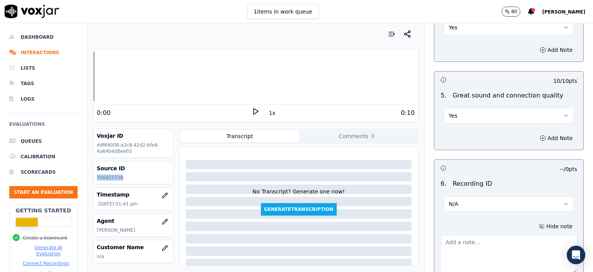
click at [107, 178] on p "356825338" at bounding box center [133, 177] width 73 height 6
copy p "356825338"
click at [448, 234] on textarea at bounding box center [509, 253] width 137 height 38
paste textarea "356825338"
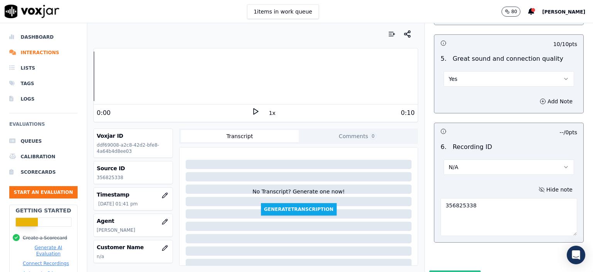
scroll to position [1298, 0]
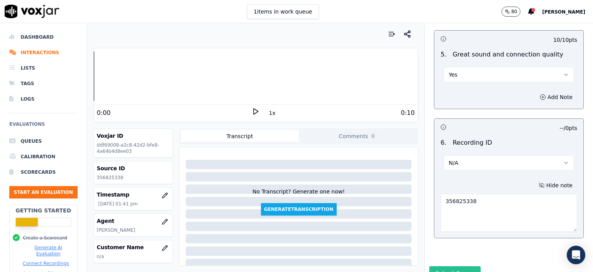
type textarea "356825338"
click at [431, 266] on button "Submit Scores" at bounding box center [454, 273] width 51 height 14
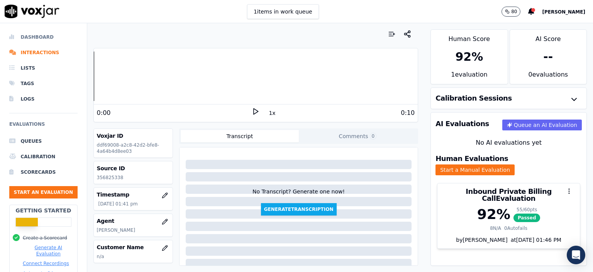
click at [25, 40] on li "Dashboard" at bounding box center [43, 36] width 68 height 15
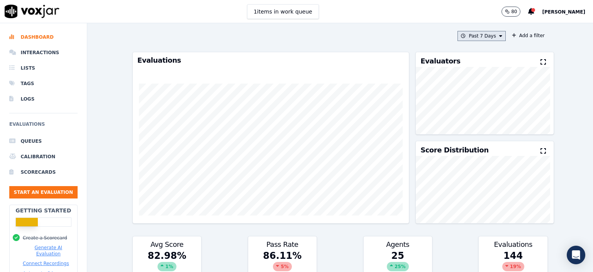
click at [477, 35] on button "Past 7 Days" at bounding box center [482, 36] width 48 height 10
click at [470, 57] on div "[DATE]" at bounding box center [478, 59] width 16 height 6
click at [487, 129] on button "Add" at bounding box center [494, 125] width 15 height 12
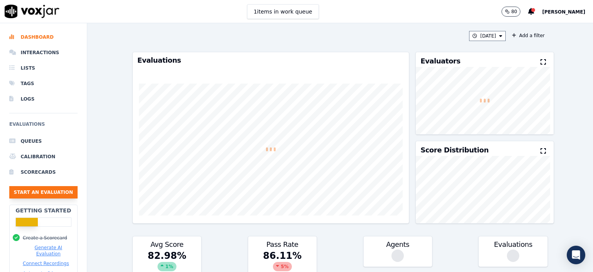
click at [54, 190] on button "Start an Evaluation" at bounding box center [43, 192] width 68 height 12
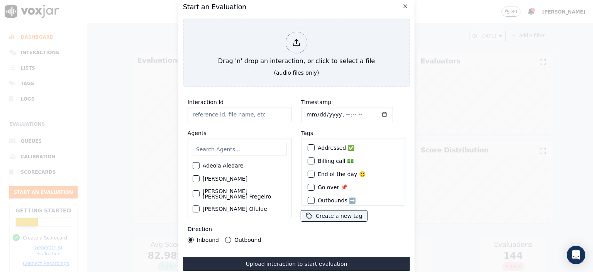
click at [231, 112] on input "Interaction Id" at bounding box center [240, 114] width 104 height 15
paste input "356830139"
type input "356830139"
click at [225, 148] on input "text" at bounding box center [240, 149] width 94 height 13
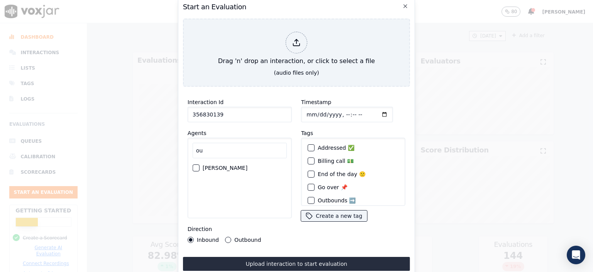
type input "ou"
click at [225, 165] on label "[PERSON_NAME]" at bounding box center [225, 167] width 45 height 5
click at [200, 164] on button "[PERSON_NAME]" at bounding box center [196, 167] width 7 height 7
click at [313, 110] on input "Timestamp" at bounding box center [347, 114] width 92 height 15
click at [375, 109] on input "Timestamp" at bounding box center [347, 114] width 92 height 15
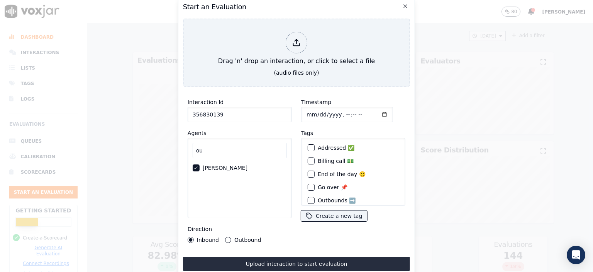
click at [334, 111] on input "Timestamp" at bounding box center [347, 114] width 92 height 15
click at [340, 113] on input "Timestamp" at bounding box center [347, 114] width 92 height 15
type input "[DATE]T14:18"
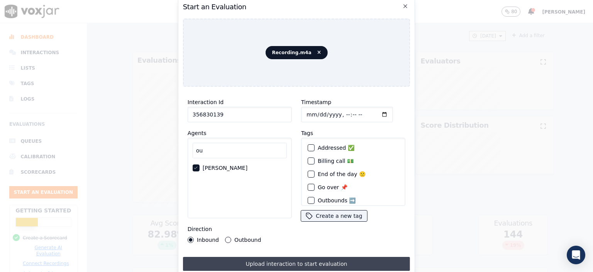
click at [316, 256] on button "Upload interaction to start evaluation" at bounding box center [296, 263] width 227 height 14
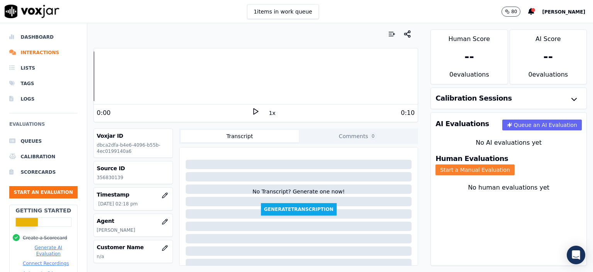
click at [515, 164] on button "Start a Manual Evaluation" at bounding box center [475, 169] width 79 height 11
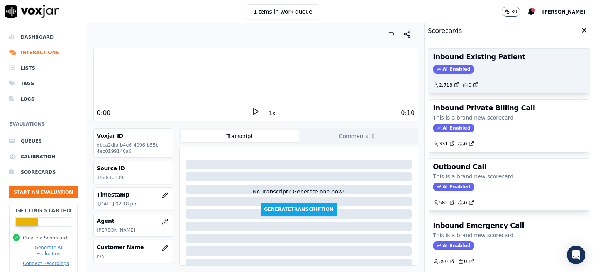
click at [490, 76] on div "2,713 0" at bounding box center [509, 82] width 152 height 12
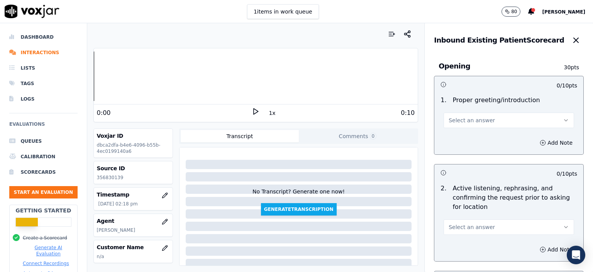
click at [493, 123] on button "Select an answer" at bounding box center [509, 119] width 131 height 15
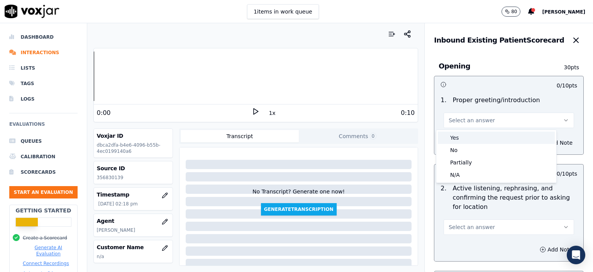
click at [492, 137] on div "Yes" at bounding box center [496, 137] width 117 height 12
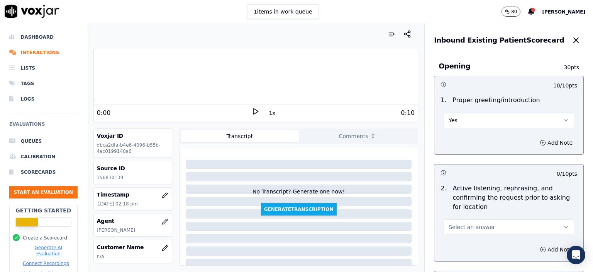
drag, startPoint x: 490, startPoint y: 228, endPoint x: 489, endPoint y: 236, distance: 8.0
click at [491, 228] on button "Select an answer" at bounding box center [509, 226] width 131 height 15
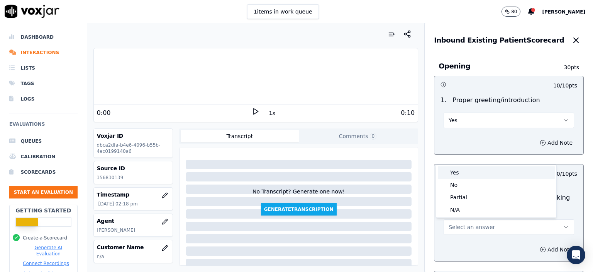
click at [470, 173] on div "Yes" at bounding box center [496, 172] width 117 height 12
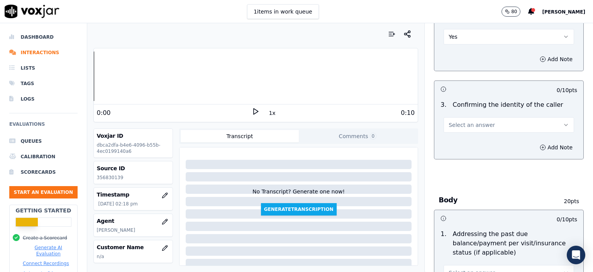
scroll to position [193, 0]
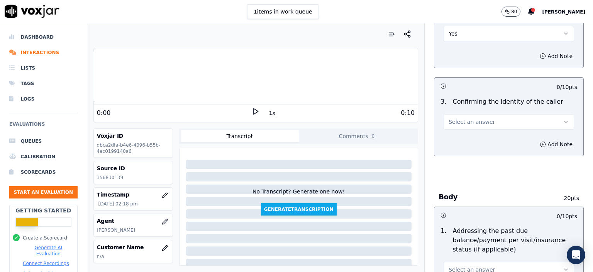
click at [483, 124] on button "Select an answer" at bounding box center [509, 121] width 131 height 15
click at [482, 136] on div "Yes" at bounding box center [496, 138] width 117 height 12
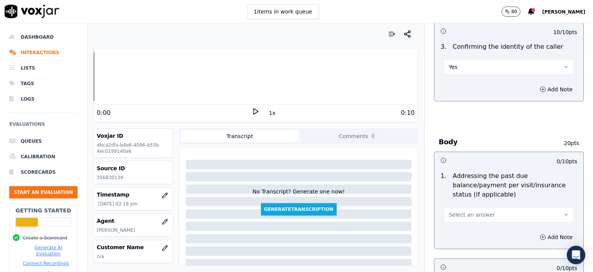
scroll to position [270, 0]
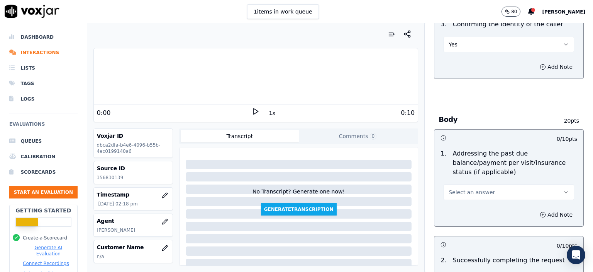
click at [494, 184] on button "Select an answer" at bounding box center [509, 191] width 131 height 15
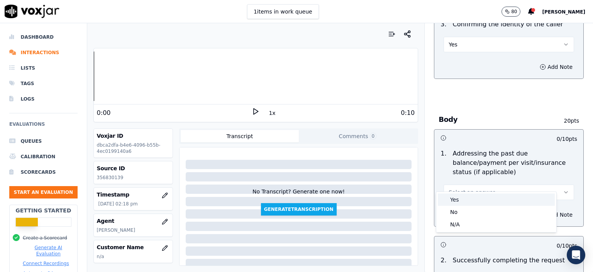
click at [496, 200] on div "Yes" at bounding box center [496, 199] width 117 height 12
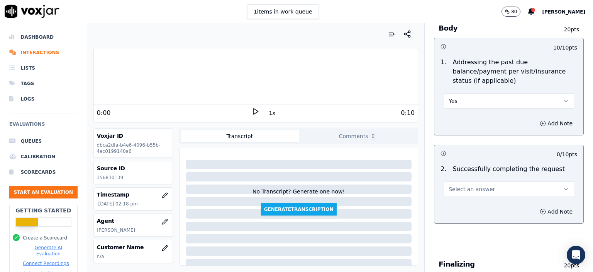
scroll to position [386, 0]
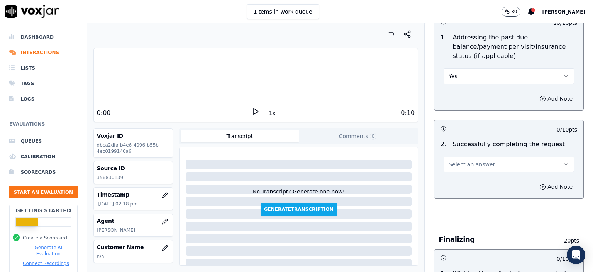
click at [480, 156] on button "Select an answer" at bounding box center [509, 163] width 131 height 15
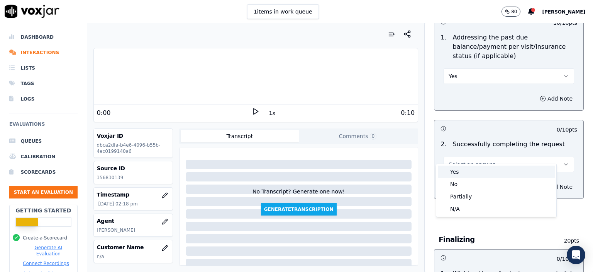
click at [484, 169] on div "Yes" at bounding box center [496, 171] width 117 height 12
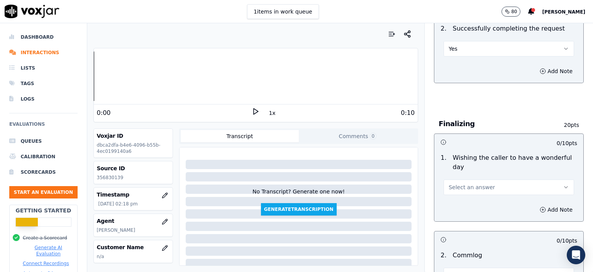
scroll to position [502, 0]
click at [472, 183] on span "Select an answer" at bounding box center [472, 187] width 46 height 8
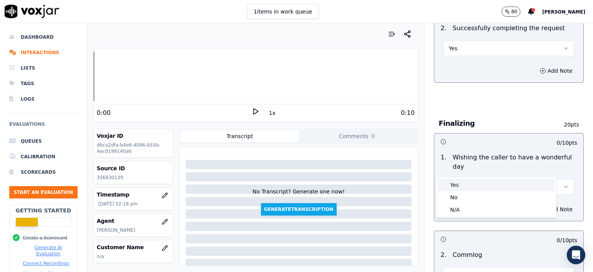
click at [468, 185] on div "Yes" at bounding box center [496, 184] width 117 height 12
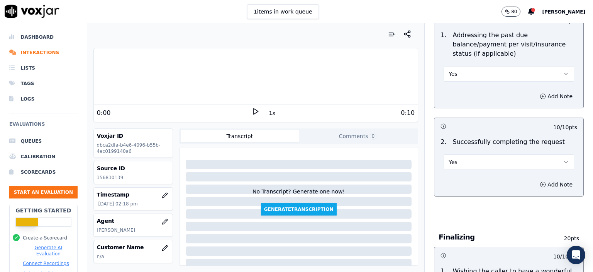
scroll to position [386, 0]
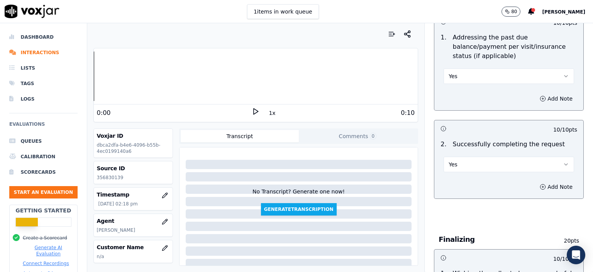
click at [492, 68] on button "Yes" at bounding box center [509, 75] width 131 height 15
click at [482, 92] on div "No" at bounding box center [496, 96] width 117 height 12
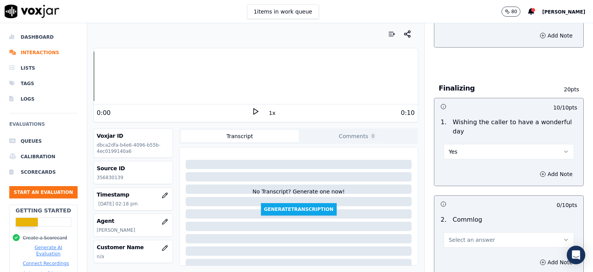
scroll to position [541, 0]
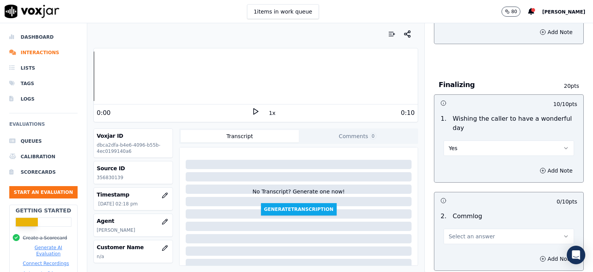
click at [474, 232] on span "Select an answer" at bounding box center [472, 236] width 46 height 8
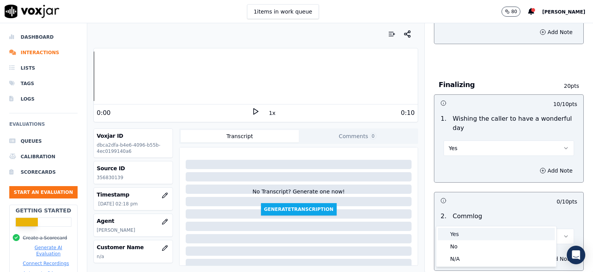
click at [463, 233] on div "Yes" at bounding box center [496, 233] width 117 height 12
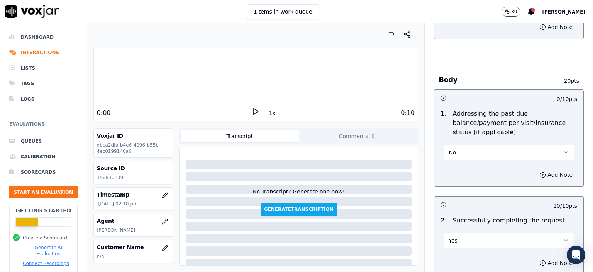
scroll to position [309, 0]
click at [473, 138] on div "No" at bounding box center [509, 149] width 143 height 23
click at [469, 149] on button "No" at bounding box center [509, 153] width 131 height 15
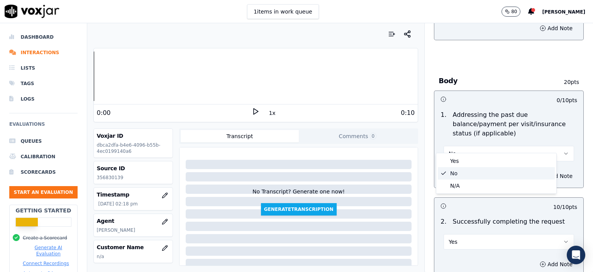
click at [466, 160] on div "Yes" at bounding box center [496, 160] width 117 height 12
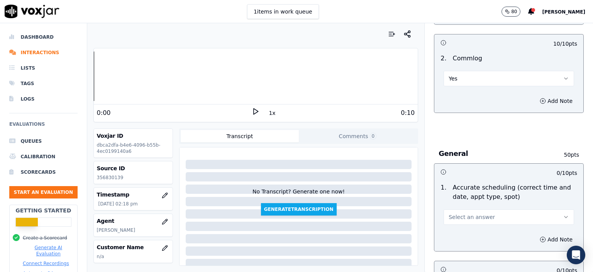
scroll to position [734, 0]
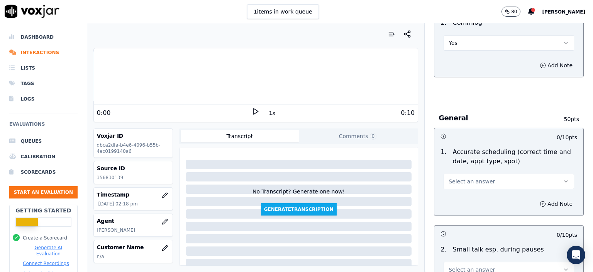
click at [478, 173] on button "Select an answer" at bounding box center [509, 180] width 131 height 15
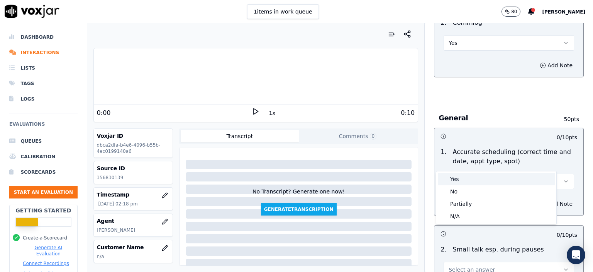
click at [479, 177] on div "Yes" at bounding box center [496, 179] width 117 height 12
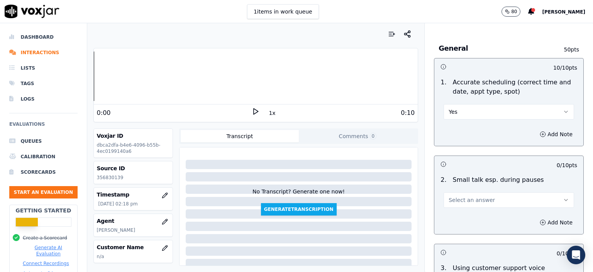
scroll to position [811, 0]
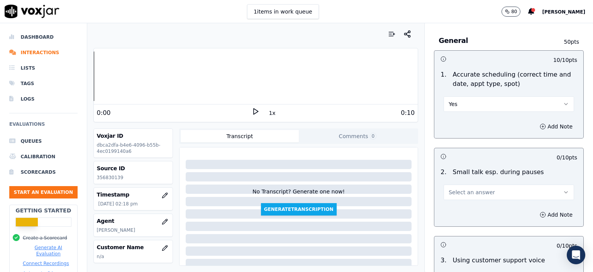
click at [481, 184] on button "Select an answer" at bounding box center [509, 191] width 131 height 15
click at [476, 204] on div "No" at bounding box center [496, 201] width 117 height 12
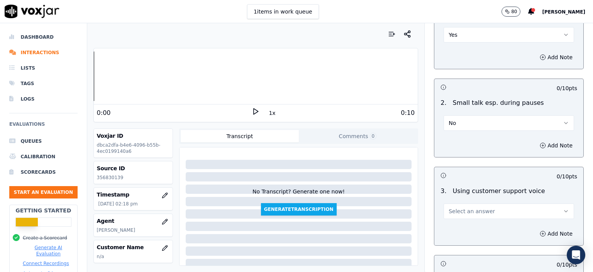
scroll to position [888, 0]
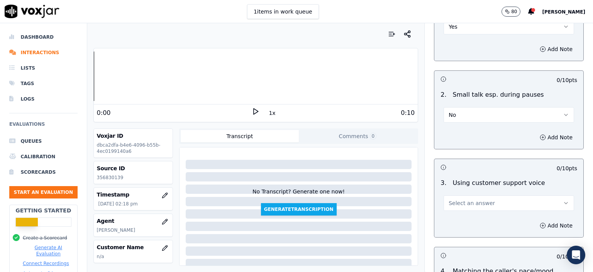
click at [468, 199] on span "Select an answer" at bounding box center [472, 203] width 46 height 8
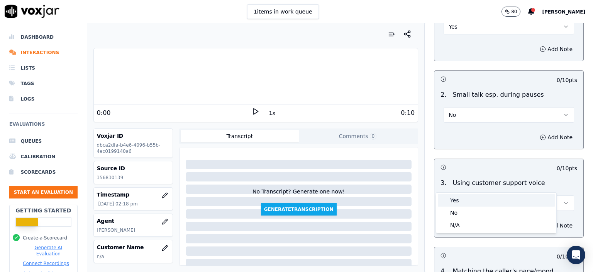
click at [464, 200] on div "Yes" at bounding box center [496, 200] width 117 height 12
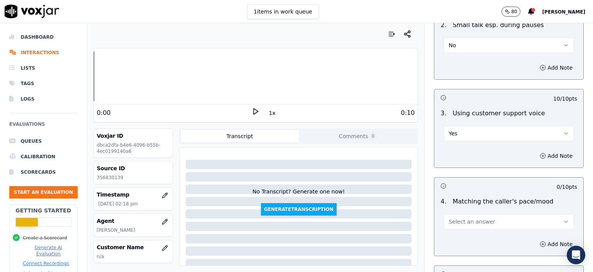
scroll to position [966, 0]
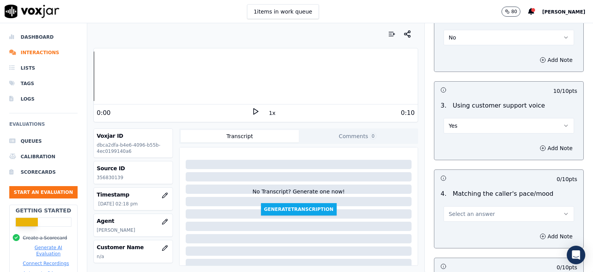
click at [467, 210] on span "Select an answer" at bounding box center [472, 214] width 46 height 8
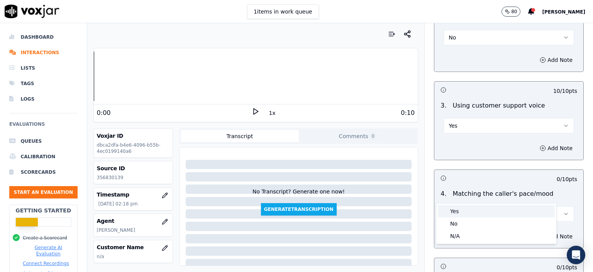
click at [469, 210] on div "Yes" at bounding box center [496, 211] width 117 height 12
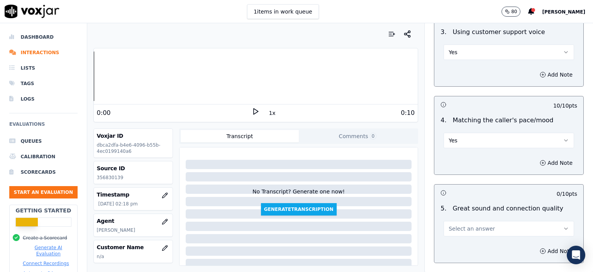
scroll to position [1043, 0]
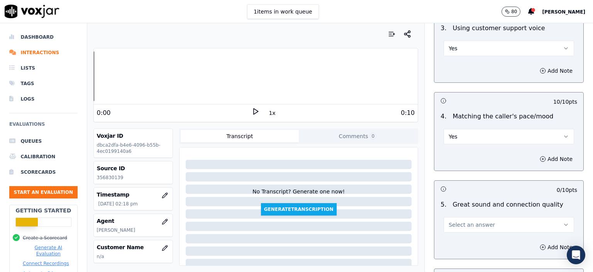
click at [470, 221] on span "Select an answer" at bounding box center [472, 225] width 46 height 8
click at [470, 240] on div "Partially" at bounding box center [496, 246] width 117 height 12
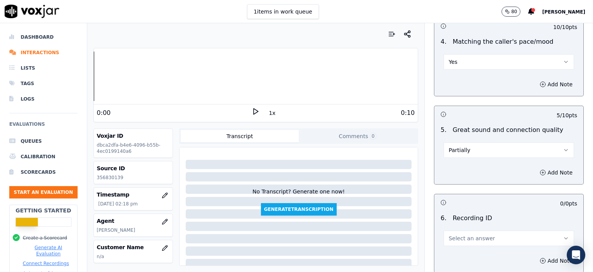
scroll to position [1120, 0]
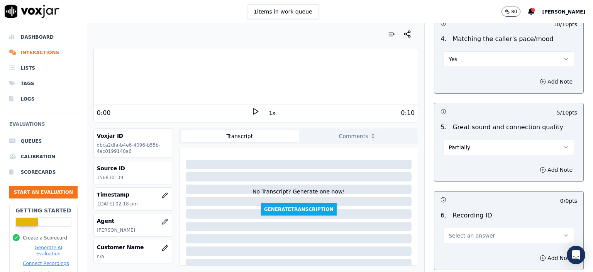
click at [473, 227] on button "Select an answer" at bounding box center [509, 234] width 131 height 15
click at [474, 229] on div at bounding box center [496, 228] width 117 height 5
click at [474, 227] on button "Select an answer" at bounding box center [509, 234] width 131 height 15
drag, startPoint x: 474, startPoint y: 238, endPoint x: 521, endPoint y: 237, distance: 47.5
click at [474, 238] on div "N/A" at bounding box center [496, 237] width 117 height 12
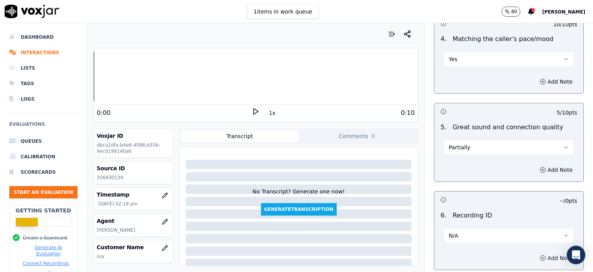
click at [541, 252] on button "Add Note" at bounding box center [556, 257] width 42 height 11
click at [106, 177] on p "356830139" at bounding box center [133, 177] width 73 height 6
copy p "356830139"
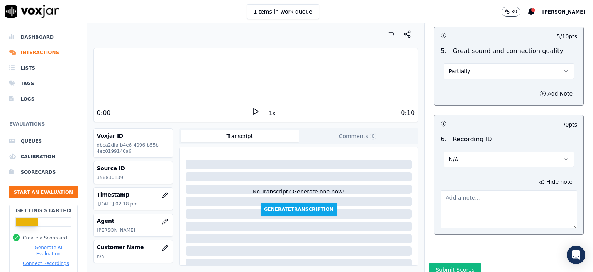
scroll to position [1197, 0]
click at [480, 202] on textarea at bounding box center [509, 208] width 137 height 38
paste textarea "356830139"
type textarea "356830139"
click at [454, 261] on button "Submit Scores" at bounding box center [454, 268] width 51 height 14
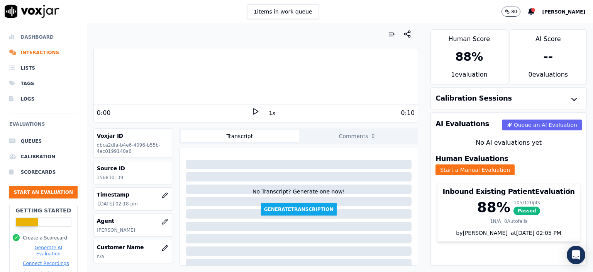
click at [31, 35] on li "Dashboard" at bounding box center [43, 36] width 68 height 15
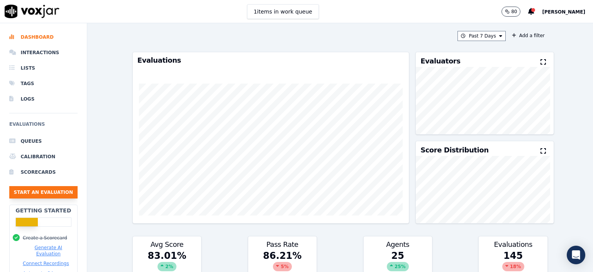
click at [35, 189] on button "Start an Evaluation" at bounding box center [43, 192] width 68 height 12
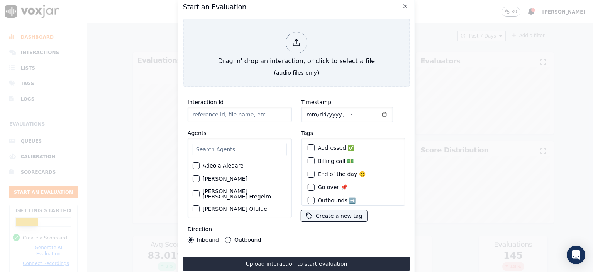
click at [218, 103] on div "Interaction Id" at bounding box center [240, 109] width 104 height 25
click at [217, 109] on input "Interaction Id" at bounding box center [240, 114] width 104 height 15
paste input "356832783"
type input "356832783"
click at [339, 112] on input "Timestamp" at bounding box center [347, 114] width 92 height 15
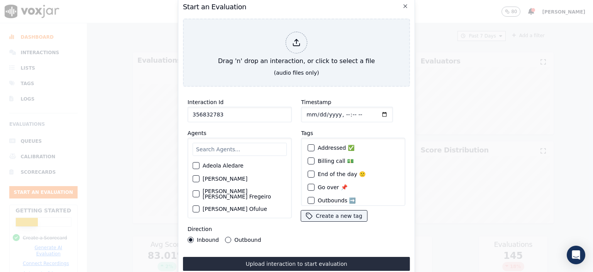
click at [317, 111] on input "Timestamp" at bounding box center [347, 114] width 92 height 15
click at [375, 110] on input "Timestamp" at bounding box center [347, 114] width 92 height 15
type input "[DATE]T14:37"
click at [227, 146] on input "text" at bounding box center [240, 149] width 94 height 13
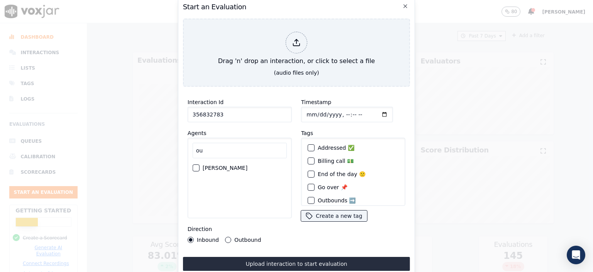
type input "ou"
click at [219, 165] on label "[PERSON_NAME]" at bounding box center [225, 167] width 45 height 5
click at [200, 165] on button "[PERSON_NAME]" at bounding box center [196, 167] width 7 height 7
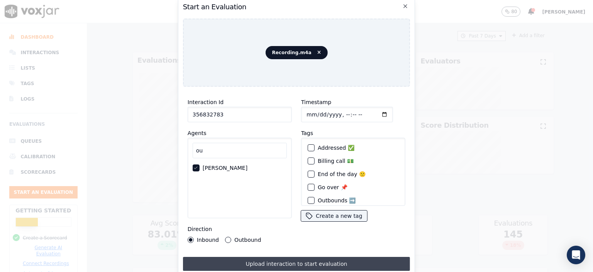
click at [300, 257] on button "Upload interaction to start evaluation" at bounding box center [296, 263] width 227 height 14
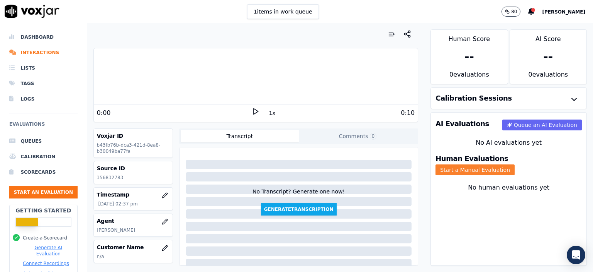
click at [515, 164] on button "Start a Manual Evaluation" at bounding box center [475, 169] width 79 height 11
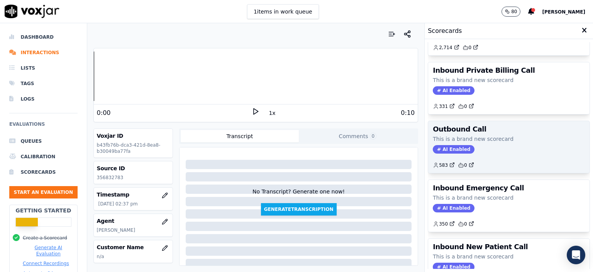
scroll to position [39, 0]
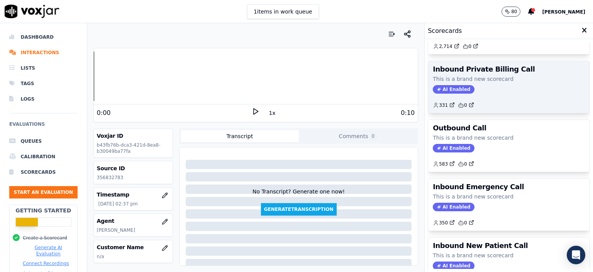
click at [488, 98] on div "331 0" at bounding box center [509, 102] width 152 height 12
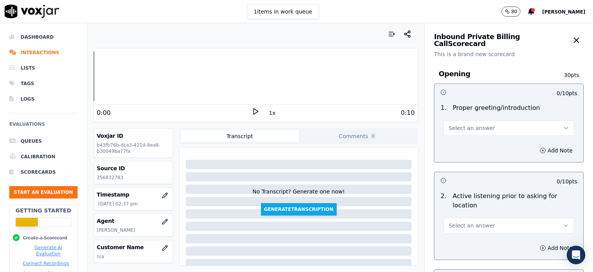
click at [477, 129] on span "Select an answer" at bounding box center [472, 128] width 46 height 8
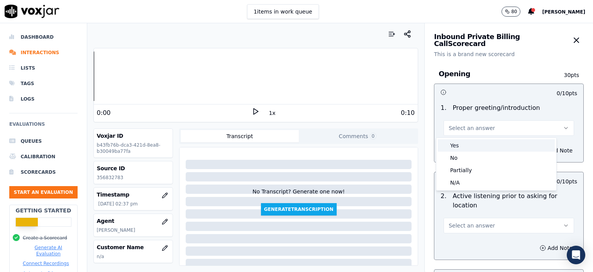
click at [477, 148] on div "Yes" at bounding box center [496, 145] width 117 height 12
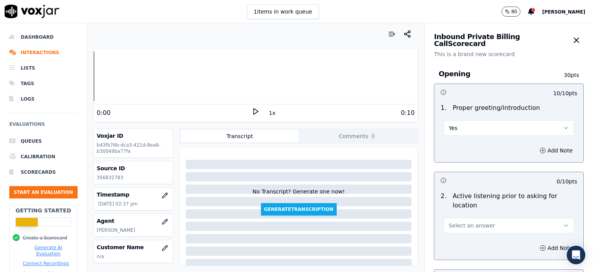
click at [488, 217] on button "Select an answer" at bounding box center [509, 224] width 131 height 15
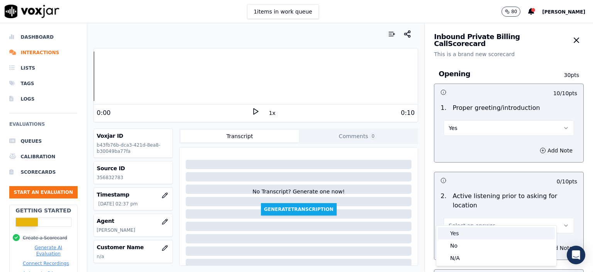
click at [484, 230] on div "Yes" at bounding box center [496, 233] width 117 height 12
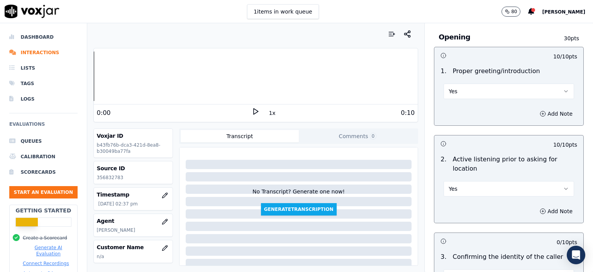
scroll to position [116, 0]
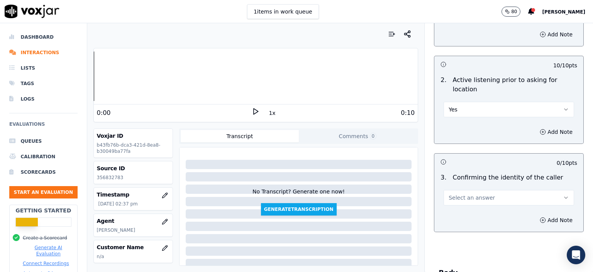
click at [484, 190] on button "Select an answer" at bounding box center [509, 197] width 131 height 15
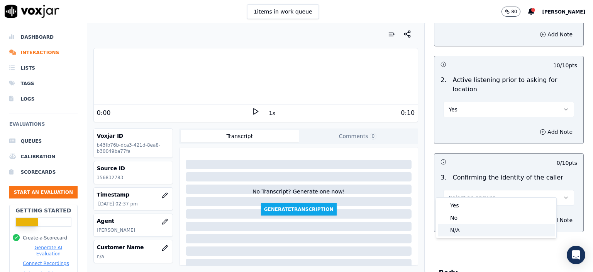
click at [480, 224] on div "N/A" at bounding box center [496, 230] width 117 height 12
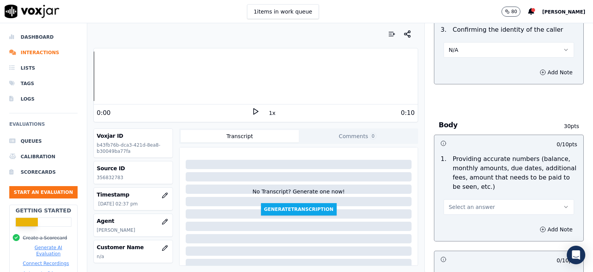
scroll to position [270, 0]
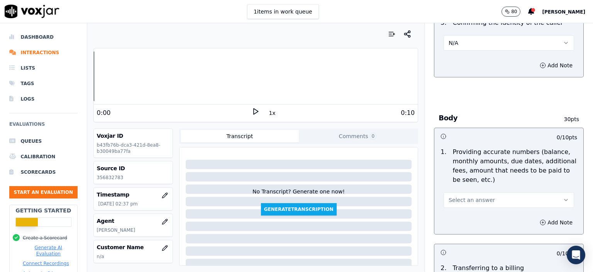
click at [477, 196] on span "Select an answer" at bounding box center [472, 200] width 46 height 8
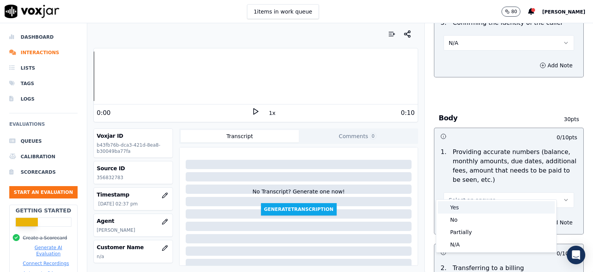
click at [475, 204] on div "Yes" at bounding box center [496, 207] width 117 height 12
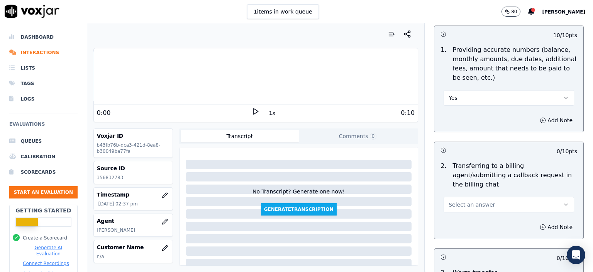
scroll to position [386, 0]
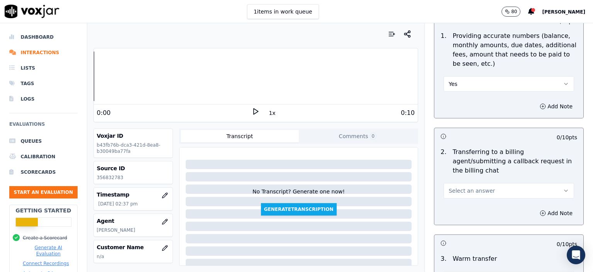
click at [489, 183] on button "Select an answer" at bounding box center [509, 190] width 131 height 15
click at [487, 211] on div "N/A" at bounding box center [496, 213] width 117 height 12
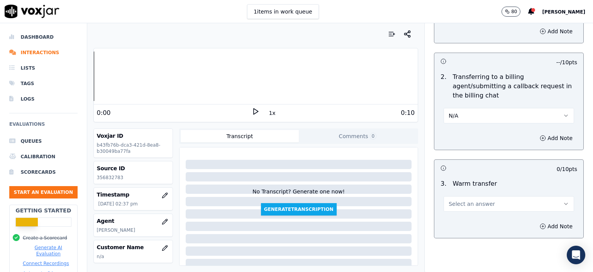
scroll to position [463, 0]
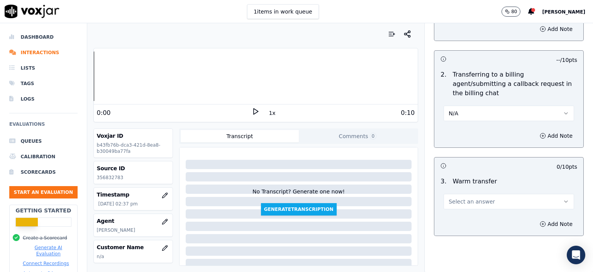
click at [474, 193] on button "Select an answer" at bounding box center [509, 200] width 131 height 15
click at [478, 221] on div "N/A" at bounding box center [496, 224] width 117 height 12
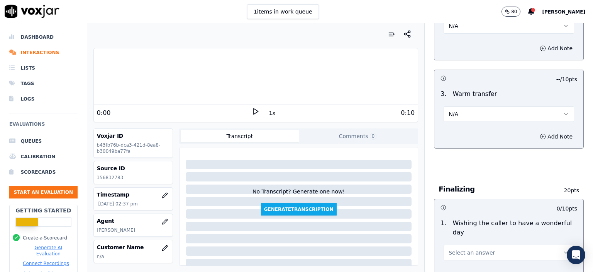
scroll to position [579, 0]
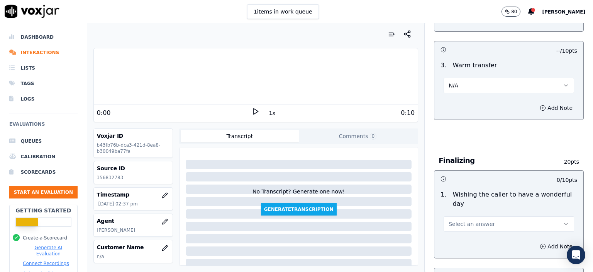
click at [478, 220] on span "Select an answer" at bounding box center [472, 224] width 46 height 8
click at [476, 212] on div "Yes" at bounding box center [496, 212] width 117 height 12
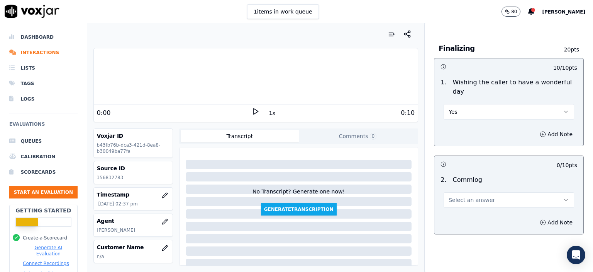
scroll to position [695, 0]
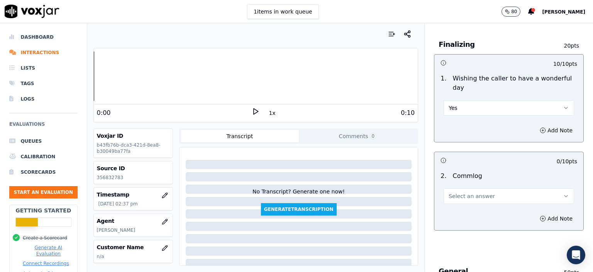
click at [478, 192] on span "Select an answer" at bounding box center [472, 196] width 46 height 8
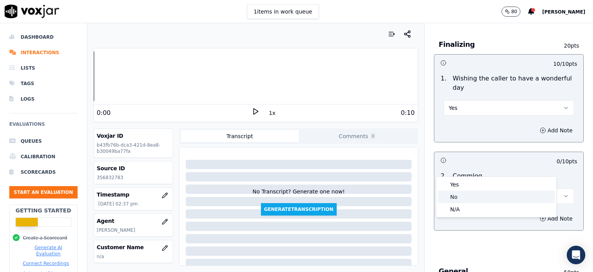
click at [497, 196] on div "No" at bounding box center [496, 196] width 117 height 12
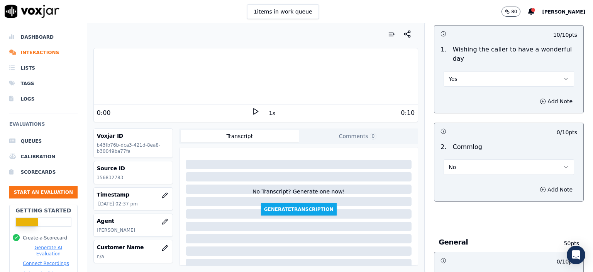
scroll to position [811, 0]
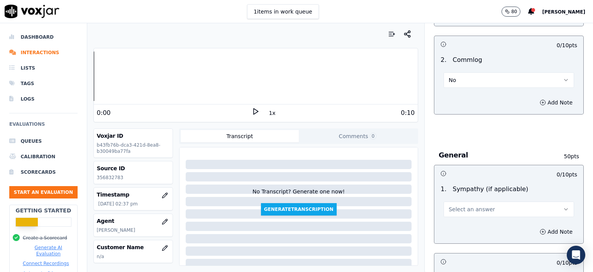
click at [485, 201] on button "Select an answer" at bounding box center [509, 208] width 131 height 15
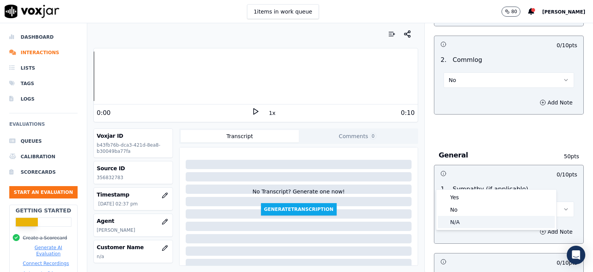
click at [479, 222] on div "N/A" at bounding box center [496, 222] width 117 height 12
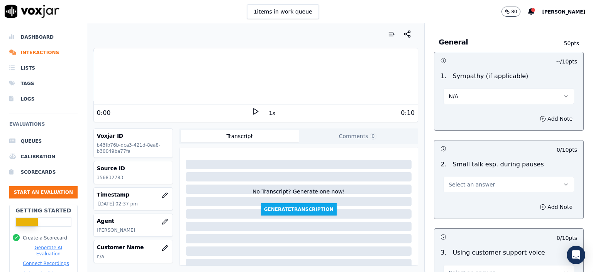
scroll to position [927, 0]
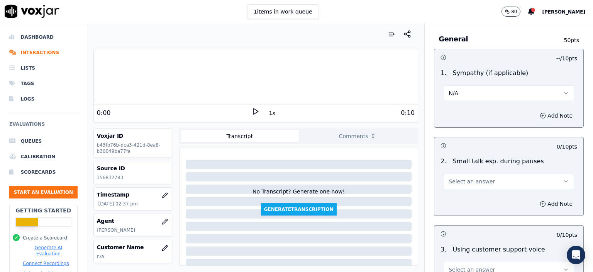
click at [477, 177] on span "Select an answer" at bounding box center [472, 181] width 46 height 8
click at [474, 191] on div "N/A" at bounding box center [496, 194] width 117 height 12
click at [474, 173] on button "N/A" at bounding box center [509, 180] width 131 height 15
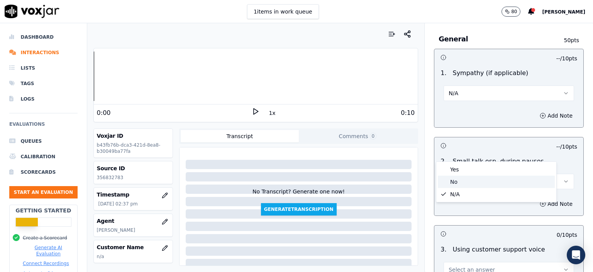
drag, startPoint x: 475, startPoint y: 158, endPoint x: 472, endPoint y: 183, distance: 26.1
click at [472, 183] on div "Yes No N/A" at bounding box center [496, 181] width 120 height 40
click at [472, 183] on div "No" at bounding box center [496, 181] width 117 height 12
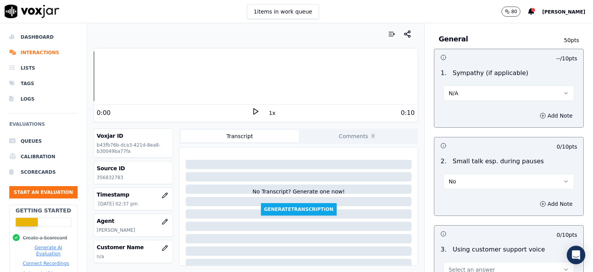
click at [479, 265] on span "Select an answer" at bounding box center [472, 269] width 46 height 8
drag, startPoint x: 472, startPoint y: 199, endPoint x: 472, endPoint y: 207, distance: 8.1
click at [472, 198] on div "Yes" at bounding box center [496, 198] width 117 height 12
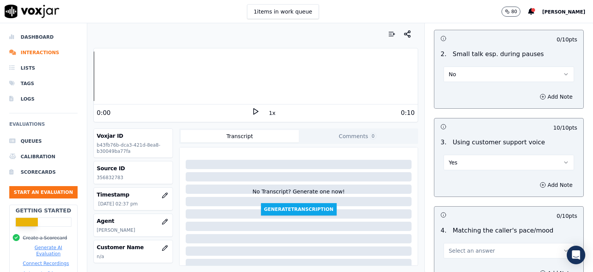
scroll to position [1043, 0]
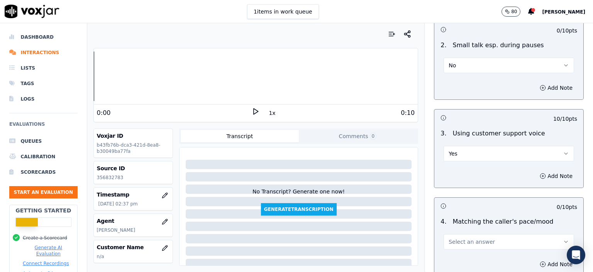
click at [473, 238] on span "Select an answer" at bounding box center [472, 242] width 46 height 8
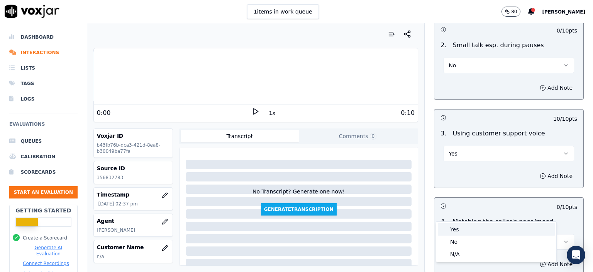
click at [473, 226] on div "Yes" at bounding box center [496, 229] width 117 height 12
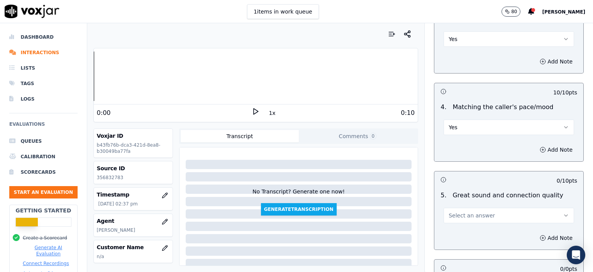
scroll to position [1159, 0]
click at [472, 210] on span "Select an answer" at bounding box center [472, 214] width 46 height 8
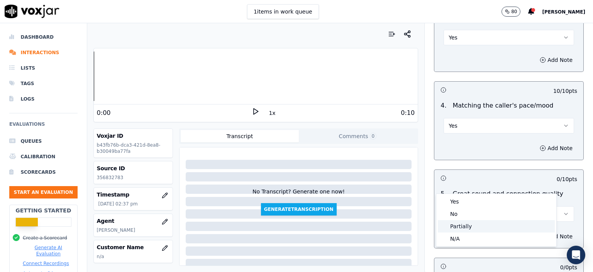
click at [470, 225] on div "Partially" at bounding box center [496, 226] width 117 height 12
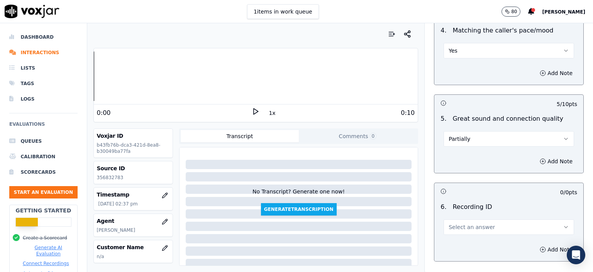
scroll to position [1236, 0]
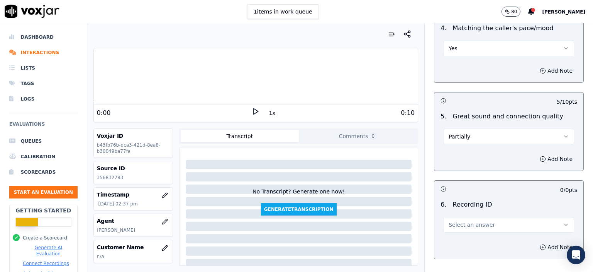
click at [468, 221] on span "Select an answer" at bounding box center [472, 225] width 46 height 8
drag, startPoint x: 469, startPoint y: 199, endPoint x: 494, endPoint y: 216, distance: 30.1
click at [471, 216] on div "N/A" at bounding box center [496, 216] width 117 height 12
click at [535, 241] on button "Add Note" at bounding box center [556, 246] width 42 height 11
click at [107, 175] on p "356832783" at bounding box center [133, 177] width 73 height 6
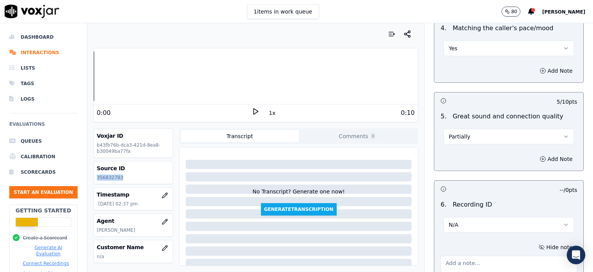
click at [107, 175] on p "356832783" at bounding box center [133, 177] width 73 height 6
copy p "356832783"
click at [462, 255] on textarea at bounding box center [509, 274] width 137 height 38
paste textarea "356832783"
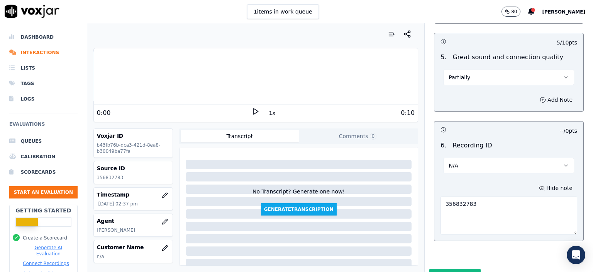
scroll to position [1298, 0]
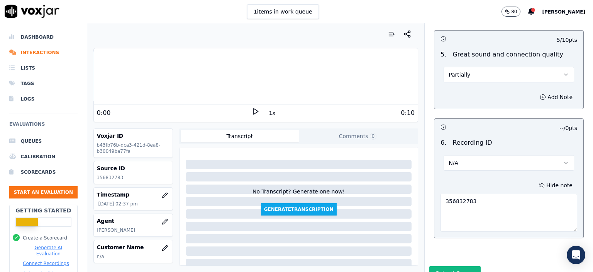
type textarea "356832783"
click at [455, 266] on div "Submit Scores" at bounding box center [509, 275] width 168 height 19
click at [454, 266] on button "Submit Scores" at bounding box center [454, 273] width 51 height 14
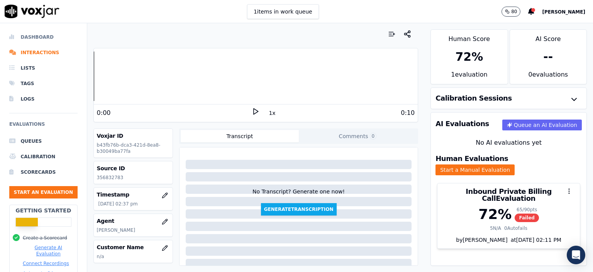
click at [22, 37] on li "Dashboard" at bounding box center [43, 36] width 68 height 15
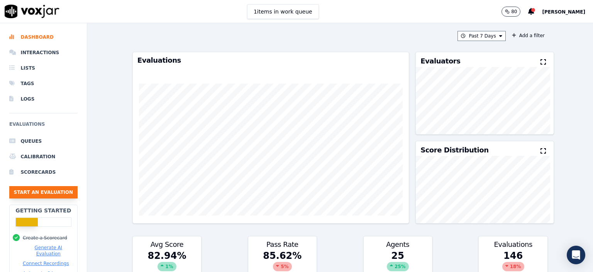
click at [51, 191] on button "Start an Evaluation" at bounding box center [43, 192] width 68 height 12
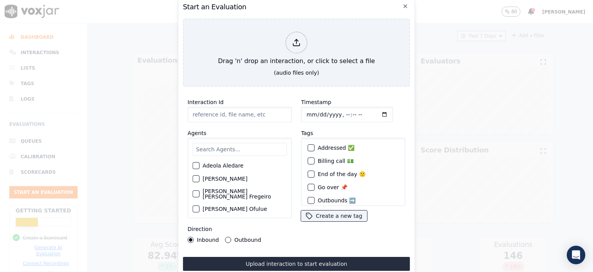
click at [229, 112] on input "Interaction Id" at bounding box center [240, 114] width 104 height 15
paste input "356837703"
type input "356837703"
click at [231, 146] on input "text" at bounding box center [240, 149] width 94 height 13
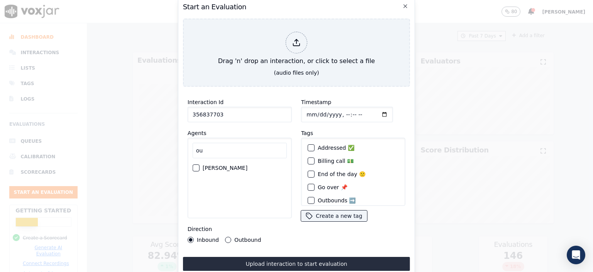
type input "ou"
click at [223, 166] on label "[PERSON_NAME]" at bounding box center [225, 167] width 45 height 5
click at [200, 166] on button "[PERSON_NAME]" at bounding box center [196, 167] width 7 height 7
click at [321, 110] on input "Timestamp" at bounding box center [347, 114] width 92 height 15
click at [374, 112] on input "Timestamp" at bounding box center [347, 114] width 92 height 15
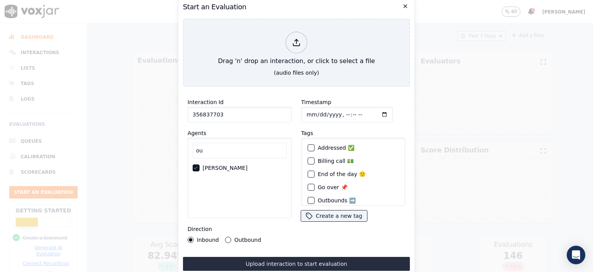
type input "[DATE]T19:13"
click at [338, 111] on input "Timestamp" at bounding box center [347, 114] width 92 height 15
type input "[DATE]T15:11"
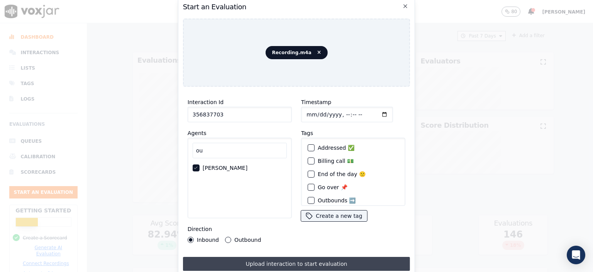
click at [352, 258] on button "Upload interaction to start evaluation" at bounding box center [296, 263] width 227 height 14
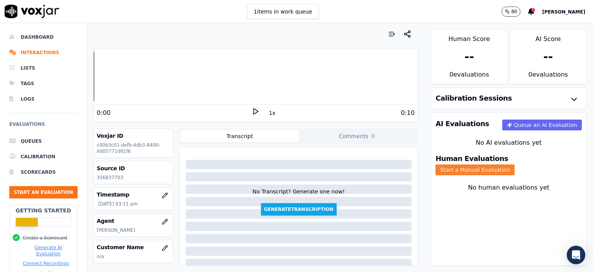
click at [515, 164] on button "Start a Manual Evaluation" at bounding box center [475, 169] width 79 height 11
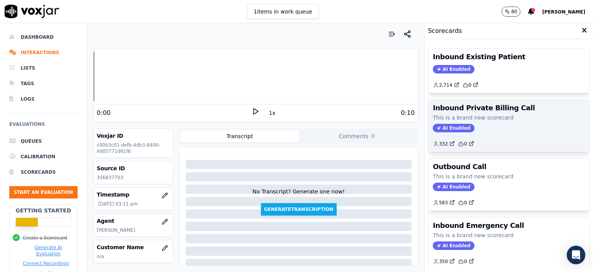
click at [502, 118] on p "This is a brand new scorecard" at bounding box center [509, 118] width 152 height 8
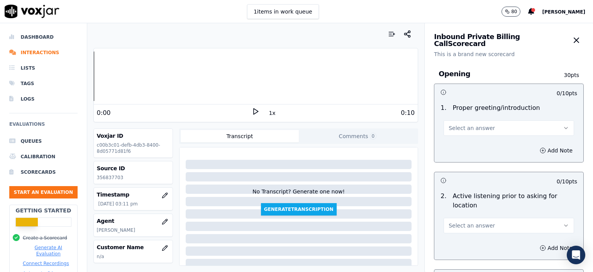
click at [485, 127] on button "Select an answer" at bounding box center [509, 127] width 131 height 15
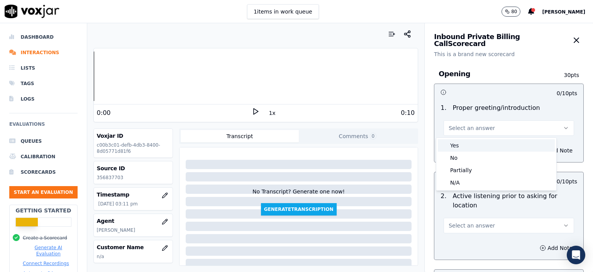
click at [482, 146] on div "Yes" at bounding box center [496, 145] width 117 height 12
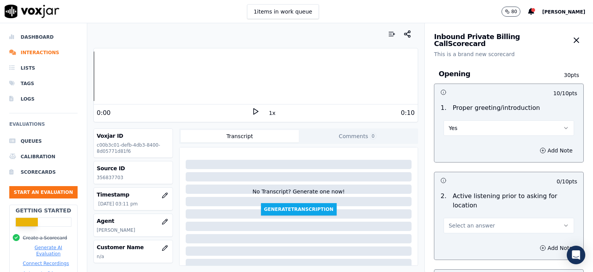
click at [494, 217] on button "Select an answer" at bounding box center [509, 224] width 131 height 15
click at [481, 239] on div "No" at bounding box center [496, 245] width 117 height 12
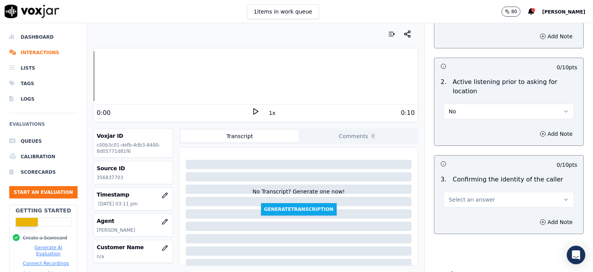
scroll to position [116, 0]
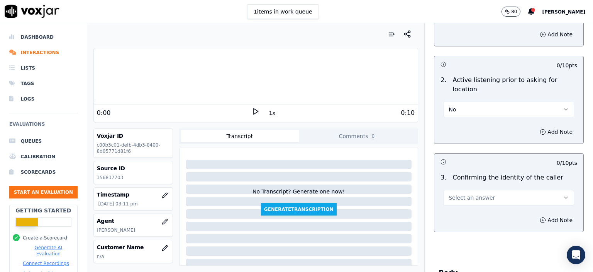
click at [503, 190] on button "Select an answer" at bounding box center [509, 197] width 131 height 15
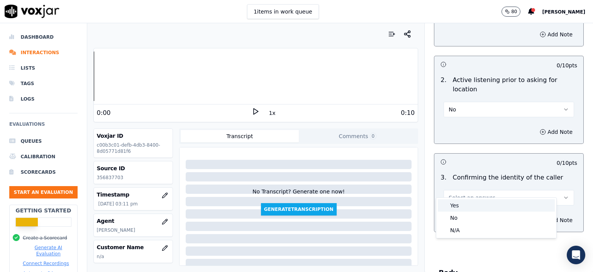
click at [501, 207] on div "Yes" at bounding box center [496, 205] width 117 height 12
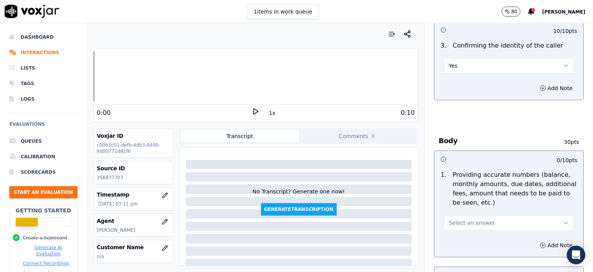
scroll to position [309, 0]
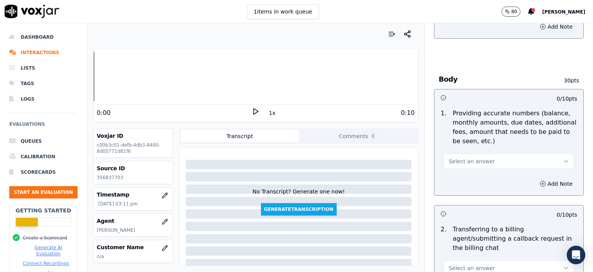
click at [484, 153] on button "Select an answer" at bounding box center [509, 160] width 131 height 15
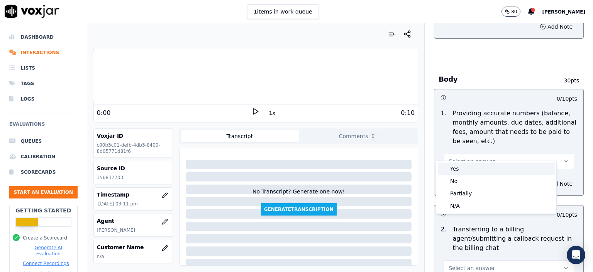
click at [480, 171] on div "Yes" at bounding box center [496, 168] width 117 height 12
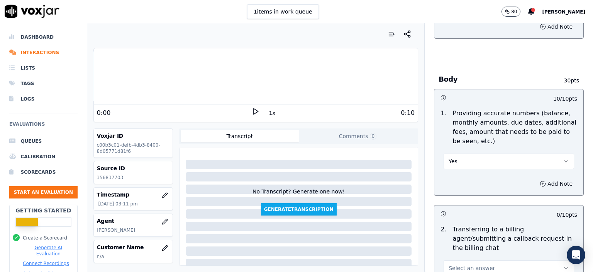
drag, startPoint x: 470, startPoint y: 149, endPoint x: 468, endPoint y: 157, distance: 8.7
click at [470, 153] on button "Yes" at bounding box center [509, 160] width 131 height 15
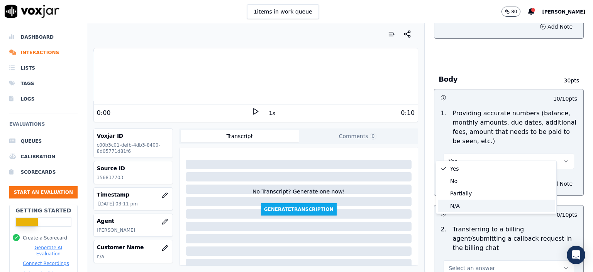
click at [464, 202] on div "N/A" at bounding box center [496, 205] width 117 height 12
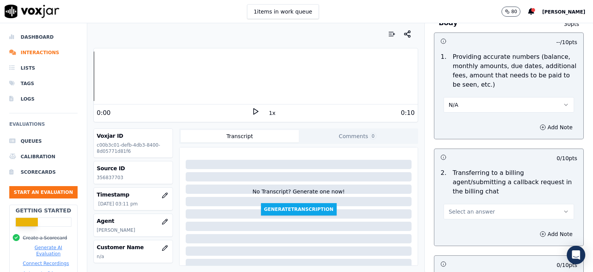
scroll to position [386, 0]
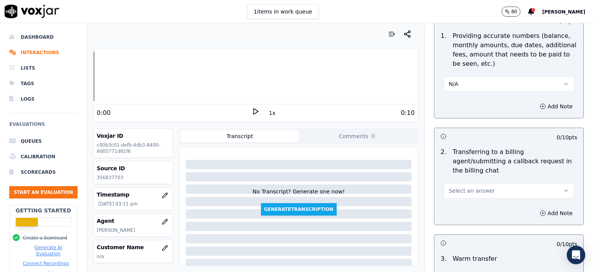
click at [479, 187] on span "Select an answer" at bounding box center [472, 191] width 46 height 8
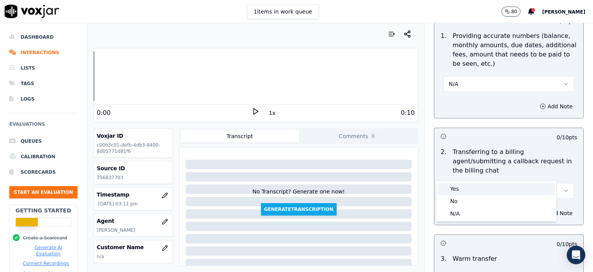
click at [481, 191] on div "Yes" at bounding box center [496, 188] width 117 height 12
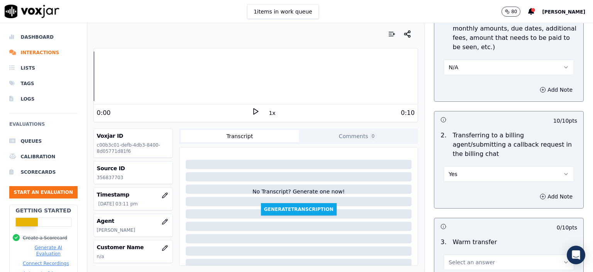
scroll to position [425, 0]
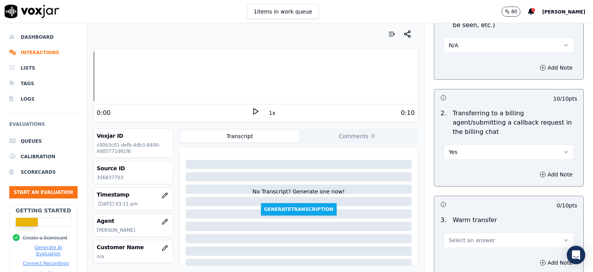
click at [470, 232] on button "Select an answer" at bounding box center [509, 239] width 131 height 15
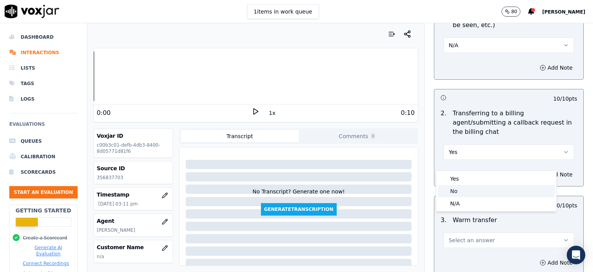
click at [473, 191] on div "No" at bounding box center [496, 191] width 117 height 12
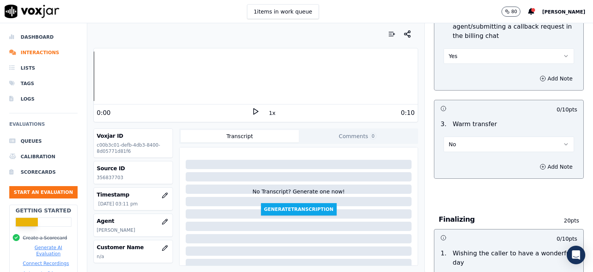
scroll to position [579, 0]
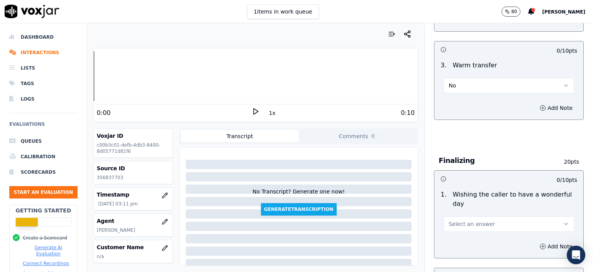
click at [474, 220] on span "Select an answer" at bounding box center [472, 224] width 46 height 8
click at [470, 235] on div "N/A" at bounding box center [496, 237] width 117 height 12
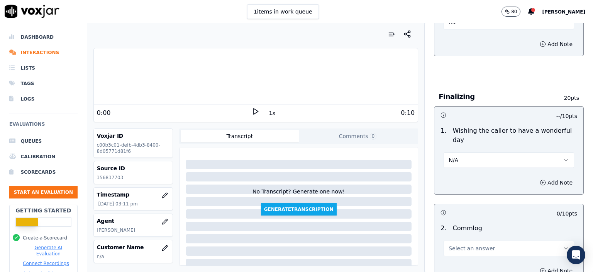
scroll to position [695, 0]
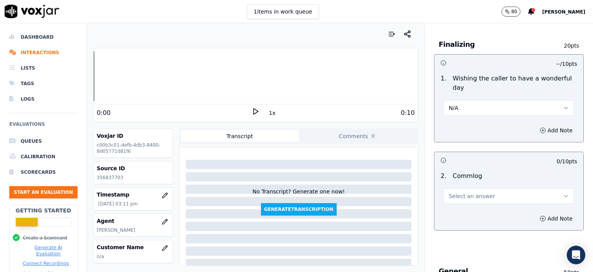
click at [475, 192] on span "Select an answer" at bounding box center [472, 196] width 46 height 8
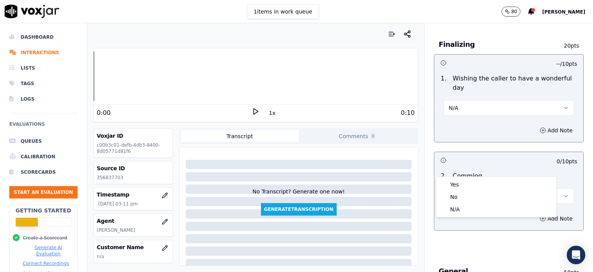
click at [477, 100] on button "N/A" at bounding box center [509, 107] width 131 height 15
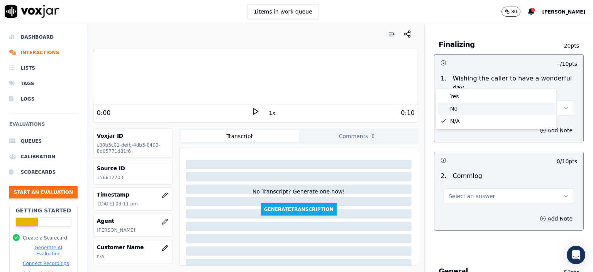
click at [473, 112] on div "No" at bounding box center [496, 108] width 117 height 12
click at [473, 192] on span "Select an answer" at bounding box center [472, 196] width 46 height 8
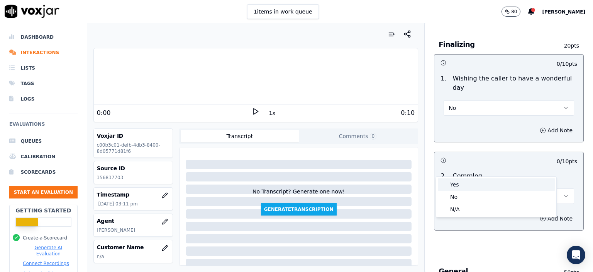
click at [471, 188] on div "Yes" at bounding box center [496, 184] width 117 height 12
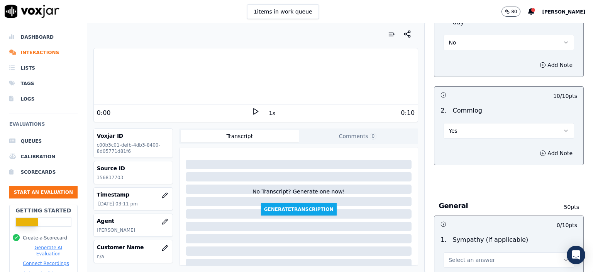
scroll to position [811, 0]
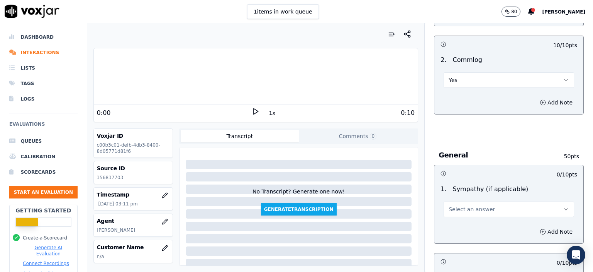
click at [465, 201] on button "Select an answer" at bounding box center [509, 208] width 131 height 15
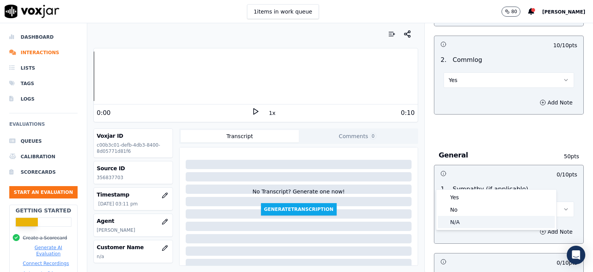
click at [464, 224] on div "N/A" at bounding box center [496, 222] width 117 height 12
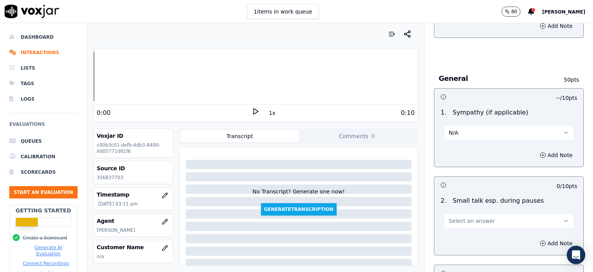
scroll to position [888, 0]
click at [473, 216] on span "Select an answer" at bounding box center [472, 220] width 46 height 8
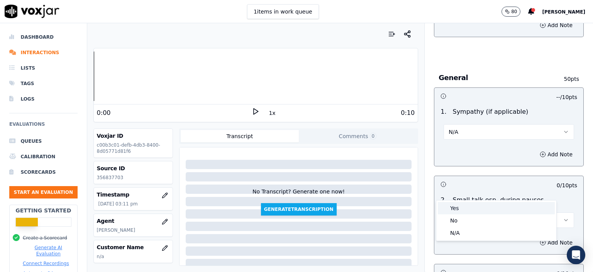
click at [473, 202] on div "Yes" at bounding box center [496, 208] width 117 height 12
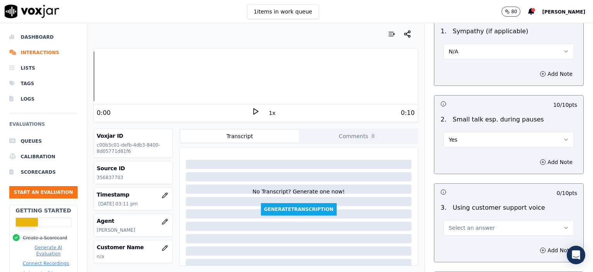
scroll to position [1004, 0]
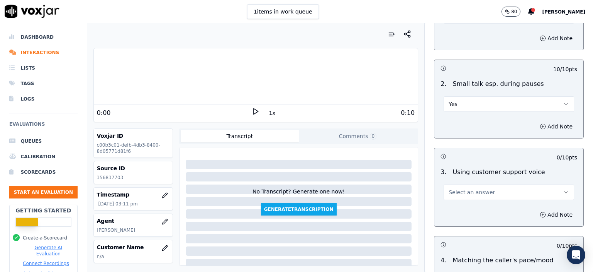
click at [485, 184] on button "Select an answer" at bounding box center [509, 191] width 131 height 15
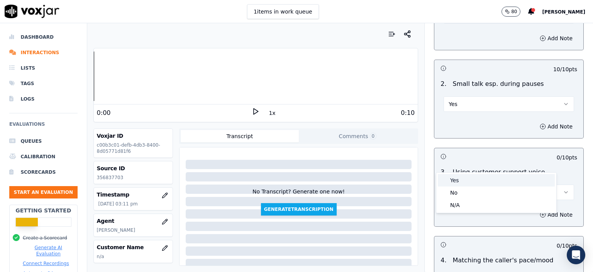
click at [486, 176] on div "Yes" at bounding box center [496, 180] width 117 height 12
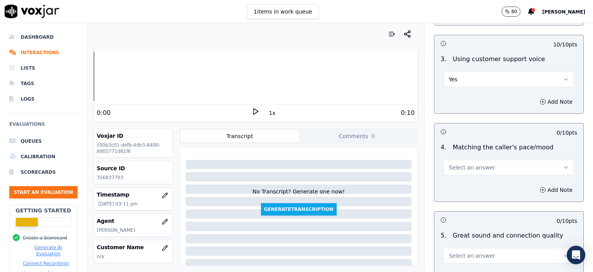
scroll to position [1120, 0]
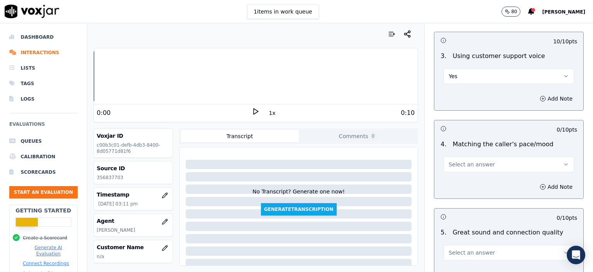
click at [467, 160] on span "Select an answer" at bounding box center [472, 164] width 46 height 8
click at [467, 153] on div "Yes" at bounding box center [496, 152] width 117 height 12
click at [479, 248] on span "Select an answer" at bounding box center [472, 252] width 46 height 8
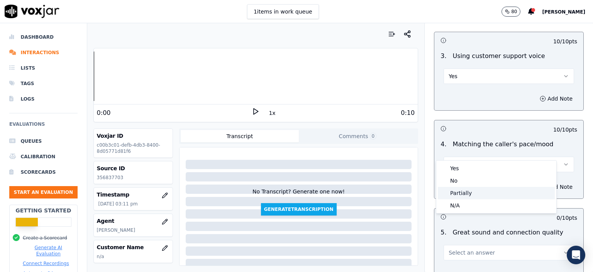
click at [477, 191] on div "Partially" at bounding box center [496, 193] width 117 height 12
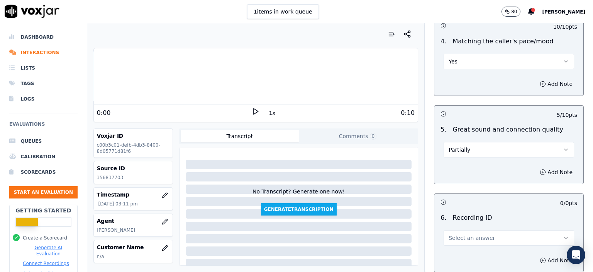
scroll to position [1236, 0]
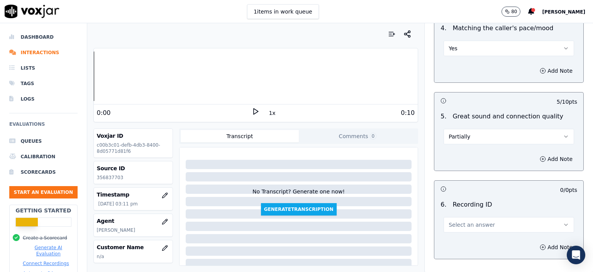
click at [474, 217] on button "Select an answer" at bounding box center [509, 224] width 131 height 15
click at [474, 210] on div "N/A" at bounding box center [496, 216] width 117 height 12
click at [539, 241] on button "Add Note" at bounding box center [556, 246] width 42 height 11
click at [110, 178] on p "356837703" at bounding box center [133, 177] width 73 height 6
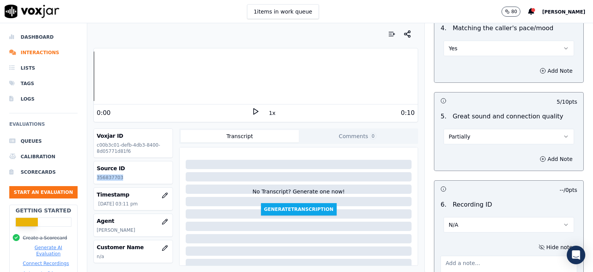
copy p "356837703"
click at [456, 255] on textarea at bounding box center [509, 274] width 137 height 38
paste textarea "356837703"
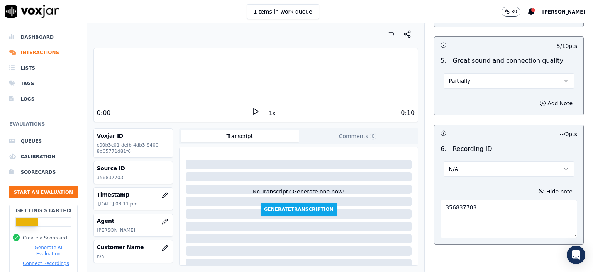
scroll to position [1298, 0]
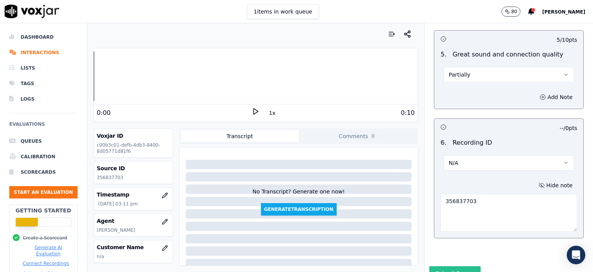
type textarea "356837703"
click at [442, 266] on button "Submit Scores" at bounding box center [454, 273] width 51 height 14
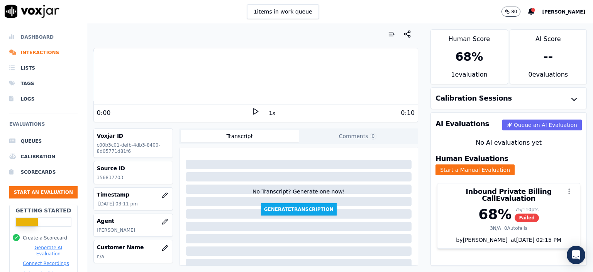
click at [31, 35] on li "Dashboard" at bounding box center [43, 36] width 68 height 15
